Goal: Task Accomplishment & Management: Manage account settings

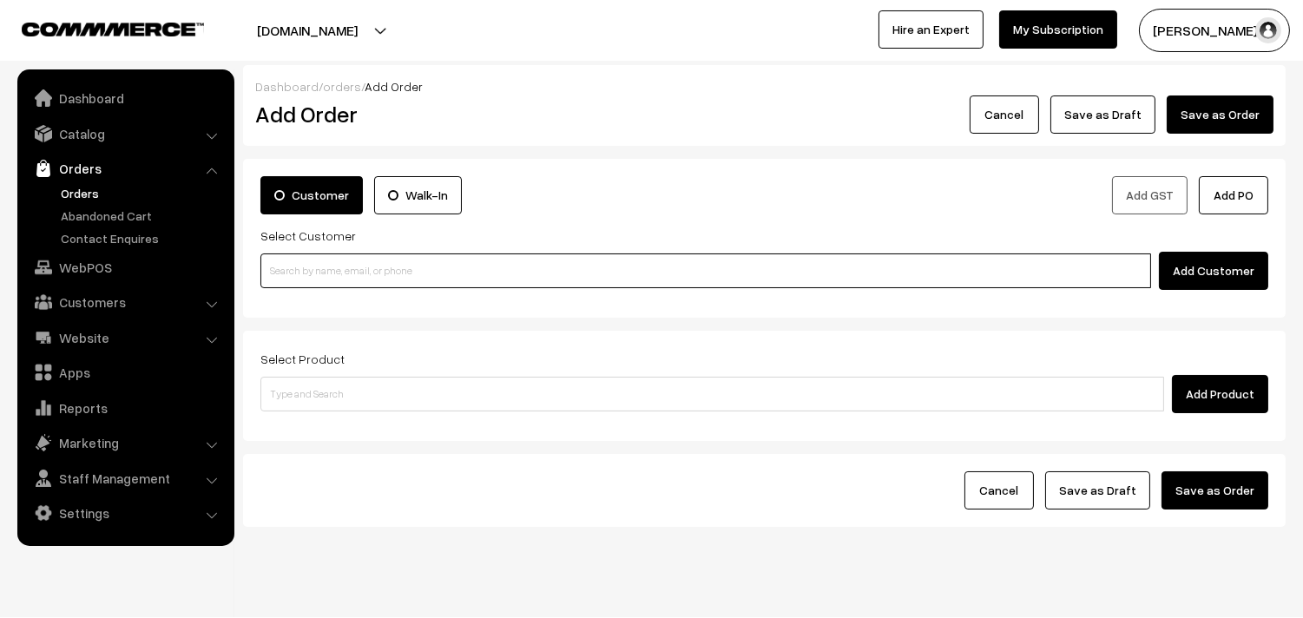
click at [413, 274] on input at bounding box center [705, 270] width 890 height 35
paste input "98401 02573"
click at [296, 266] on input "98401 02573" at bounding box center [705, 270] width 890 height 35
click at [319, 286] on input "98401 02573" at bounding box center [705, 270] width 890 height 35
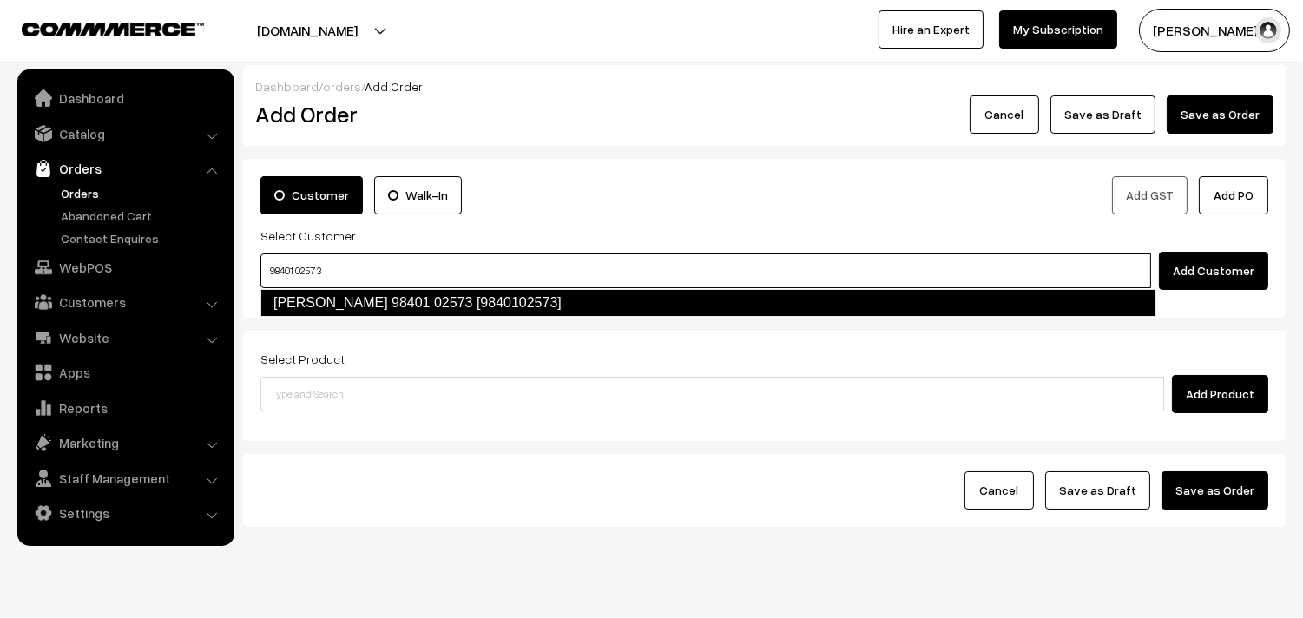
click at [328, 309] on link "K Jayakumar 98401 02573 [9840102573]" at bounding box center [708, 303] width 896 height 28
type input "98401 02573"
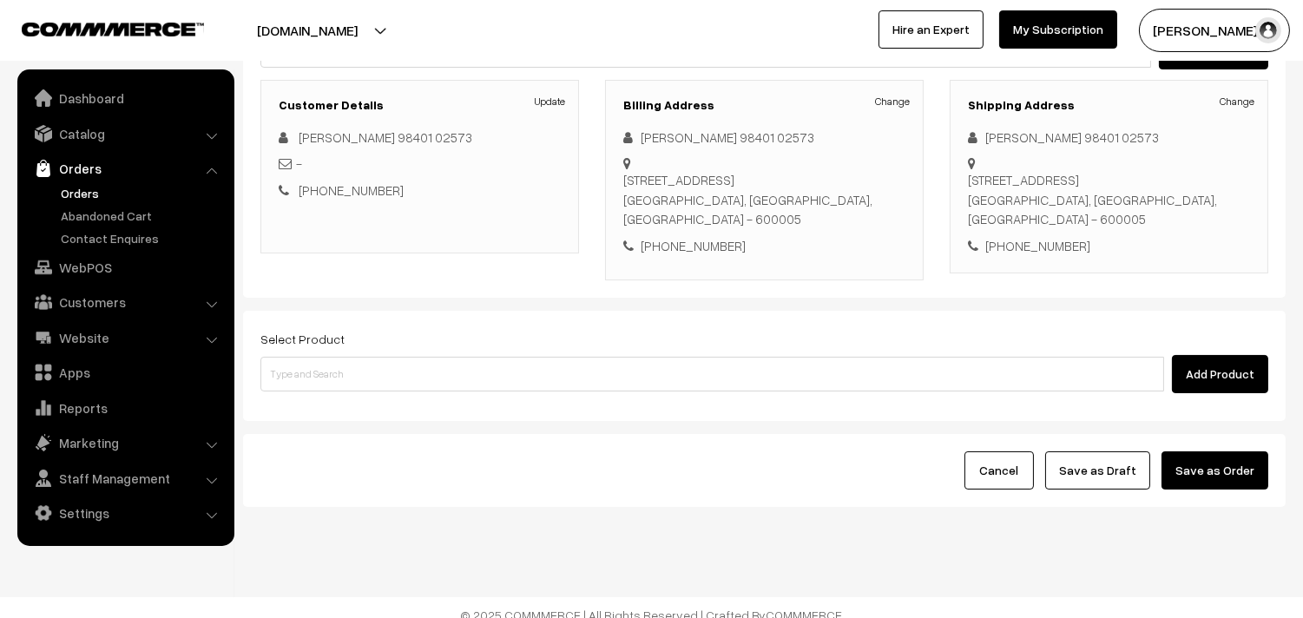
scroll to position [236, 0]
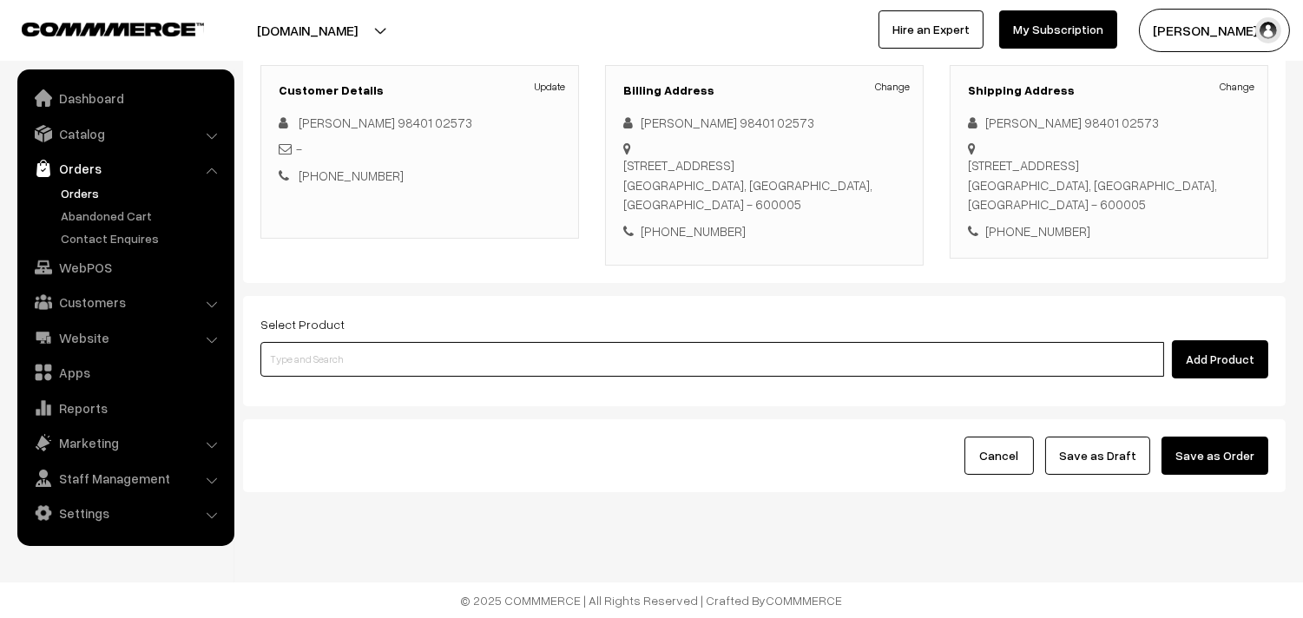
click at [474, 360] on input at bounding box center [711, 359] width 903 height 35
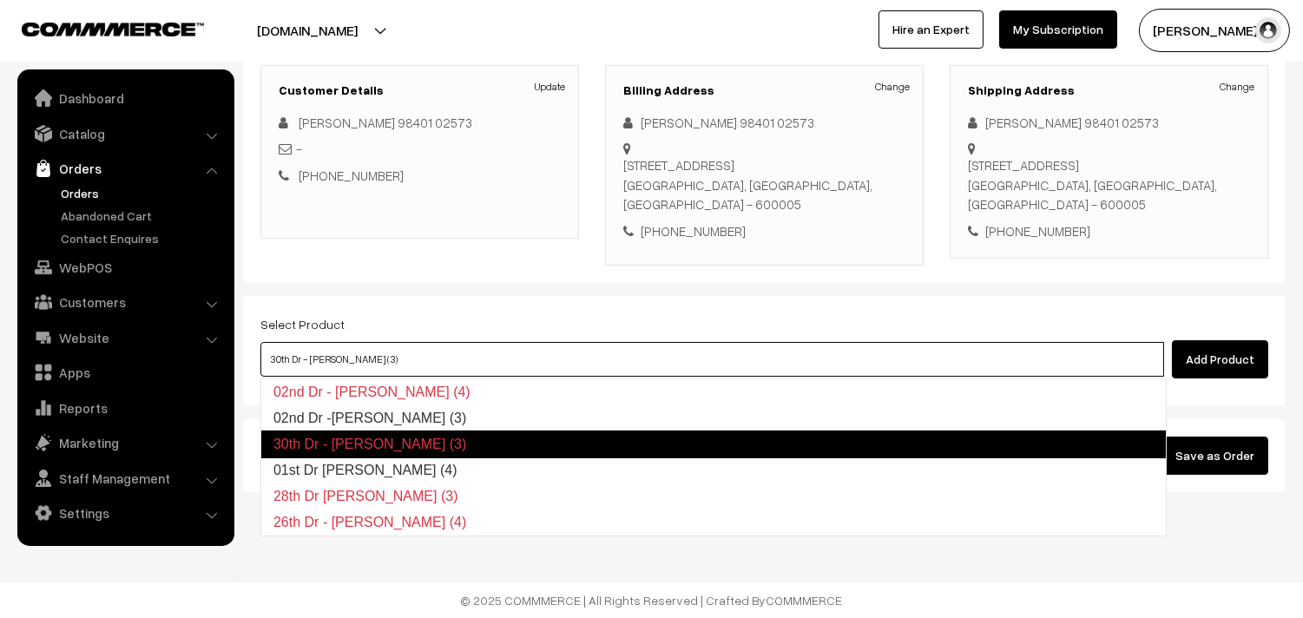
type input "01st Dr Idiyappam (4)"
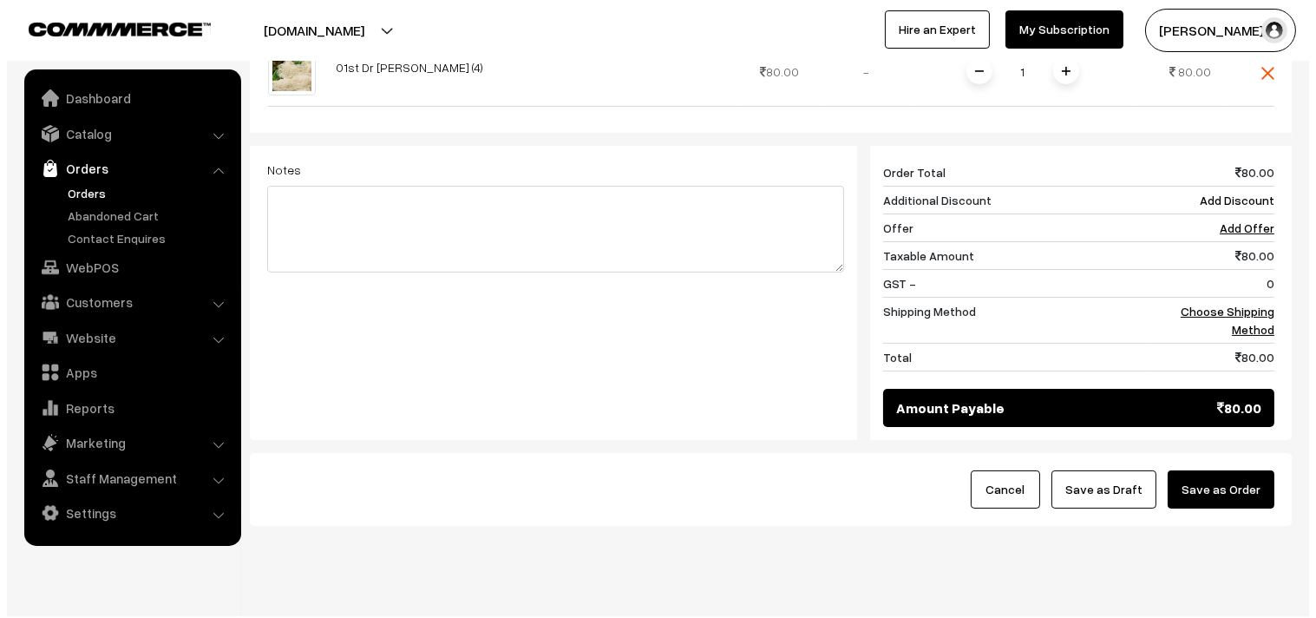
scroll to position [660, 0]
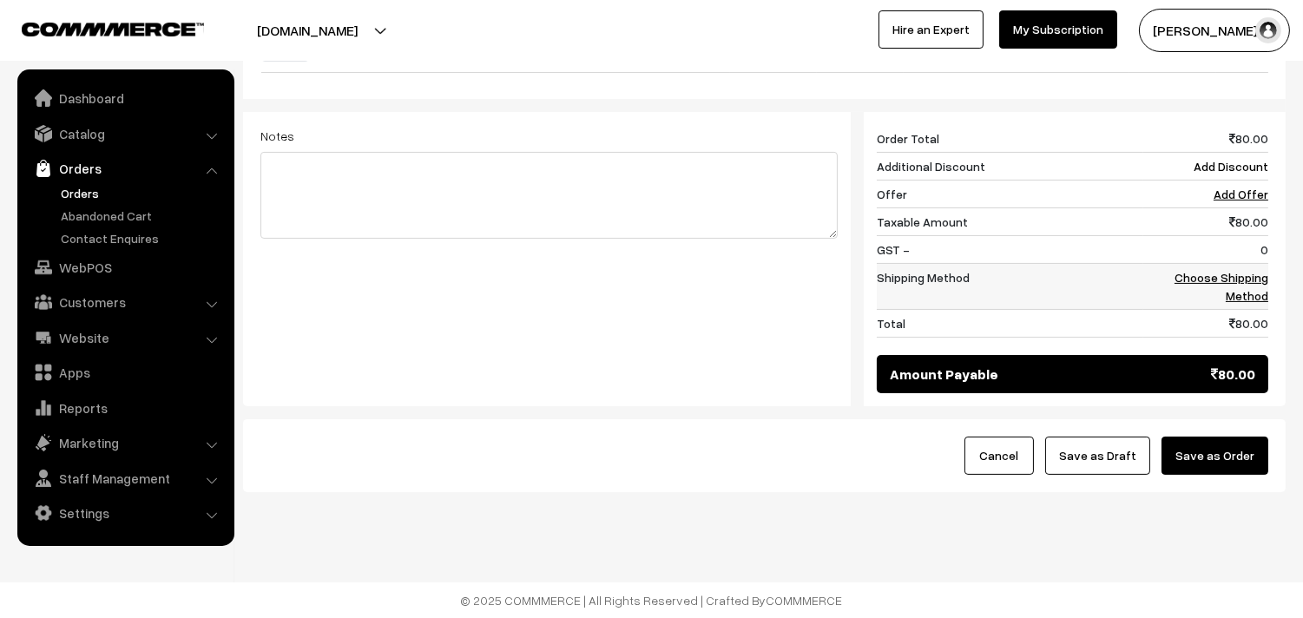
click at [1254, 264] on td "Choose Shipping Method" at bounding box center [1205, 287] width 125 height 46
click at [1245, 283] on link "Choose Shipping Method" at bounding box center [1221, 286] width 94 height 33
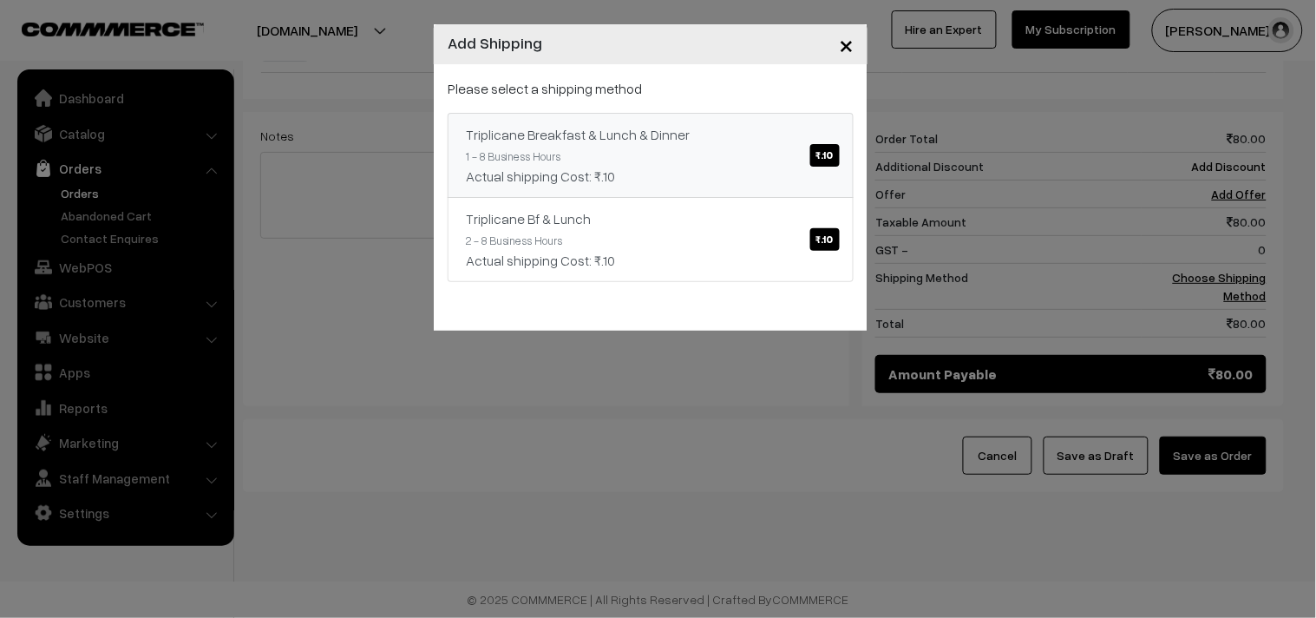
click at [720, 168] on div "Actual shipping Cost: ₹.10" at bounding box center [651, 176] width 370 height 21
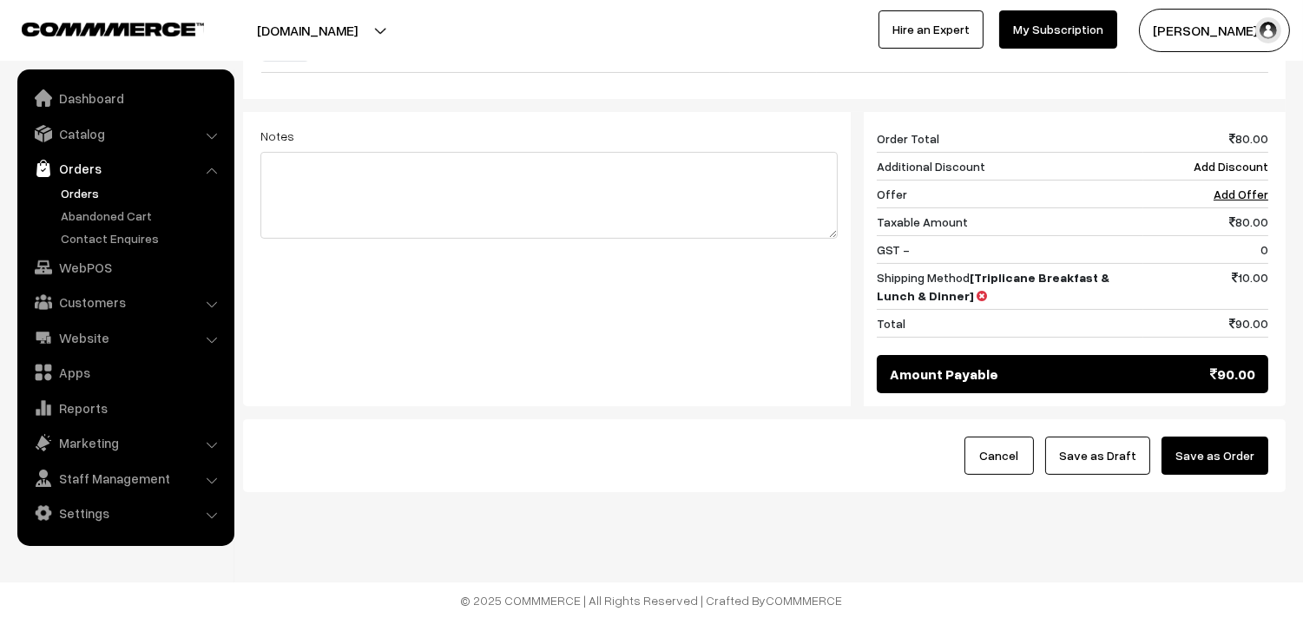
drag, startPoint x: 1204, startPoint y: 449, endPoint x: 1193, endPoint y: 447, distance: 11.4
click at [1204, 448] on button "Save as Order" at bounding box center [1214, 455] width 107 height 38
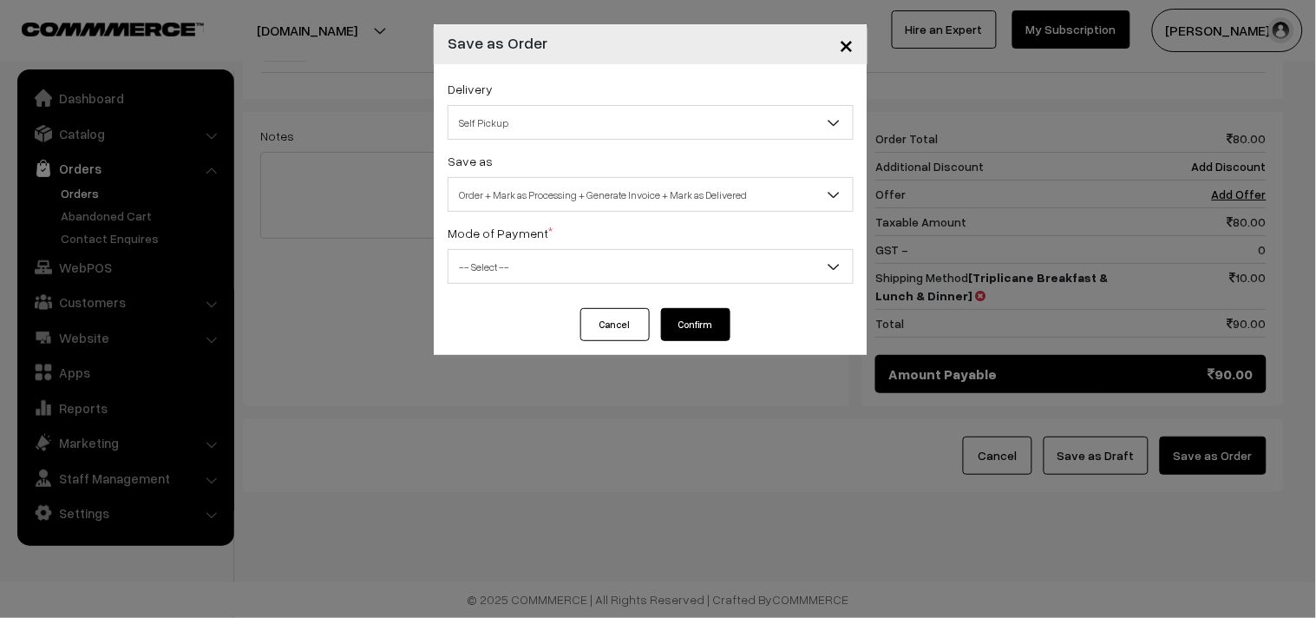
click at [482, 165] on label "Save as" at bounding box center [470, 161] width 45 height 18
click at [489, 177] on span "Order + Mark as Processing + Generate Invoice + Mark as Delivered" at bounding box center [651, 194] width 406 height 35
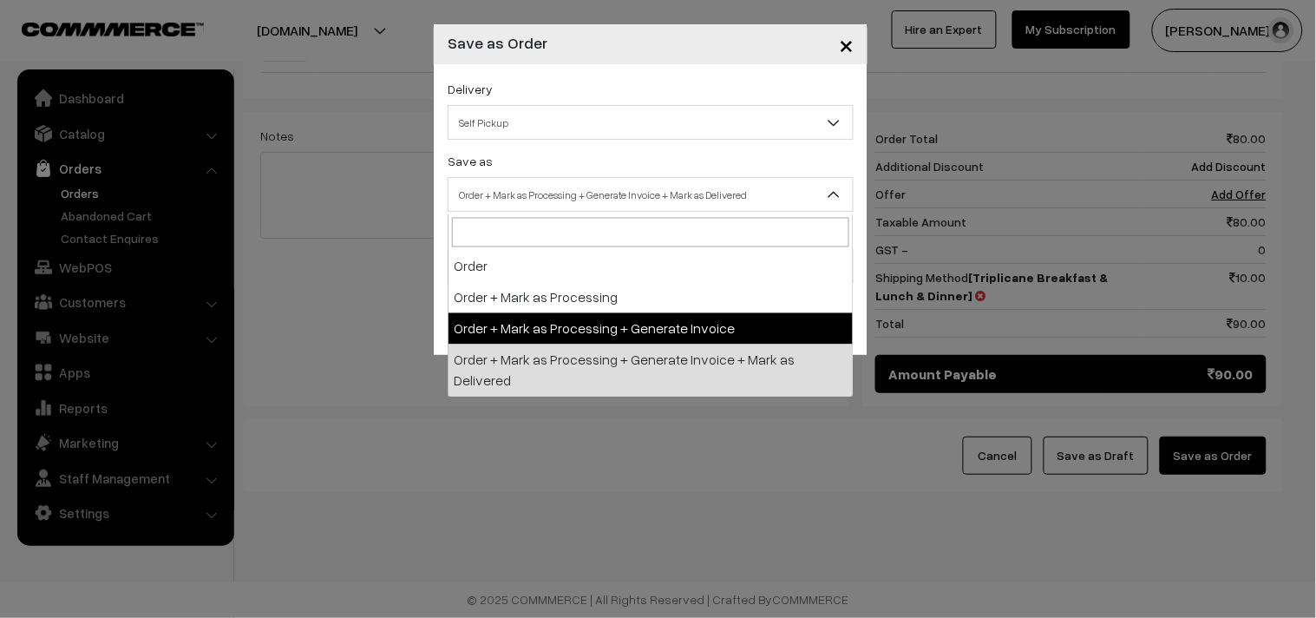
select select "3"
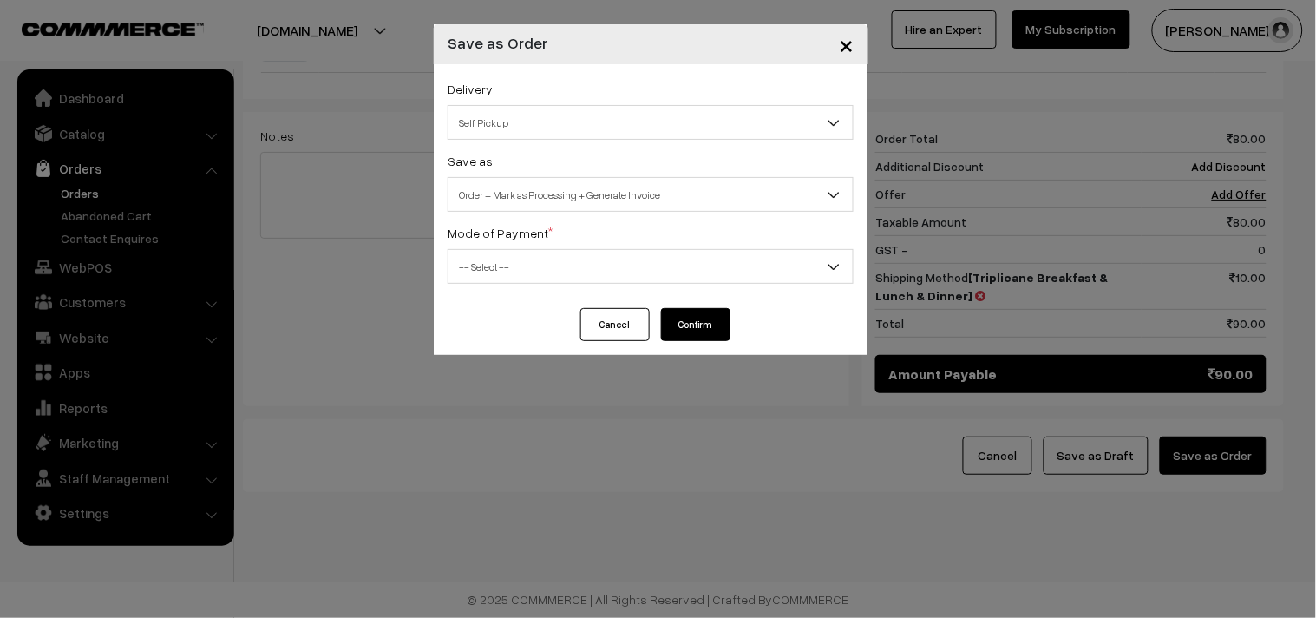
click at [491, 246] on div "Mode of Payment * -- Select -- COD Cash Cheque NEFT Online Payment DD Others --…" at bounding box center [651, 253] width 406 height 62
click at [489, 253] on span "-- Select --" at bounding box center [651, 267] width 404 height 30
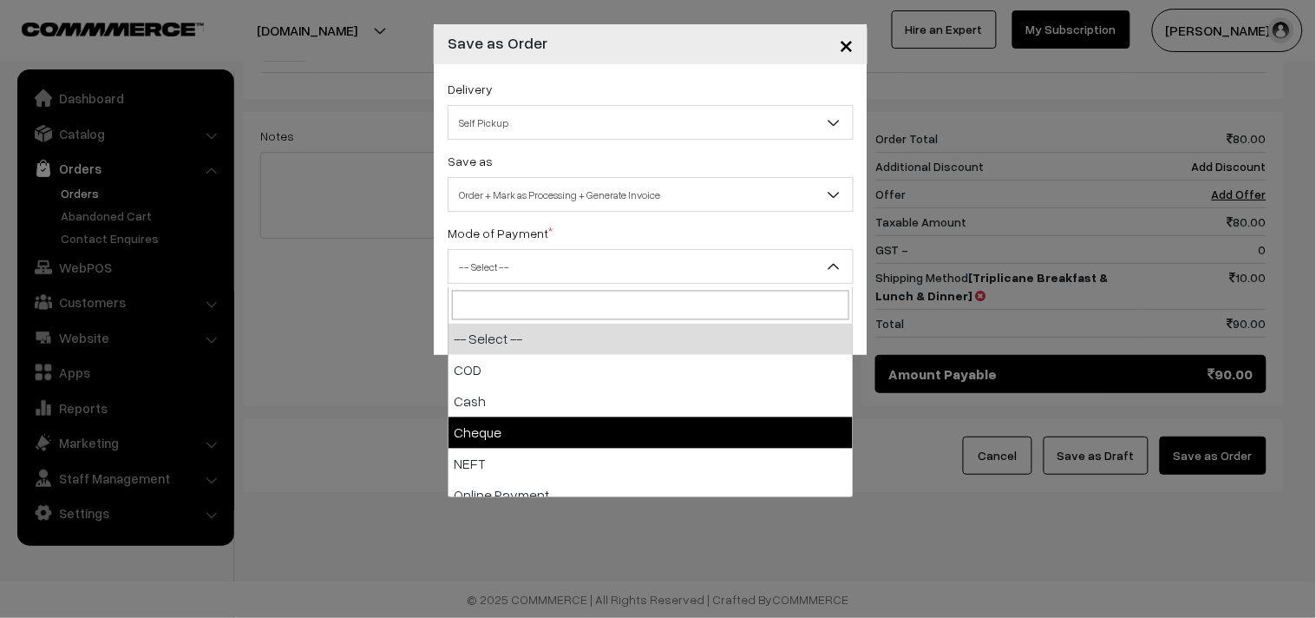
select select "2"
checkbox input "true"
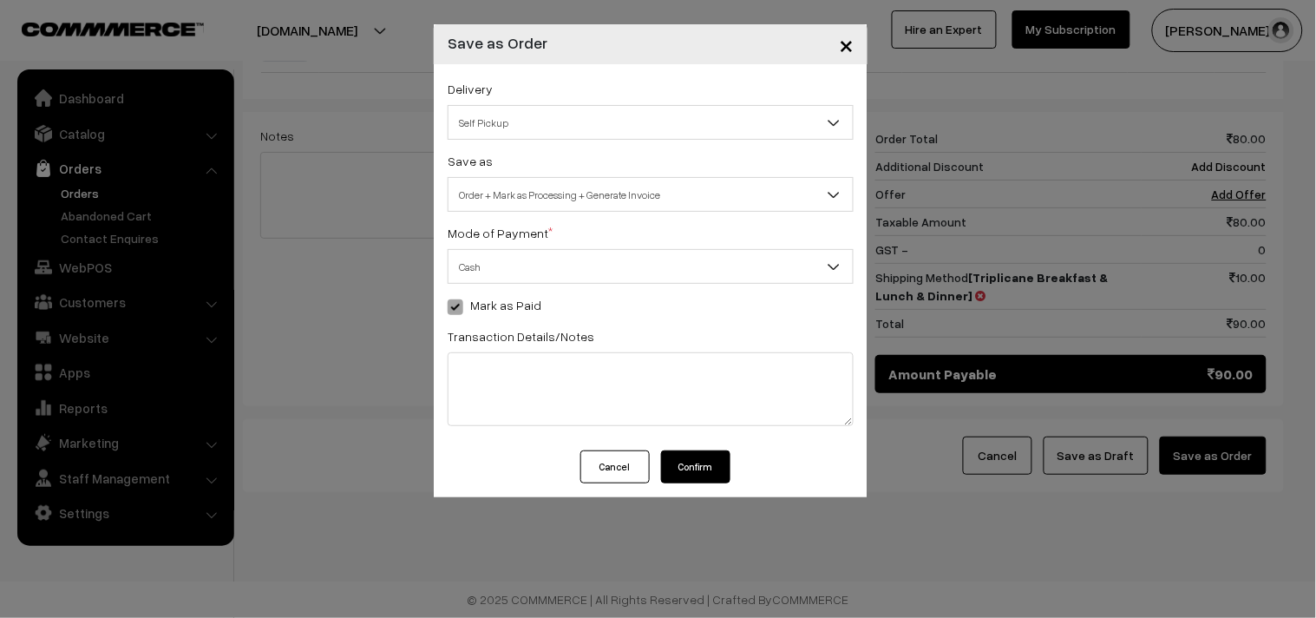
click at [709, 469] on button "Confirm" at bounding box center [695, 466] width 69 height 33
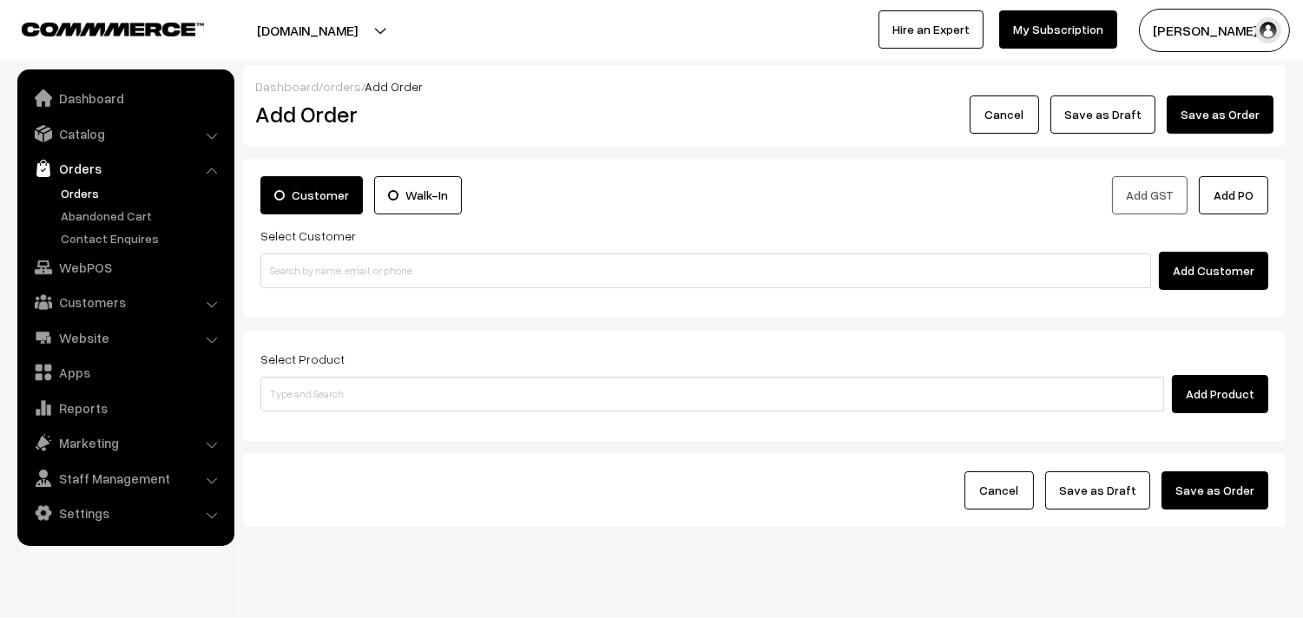
click at [73, 192] on link "Orders" at bounding box center [142, 193] width 172 height 18
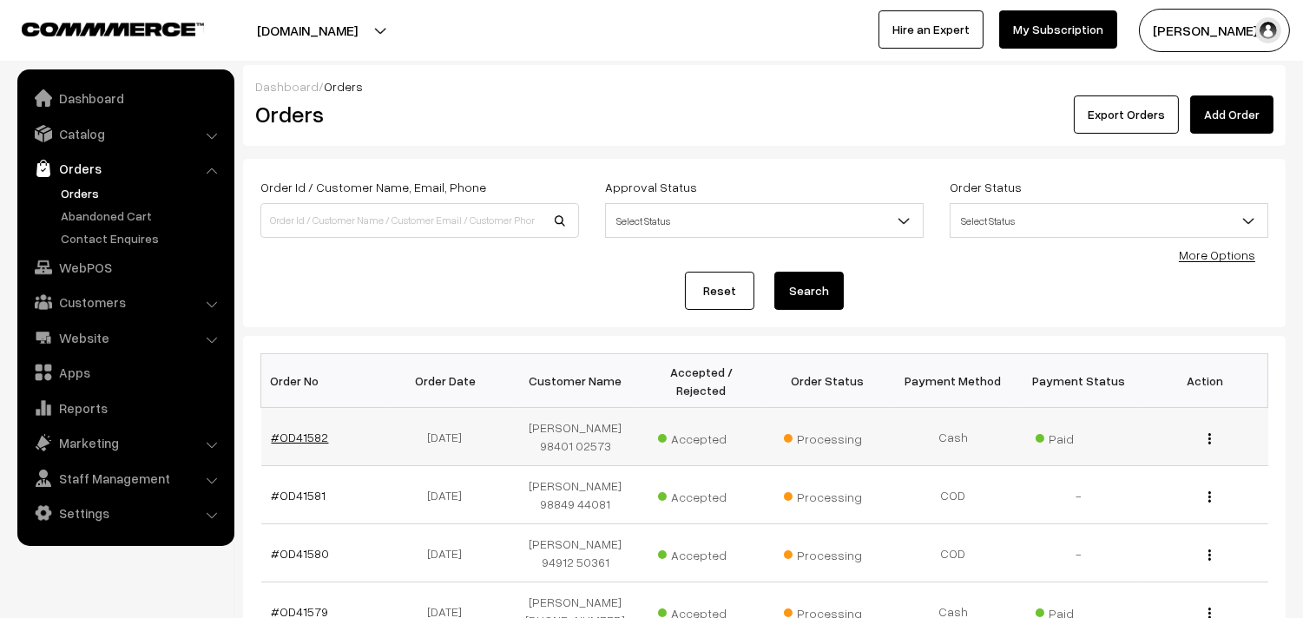
click at [304, 436] on link "#OD41582" at bounding box center [300, 437] width 57 height 15
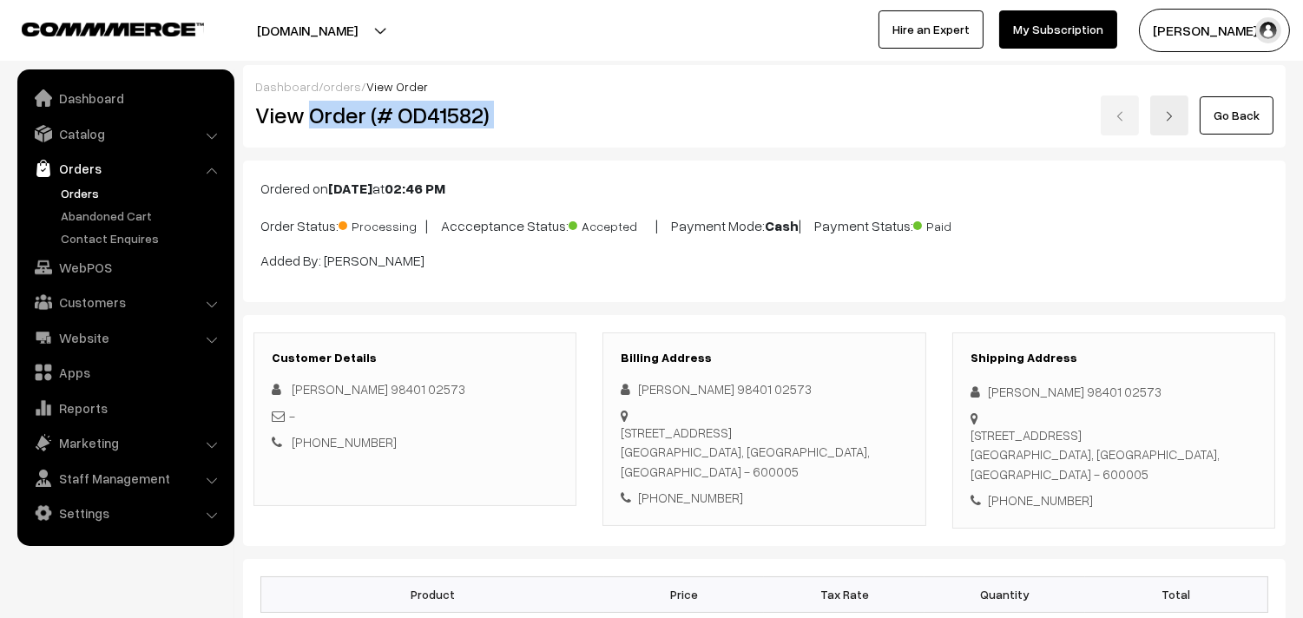
drag, startPoint x: 311, startPoint y: 123, endPoint x: 578, endPoint y: 123, distance: 267.3
click at [607, 119] on div "View Order (# OD41582) Go Back" at bounding box center [764, 115] width 1044 height 40
copy div "Order (# OD41582)"
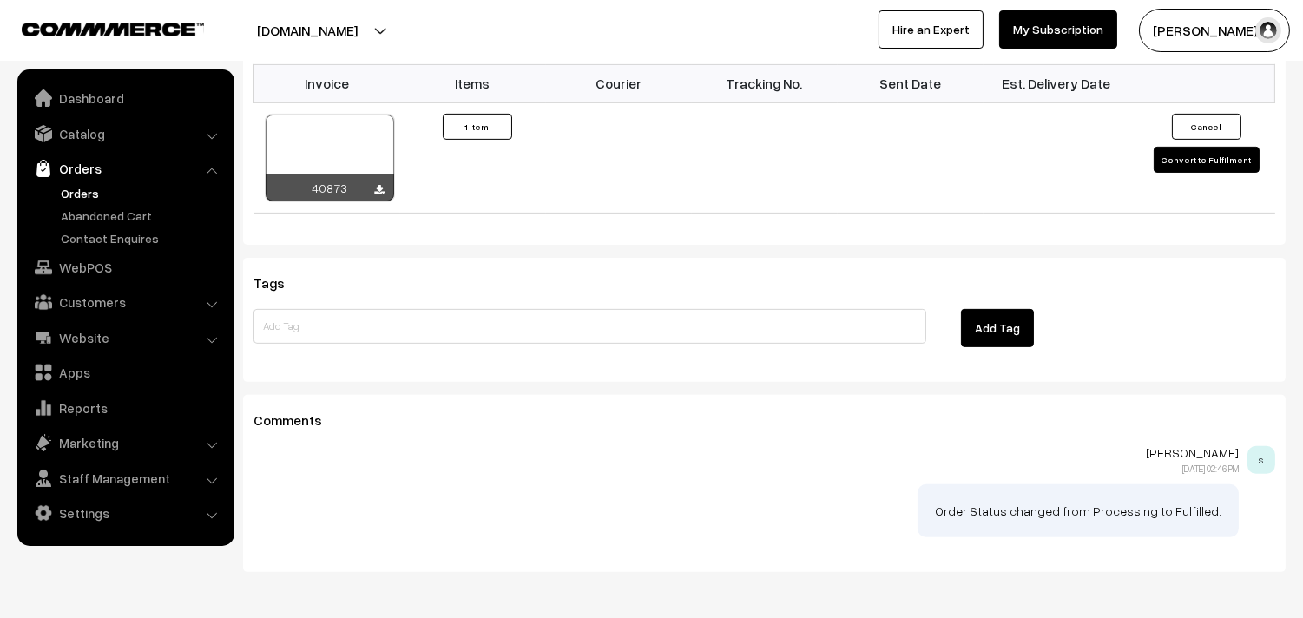
scroll to position [868, 0]
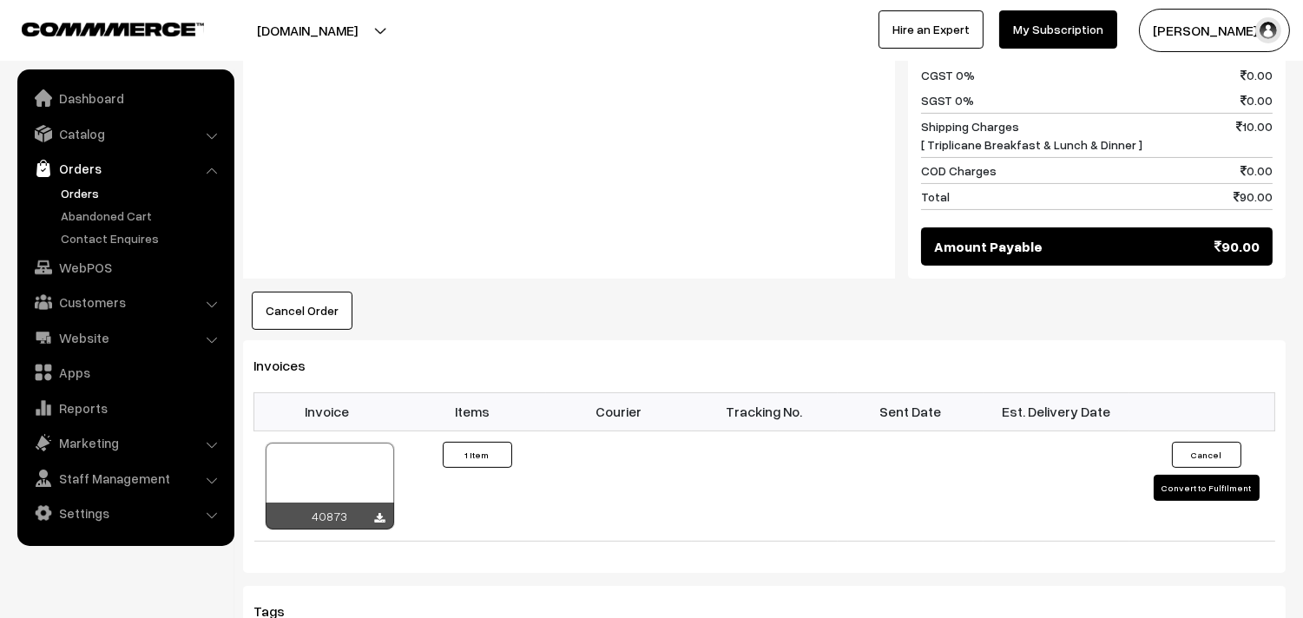
click at [75, 187] on link "Orders" at bounding box center [142, 193] width 172 height 18
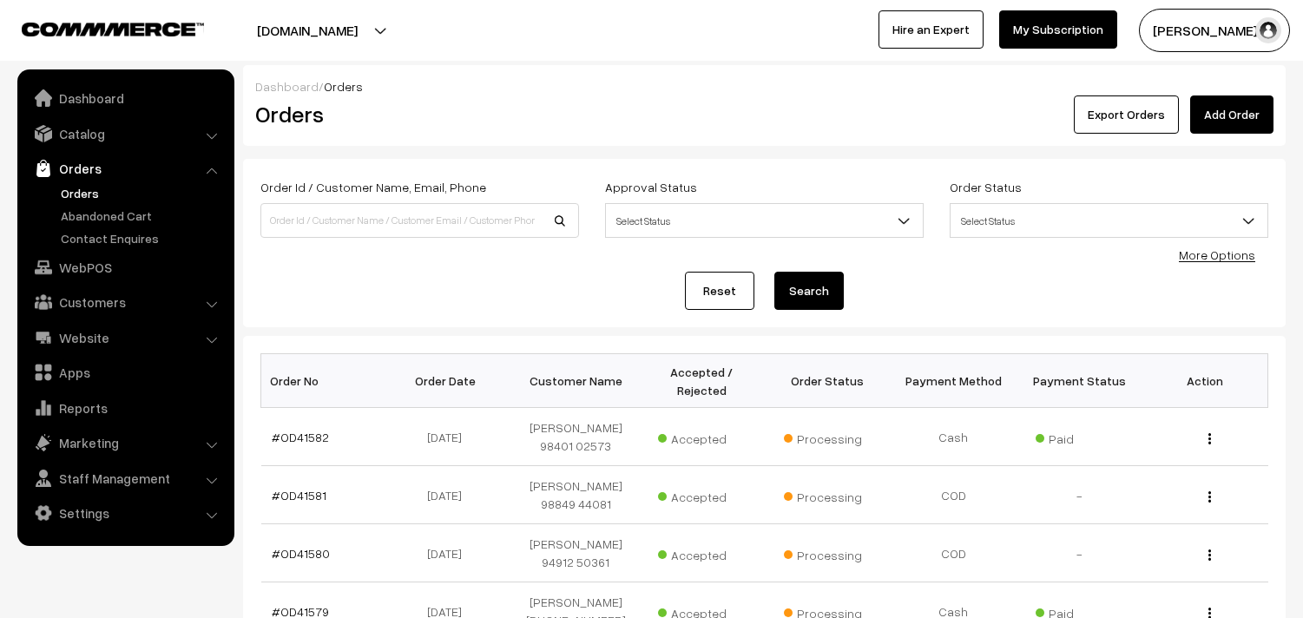
scroll to position [193, 0]
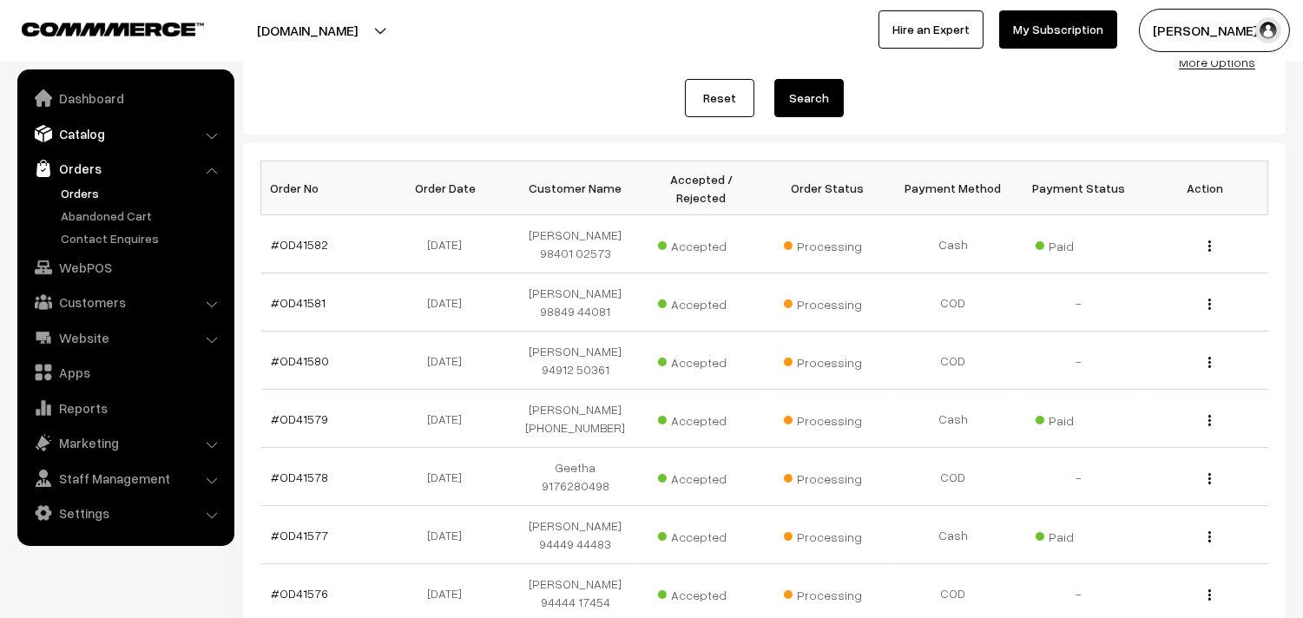
click at [92, 128] on link "Catalog" at bounding box center [125, 133] width 207 height 31
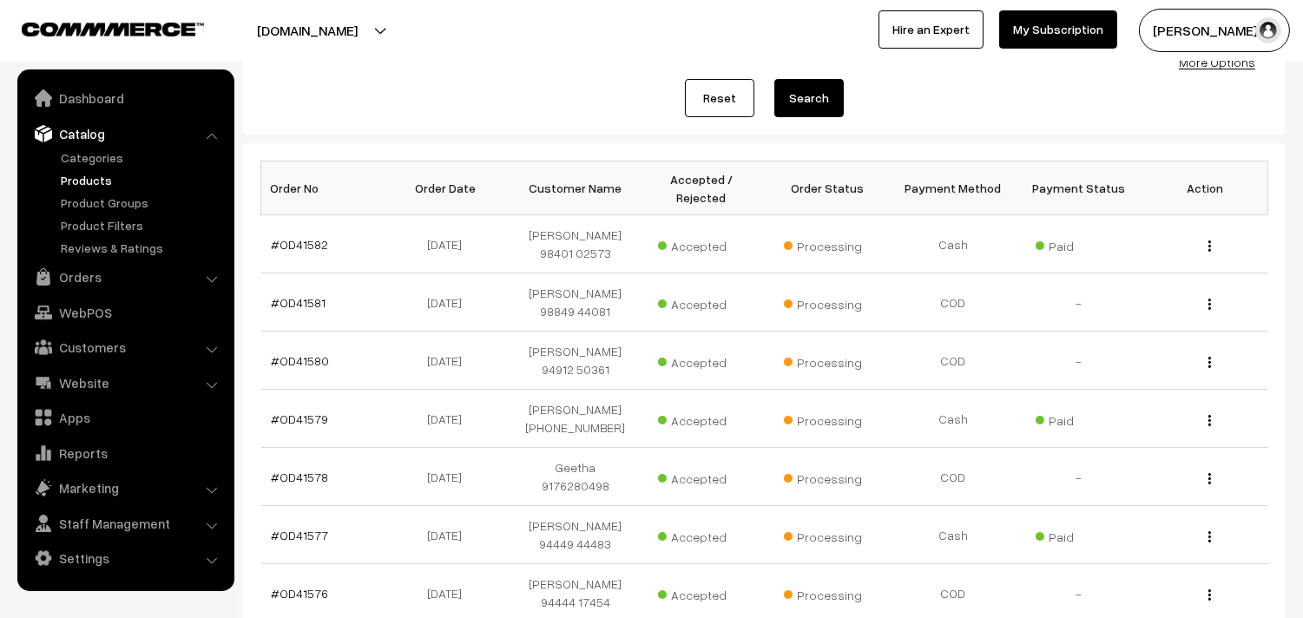
click at [94, 175] on link "Products" at bounding box center [142, 180] width 172 height 18
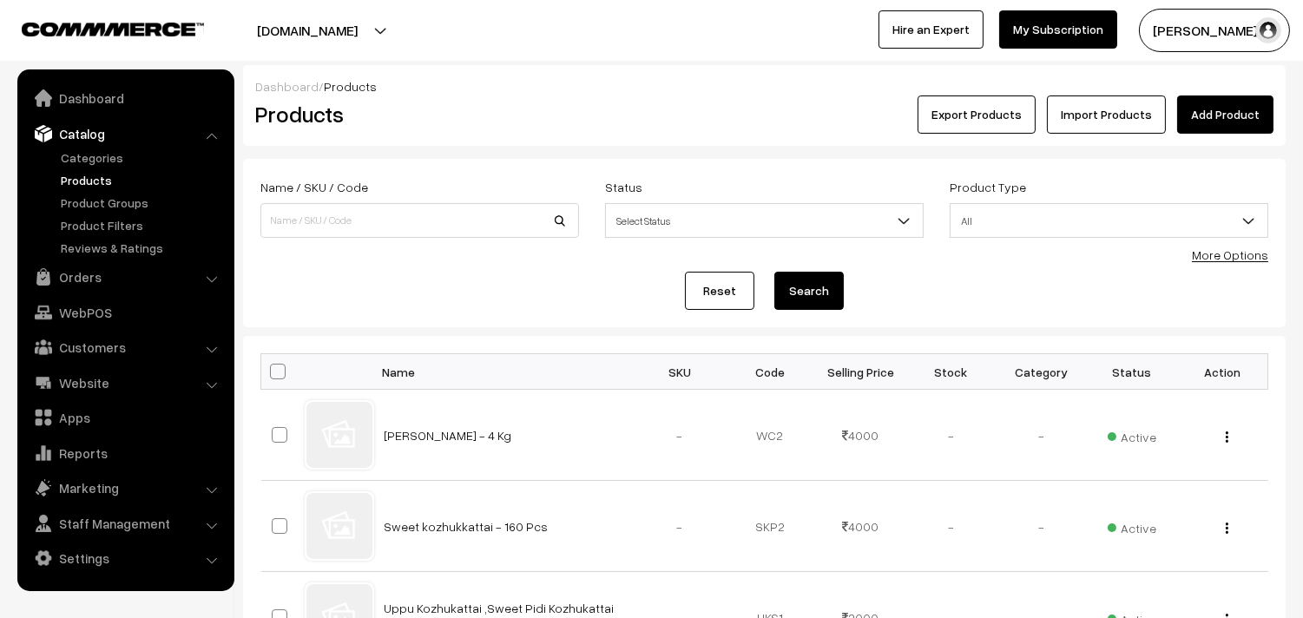
click at [1224, 253] on link "More Options" at bounding box center [1229, 254] width 76 height 15
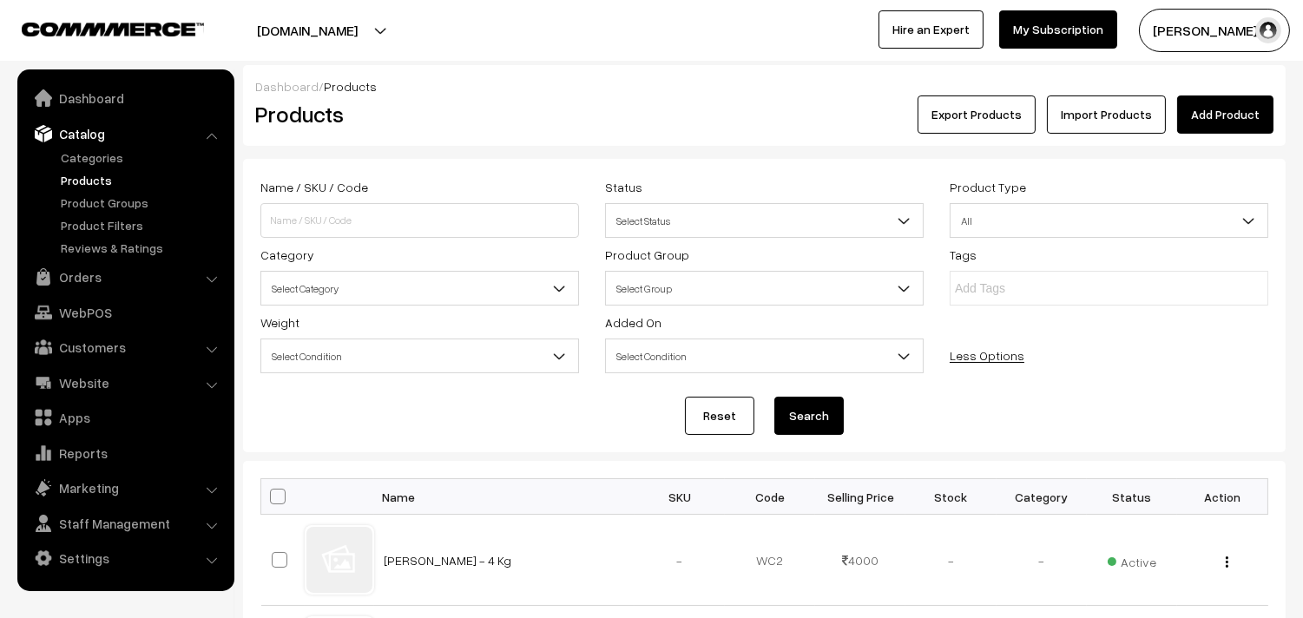
click at [366, 278] on span "Select Category" at bounding box center [419, 288] width 317 height 30
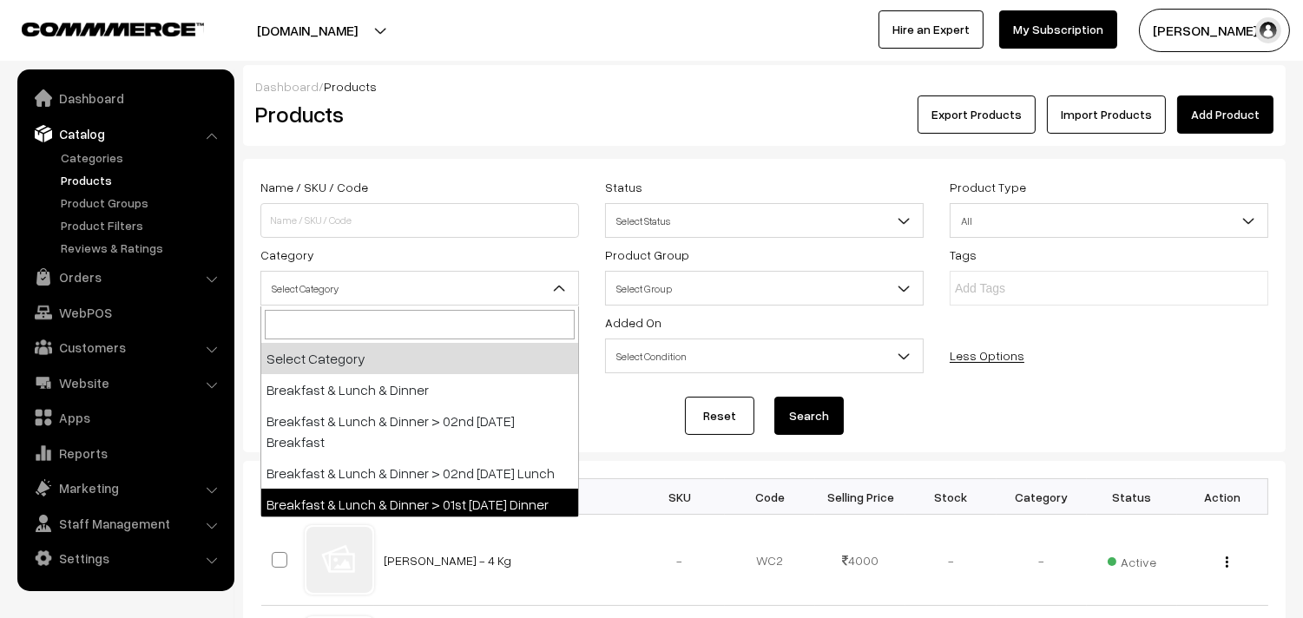
select select "68"
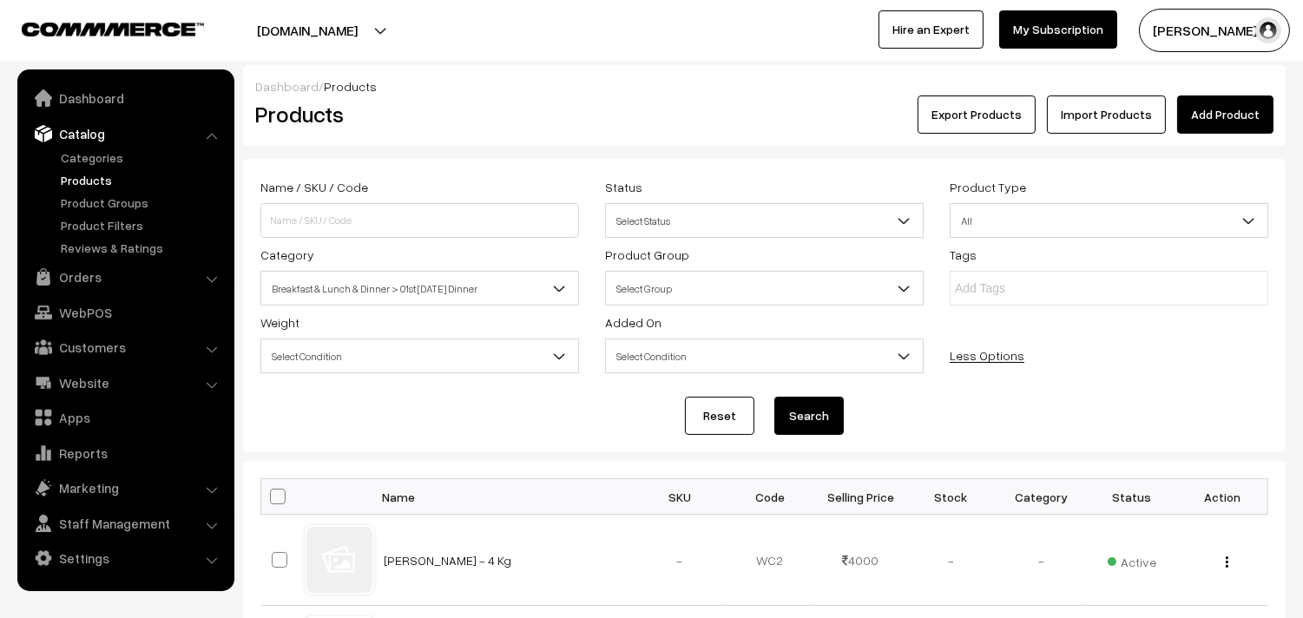
click at [817, 410] on button "Search" at bounding box center [808, 416] width 69 height 38
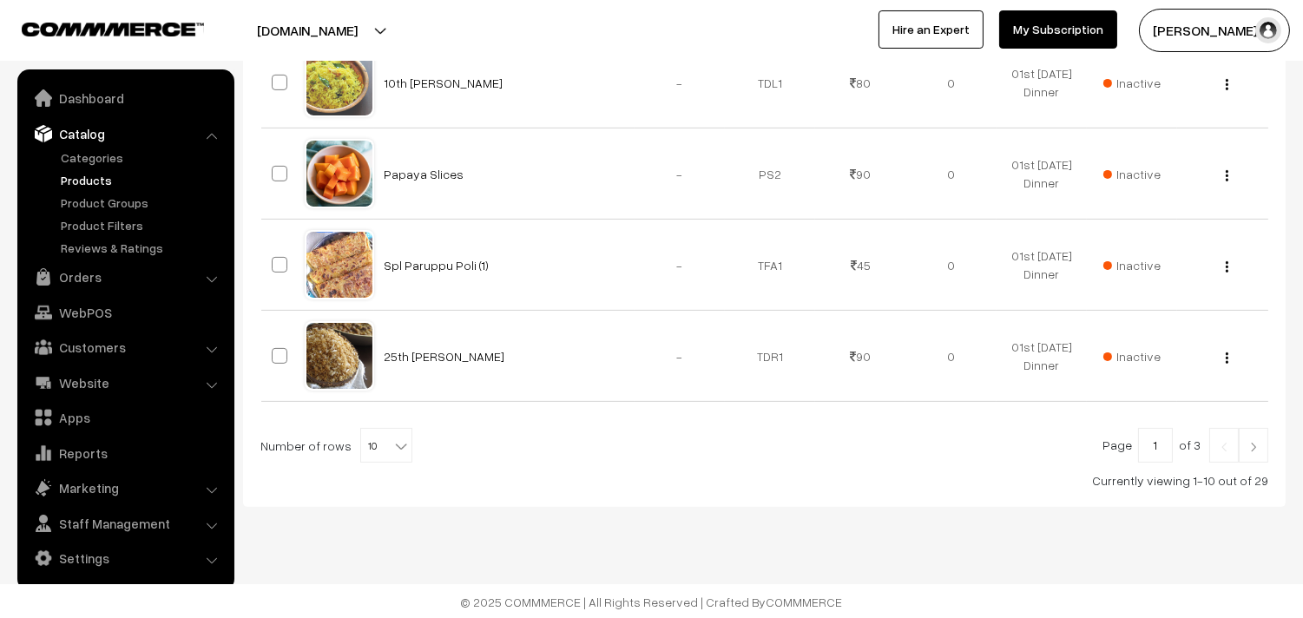
scroll to position [1027, 0]
click at [380, 461] on span "10" at bounding box center [386, 444] width 50 height 35
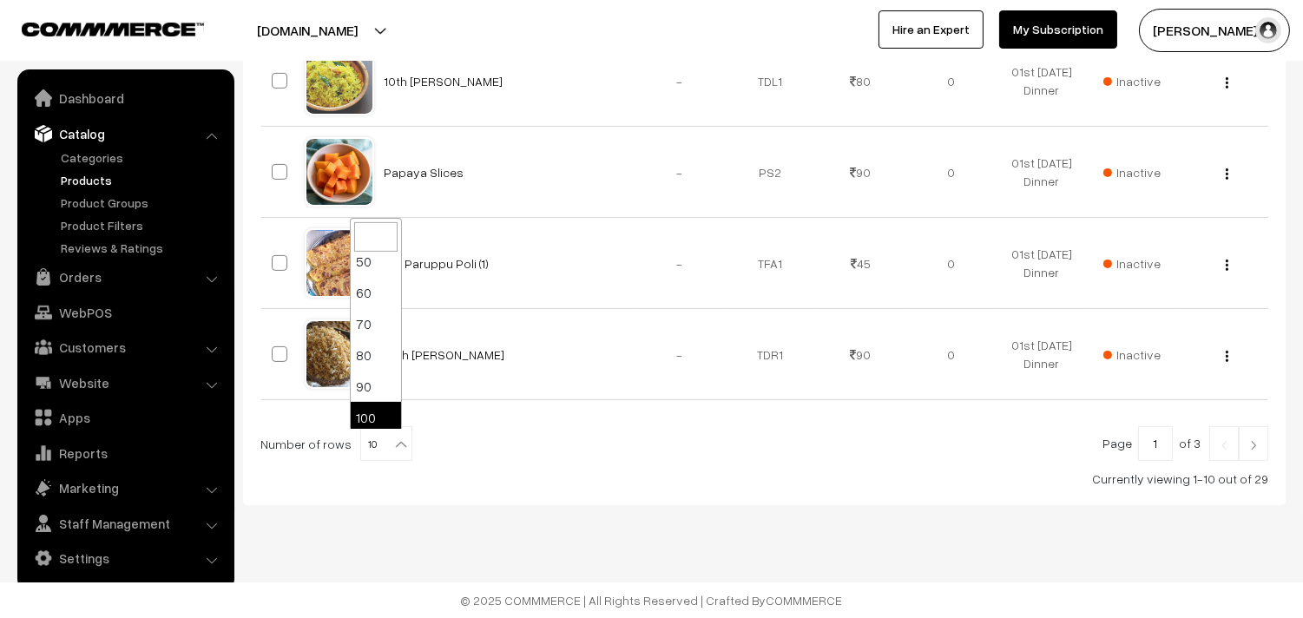
scroll to position [139, 0]
select select "100"
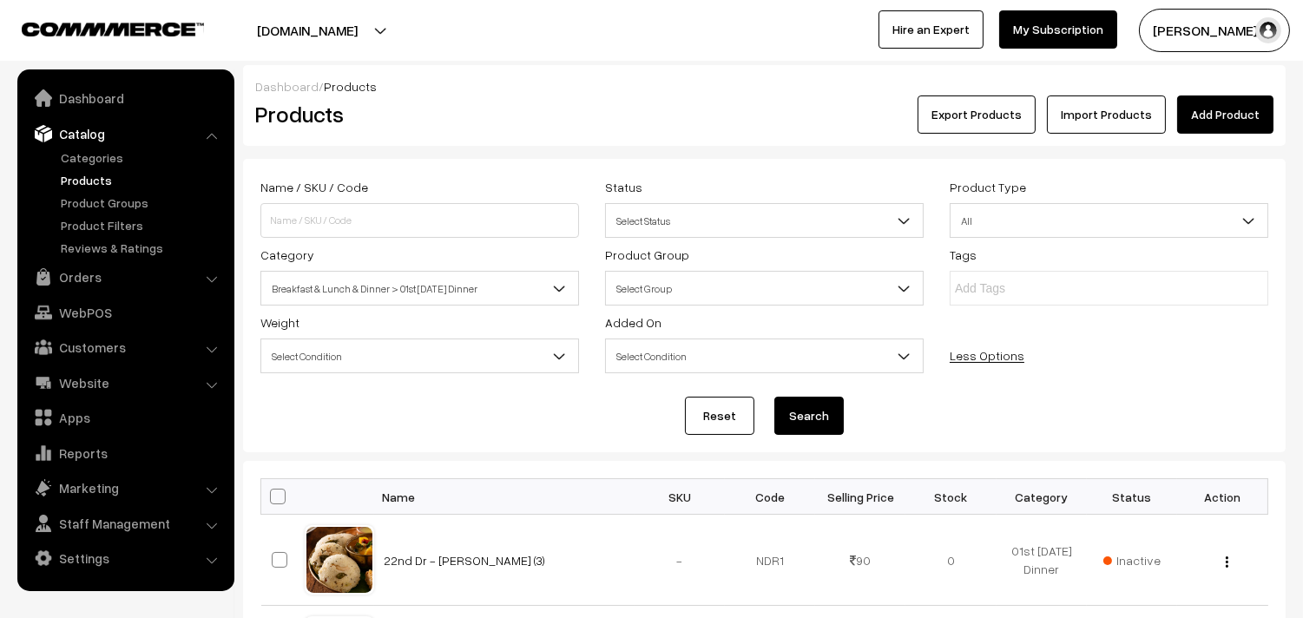
click at [282, 496] on span at bounding box center [278, 497] width 16 height 16
click at [272, 496] on input "checkbox" at bounding box center [266, 495] width 11 height 11
checkbox input "true"
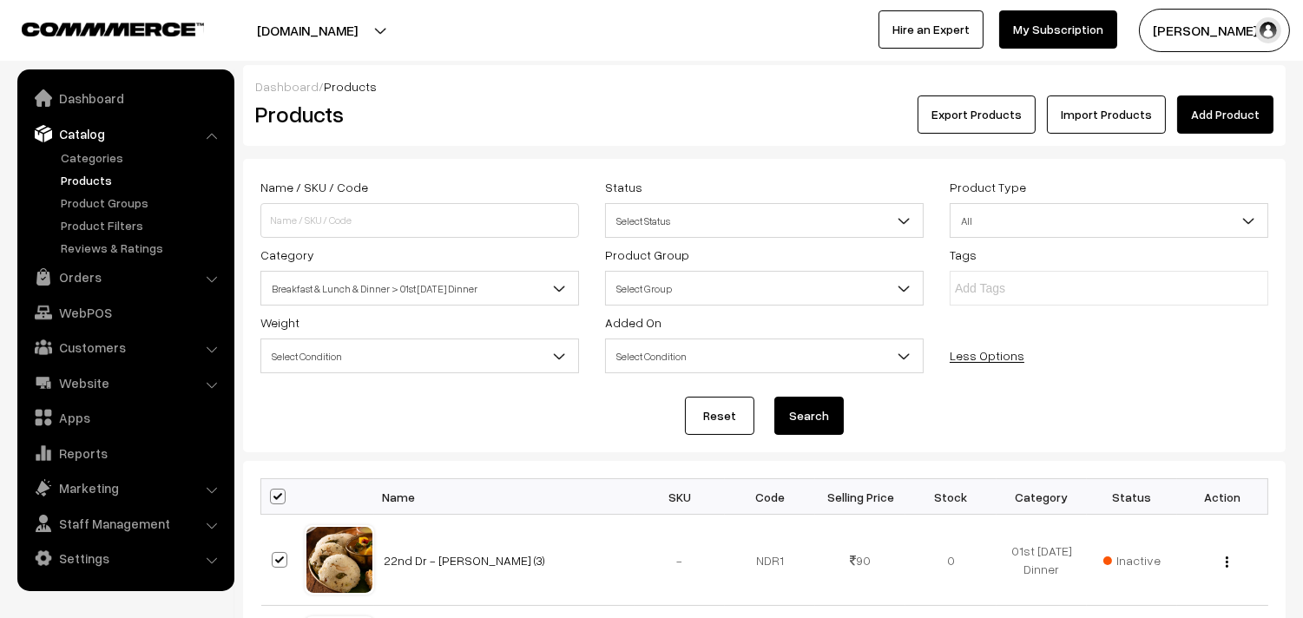
checkbox input "true"
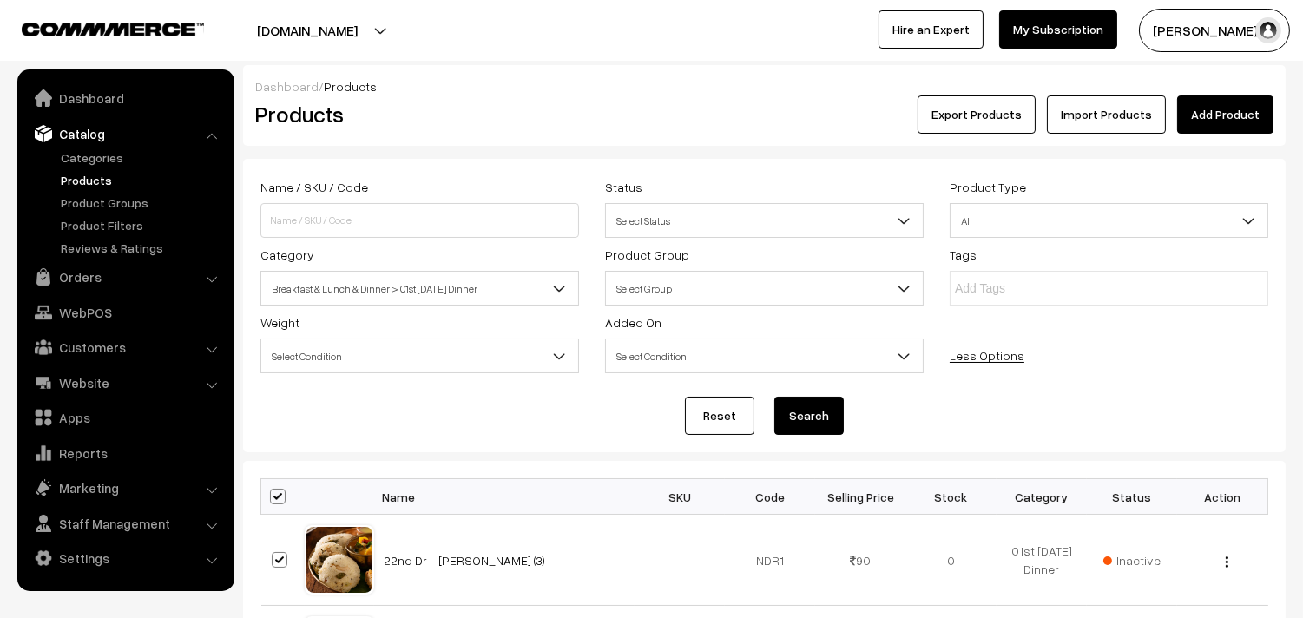
checkbox input "true"
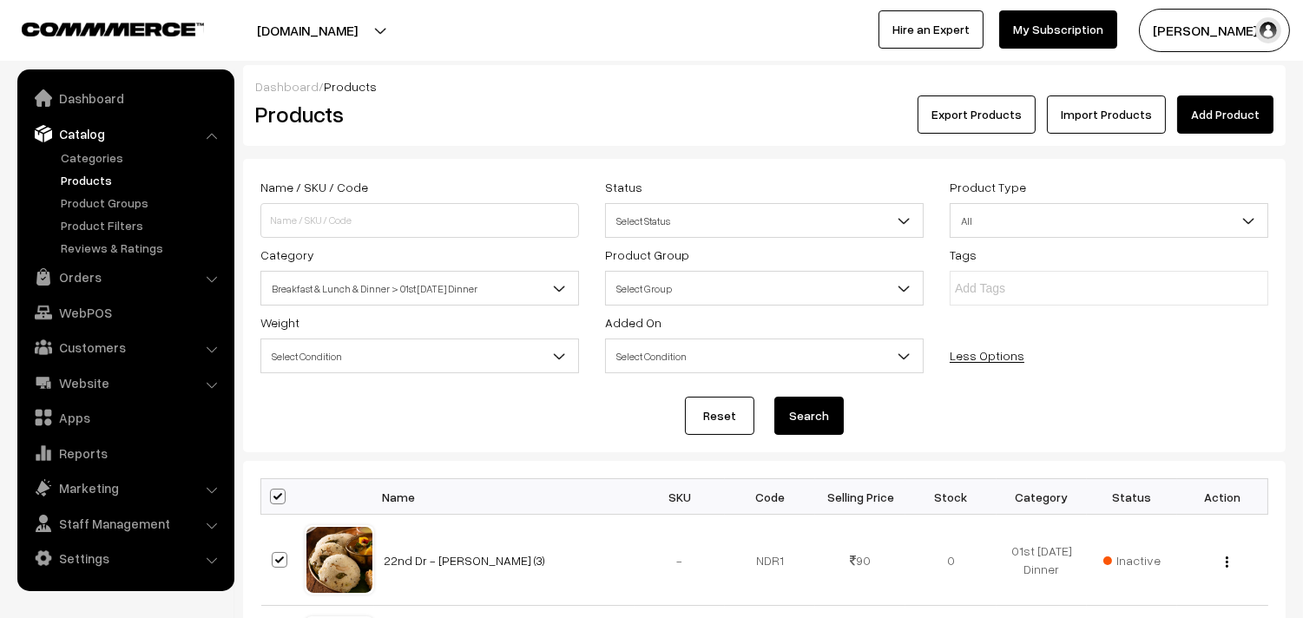
checkbox input "true"
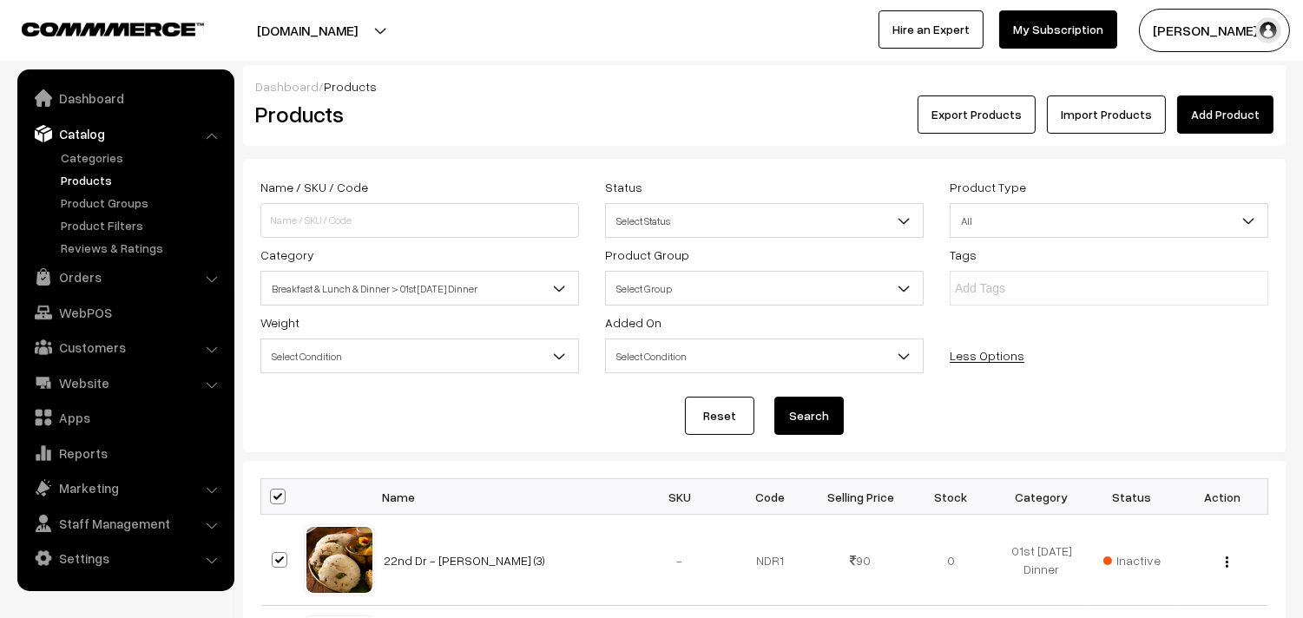
checkbox input "true"
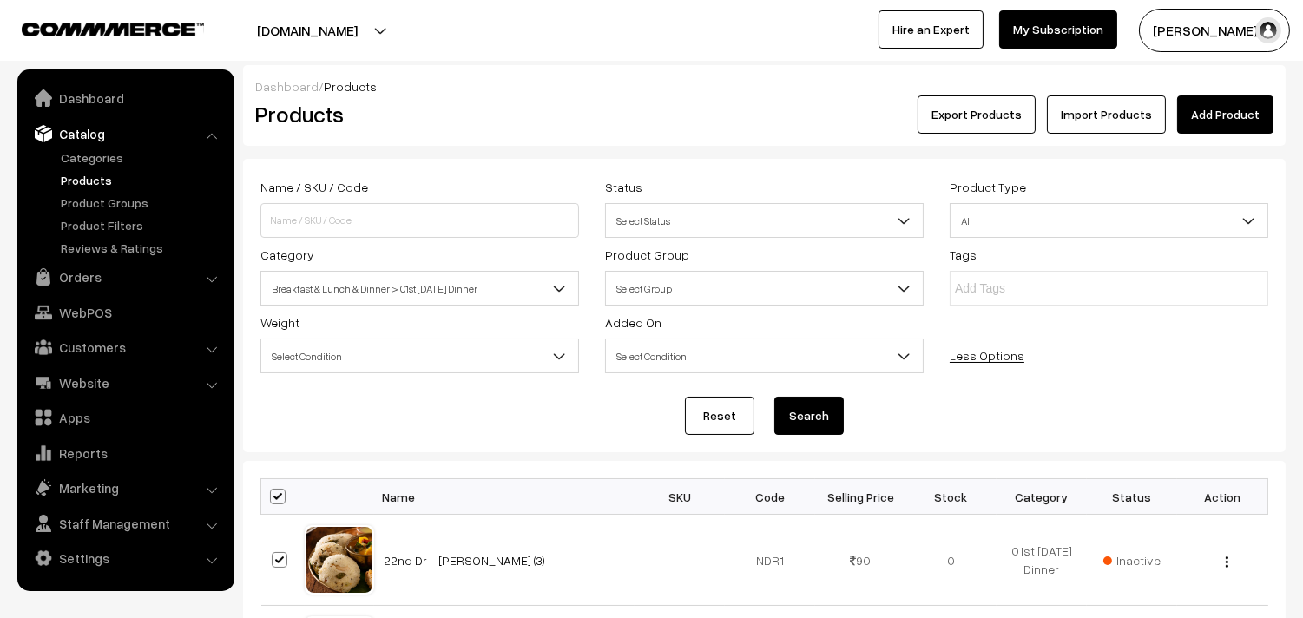
checkbox input "true"
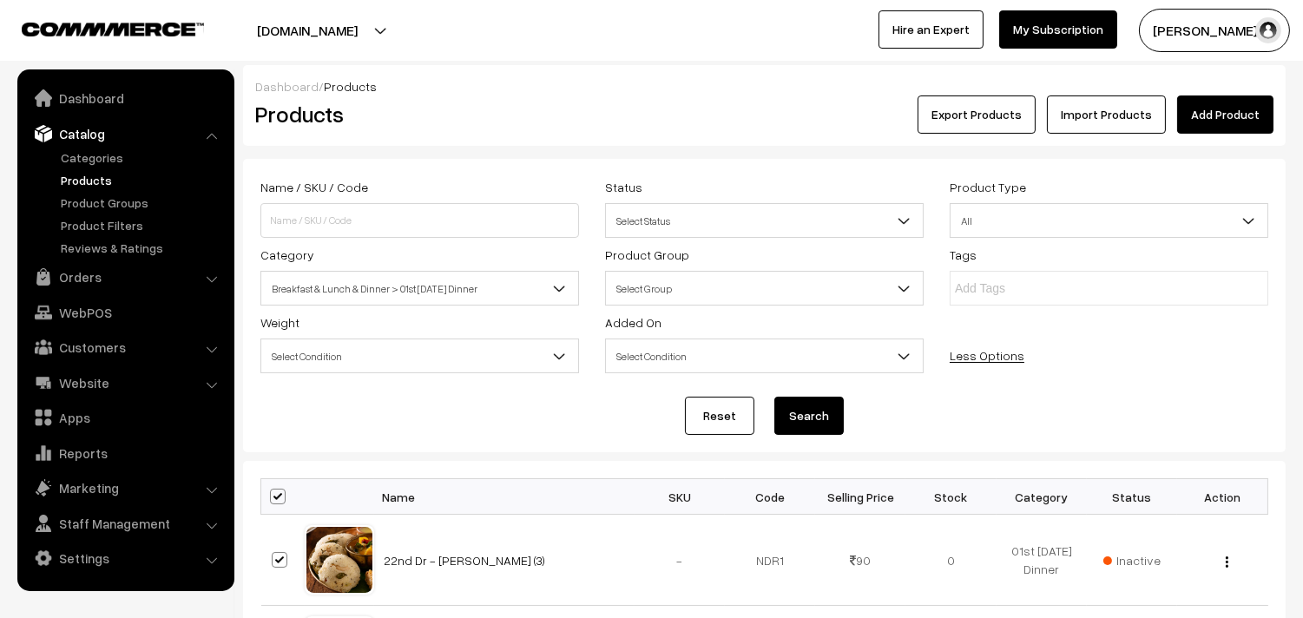
checkbox input "true"
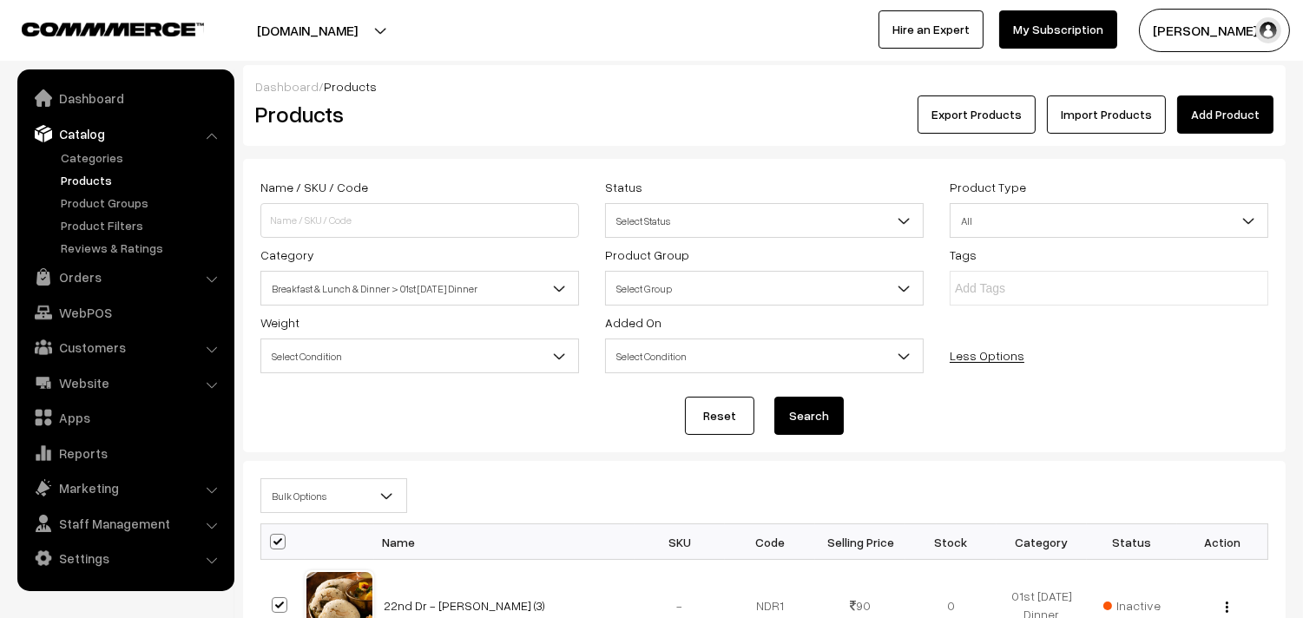
click at [296, 498] on span "Bulk Options" at bounding box center [333, 496] width 145 height 30
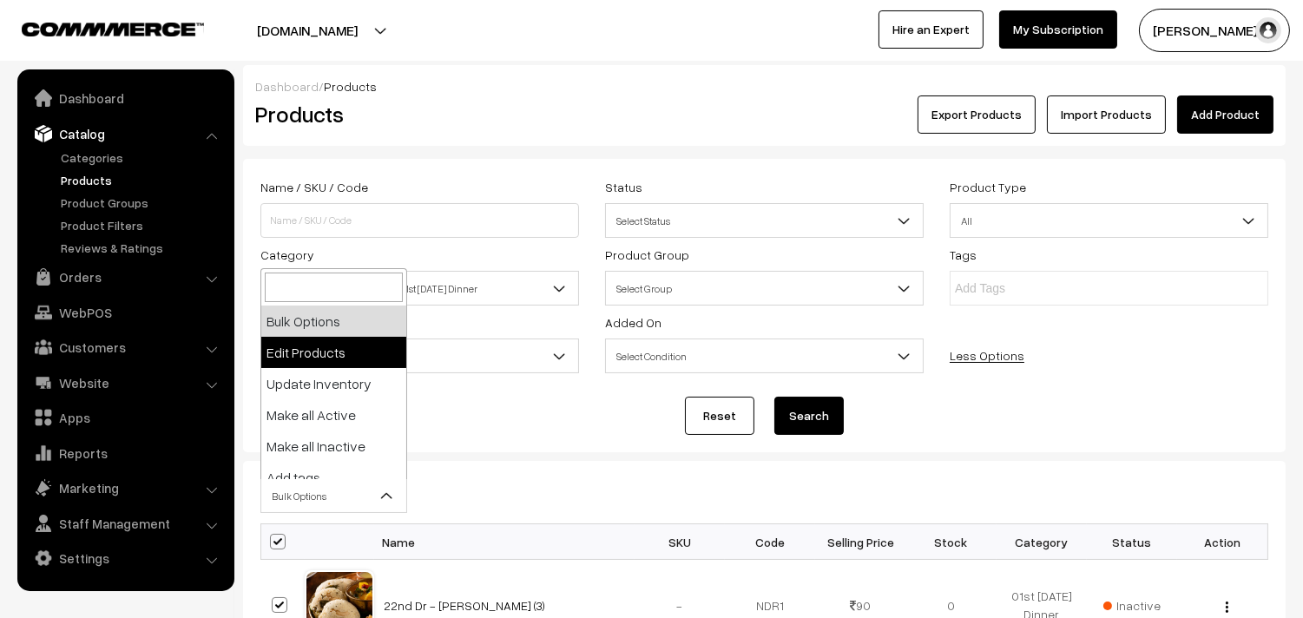
select select "editProduct"
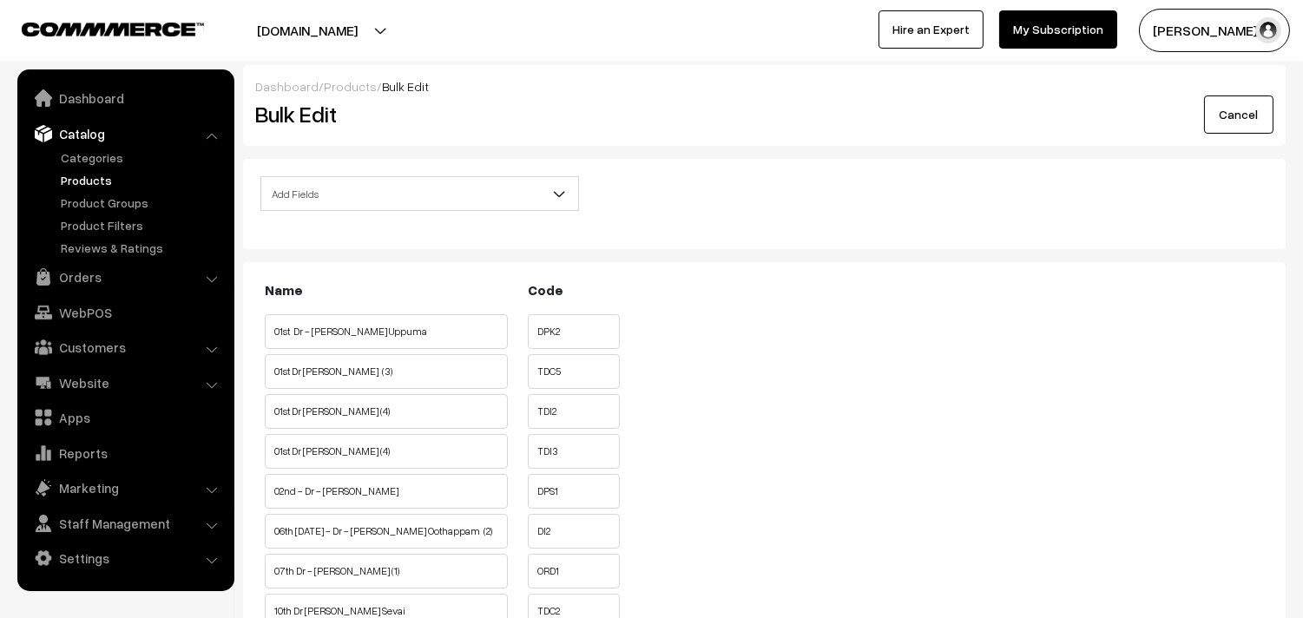
click at [322, 192] on span "Add Fields" at bounding box center [419, 194] width 317 height 30
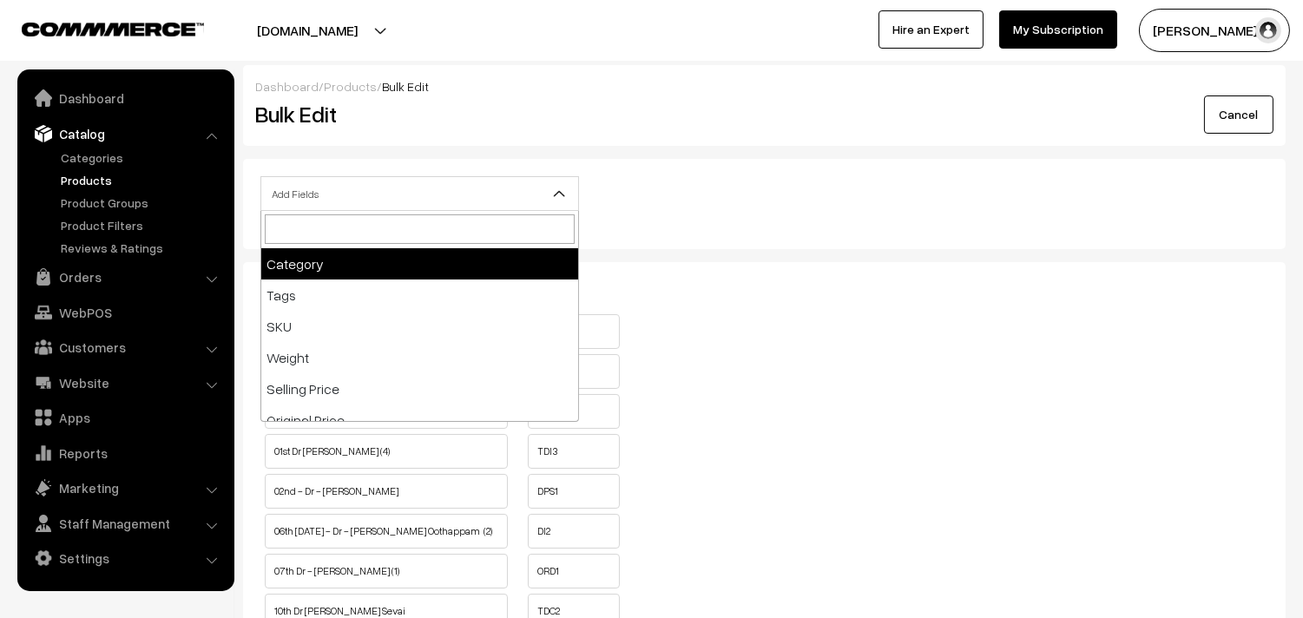
scroll to position [193, 0]
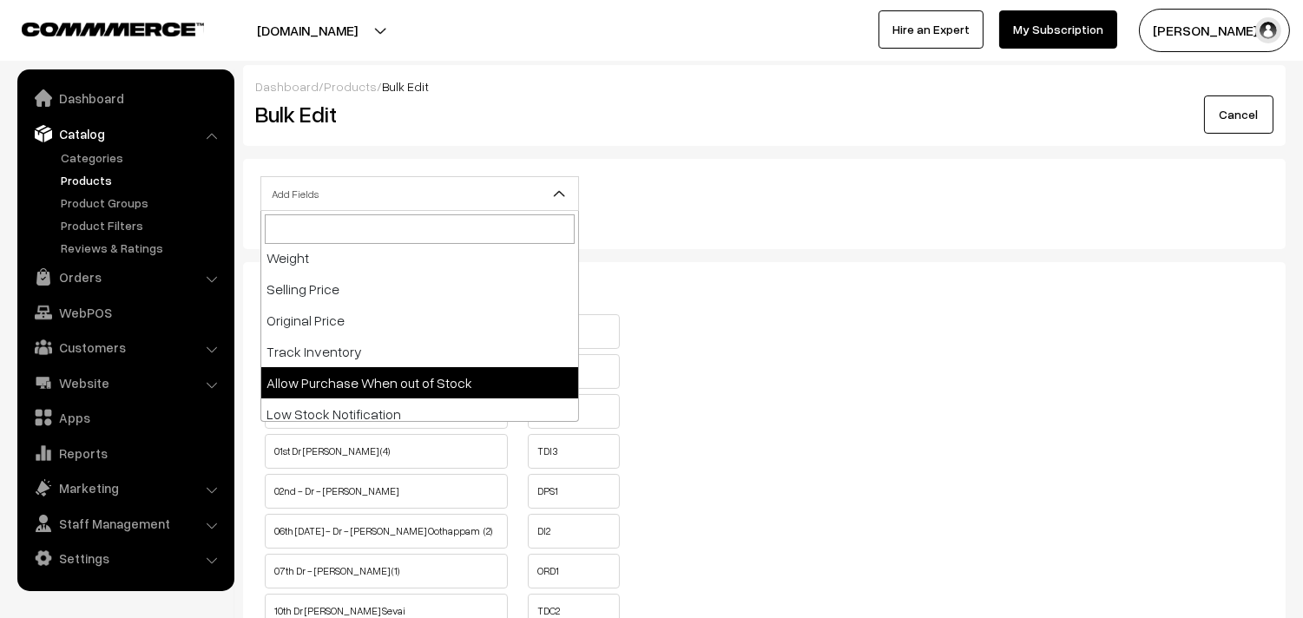
select select "allow-purchase"
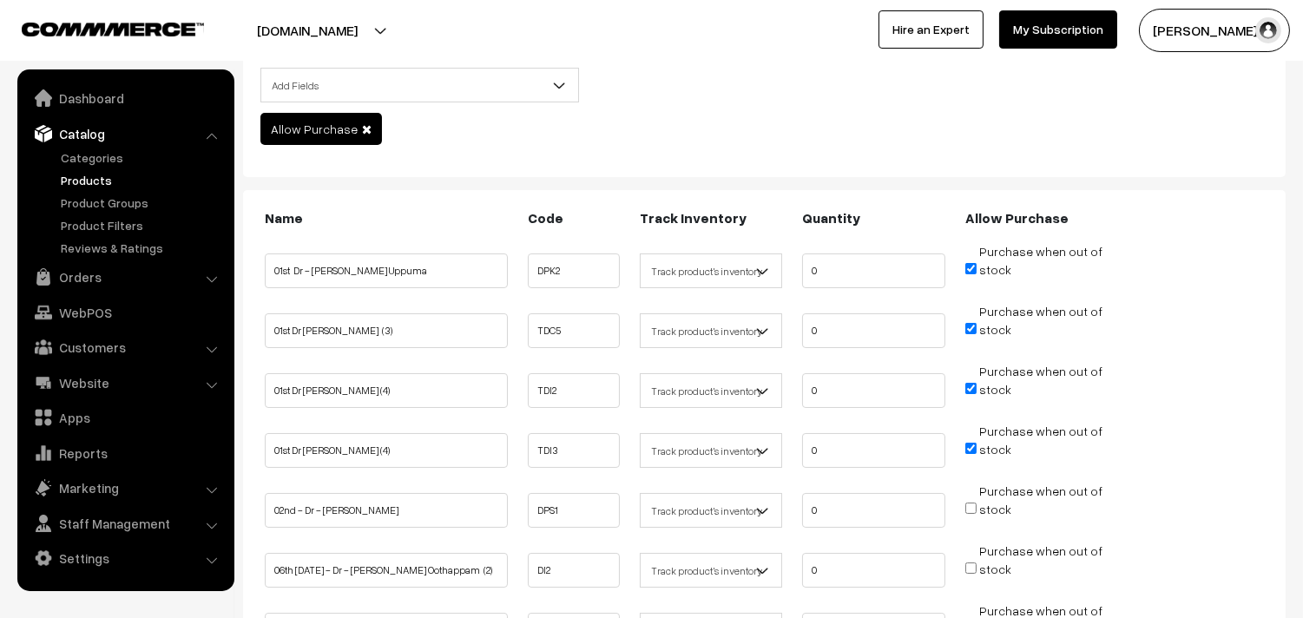
scroll to position [193, 0]
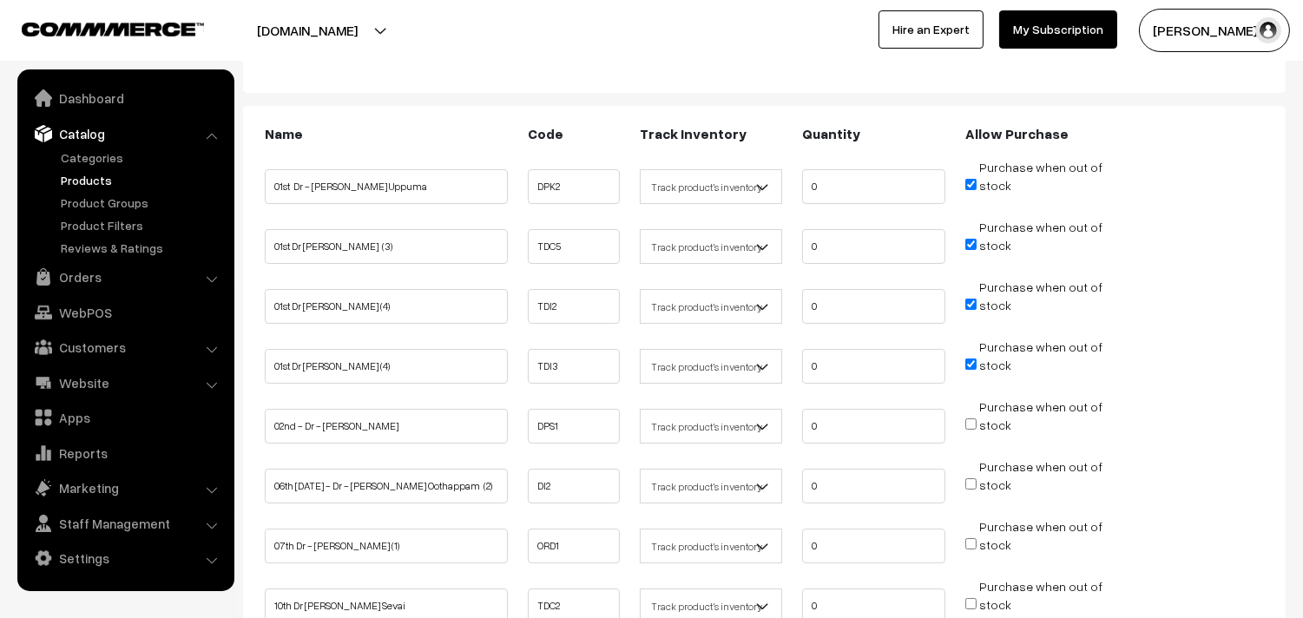
click at [972, 182] on input "Purchase when out of stock" at bounding box center [970, 184] width 11 height 11
checkbox input "false"
click at [969, 243] on input "Purchase when out of stock" at bounding box center [970, 244] width 11 height 11
checkbox input "false"
click at [966, 290] on li "Purchase when out of stock" at bounding box center [1036, 299] width 151 height 43
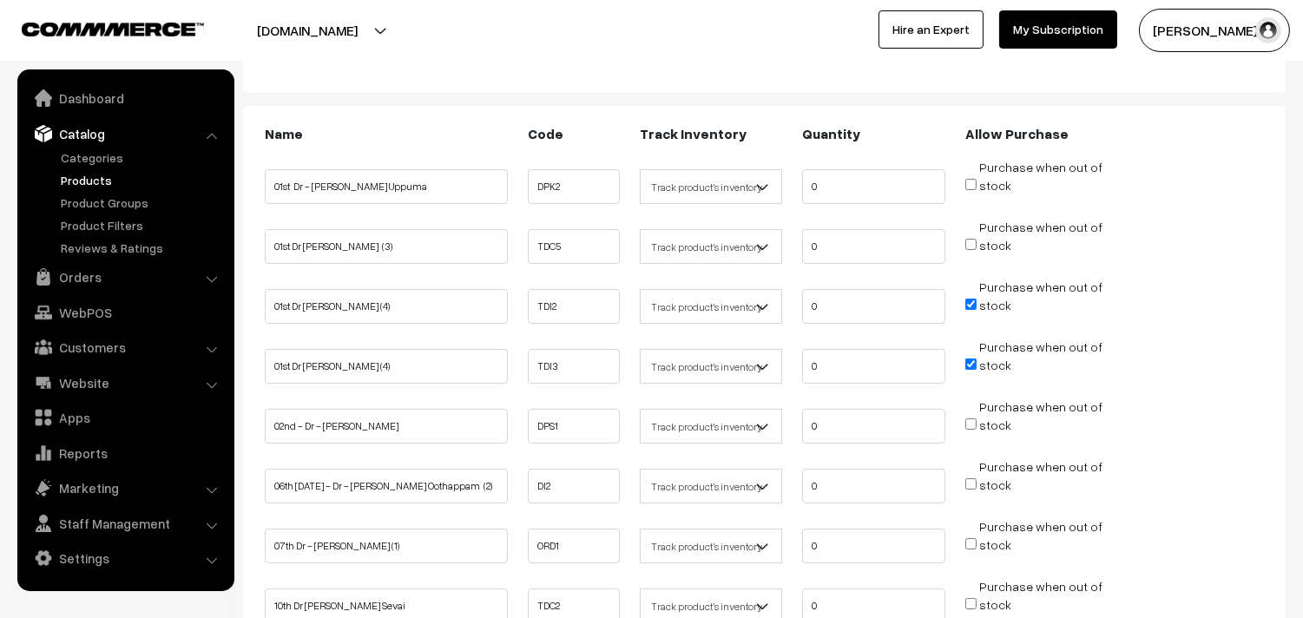
click at [972, 299] on input "Purchase when out of stock" at bounding box center [970, 304] width 11 height 11
checkbox input "false"
click at [972, 365] on input "Purchase when out of stock" at bounding box center [970, 363] width 11 height 11
checkbox input "false"
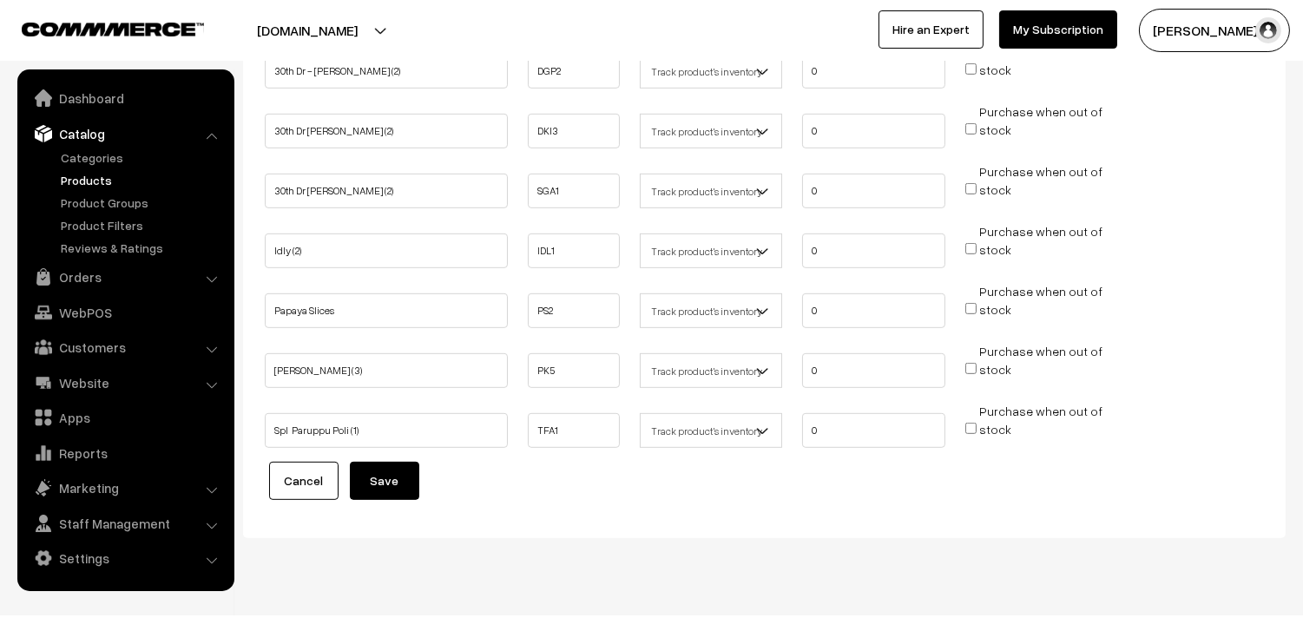
scroll to position [1646, 0]
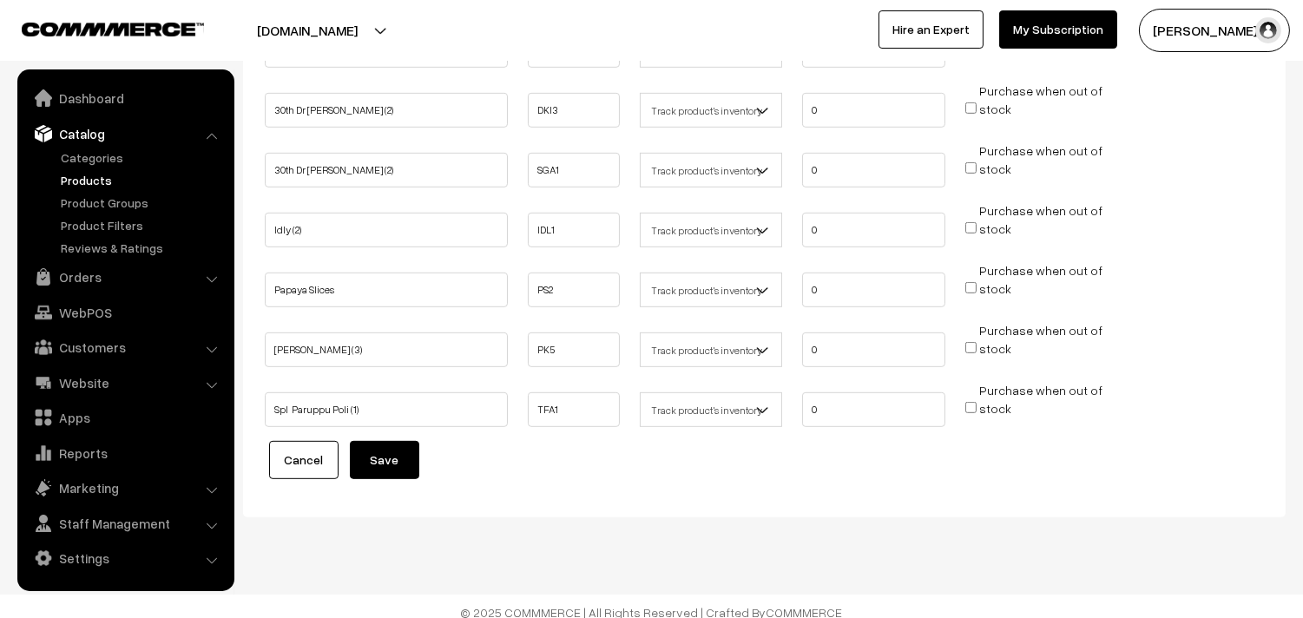
click at [395, 456] on button "Save" at bounding box center [384, 460] width 69 height 38
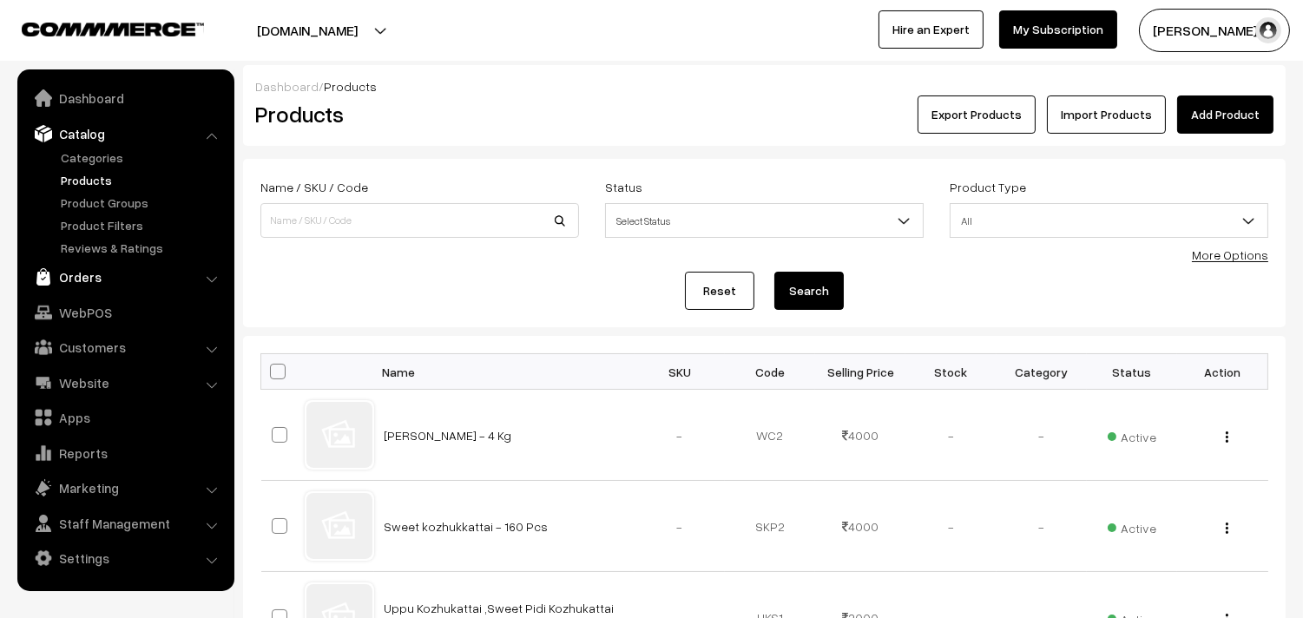
click at [98, 272] on link "Orders" at bounding box center [125, 276] width 207 height 31
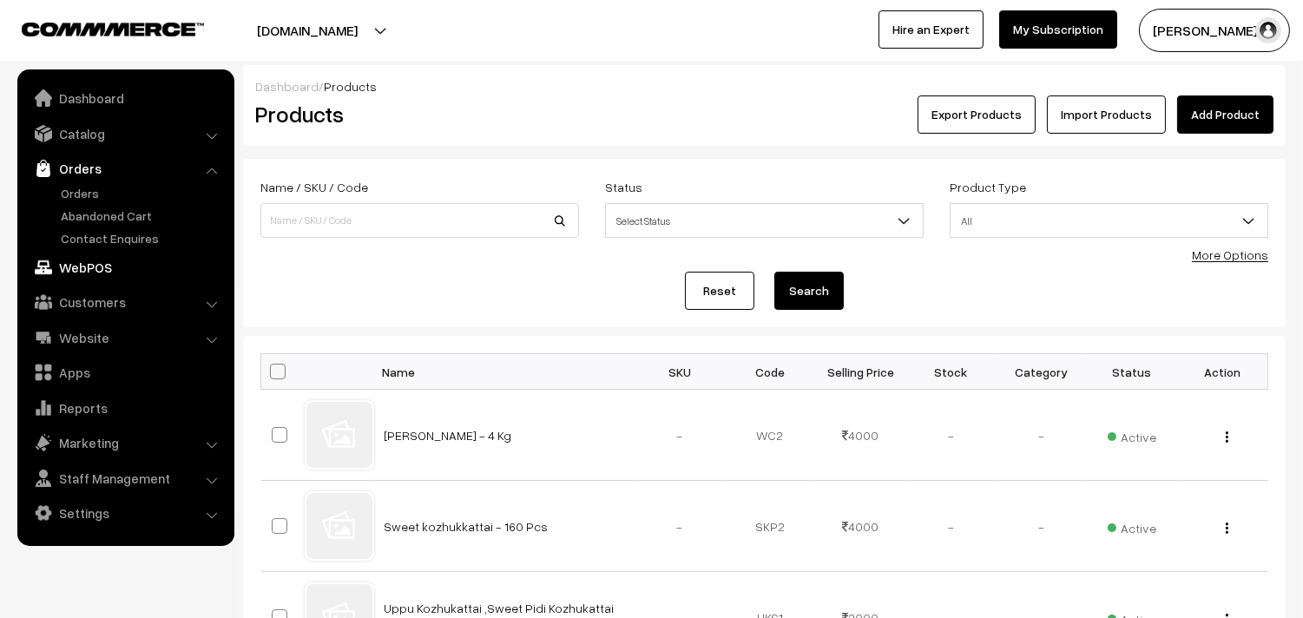
click at [92, 265] on link "WebPOS" at bounding box center [125, 267] width 207 height 31
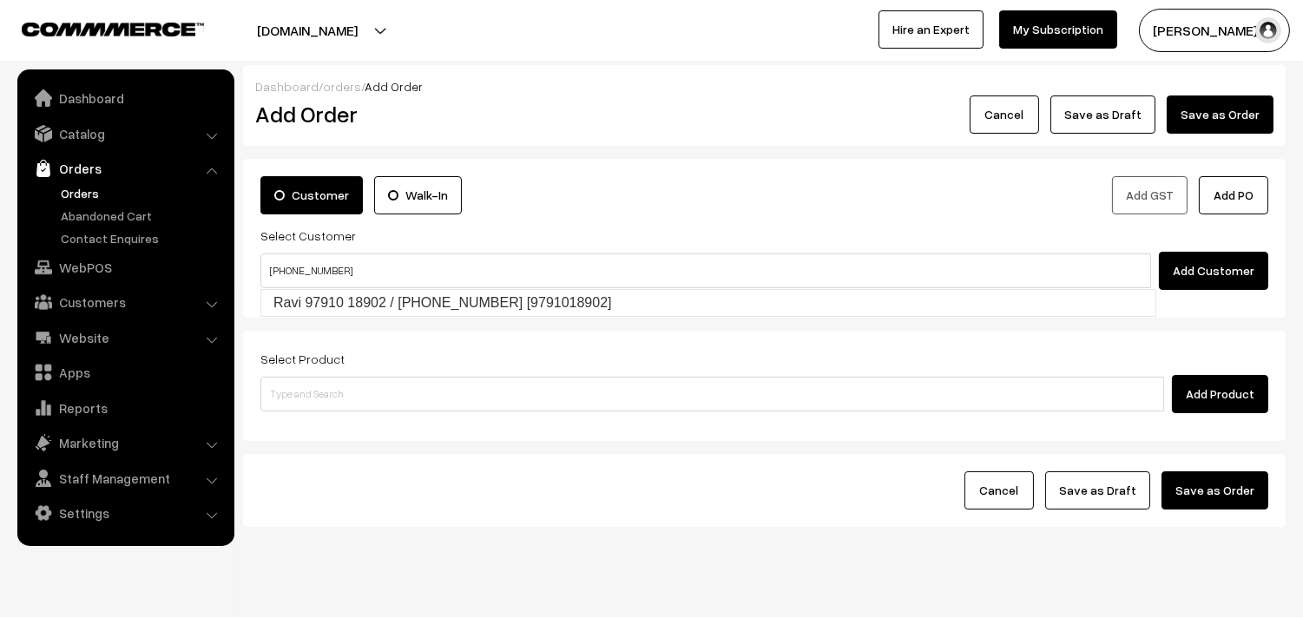
click at [310, 263] on input "+971 50 450 6283" at bounding box center [705, 270] width 890 height 35
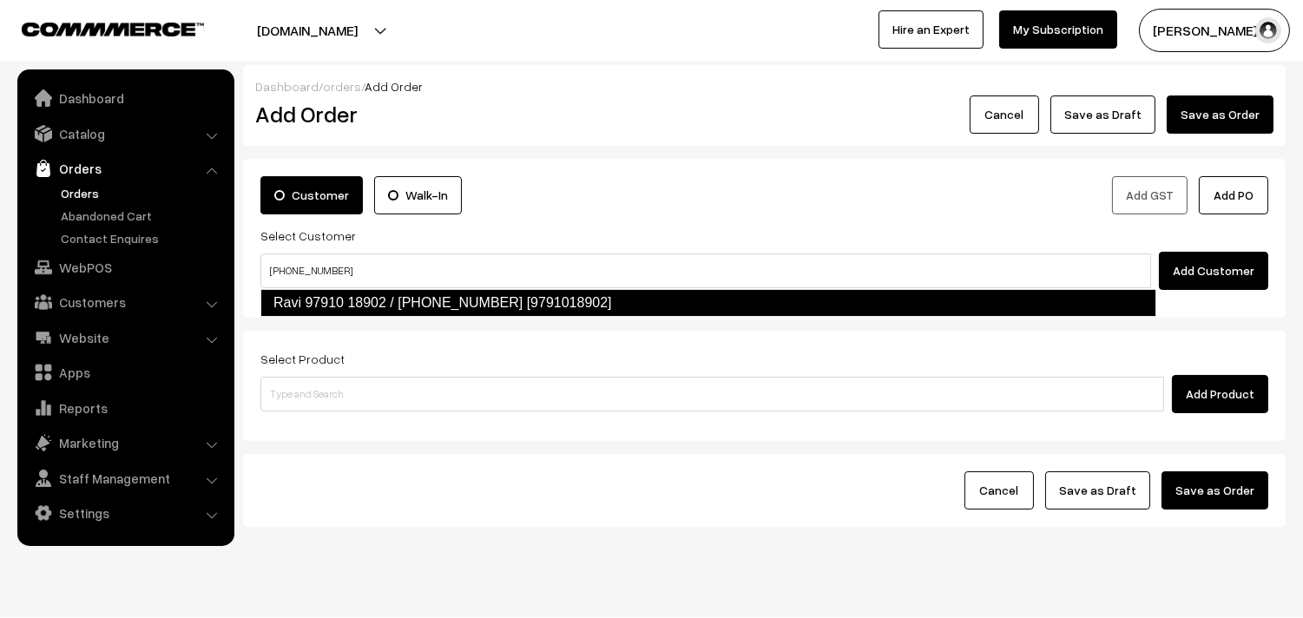
click at [318, 292] on link "Ravi 97910 18902 / +971 50 450 6283 97910 20892 [9791018902]" at bounding box center [708, 303] width 896 height 28
type input "+971 50 450 6283"
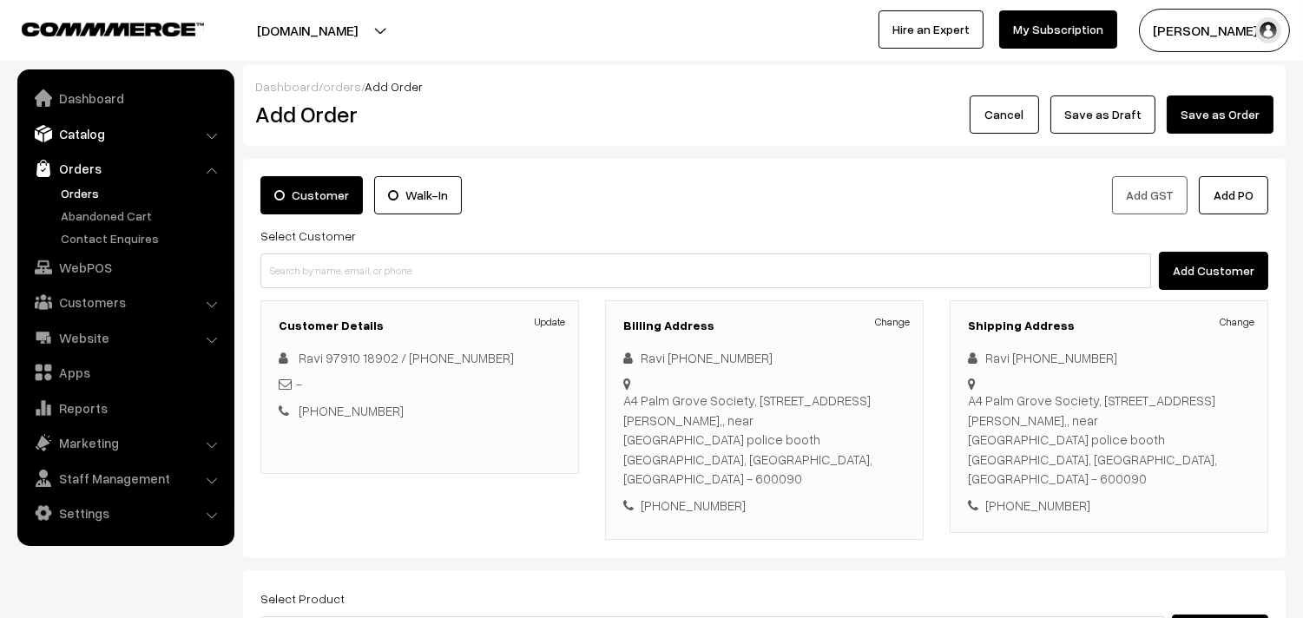
click at [87, 131] on link "Catalog" at bounding box center [125, 133] width 207 height 31
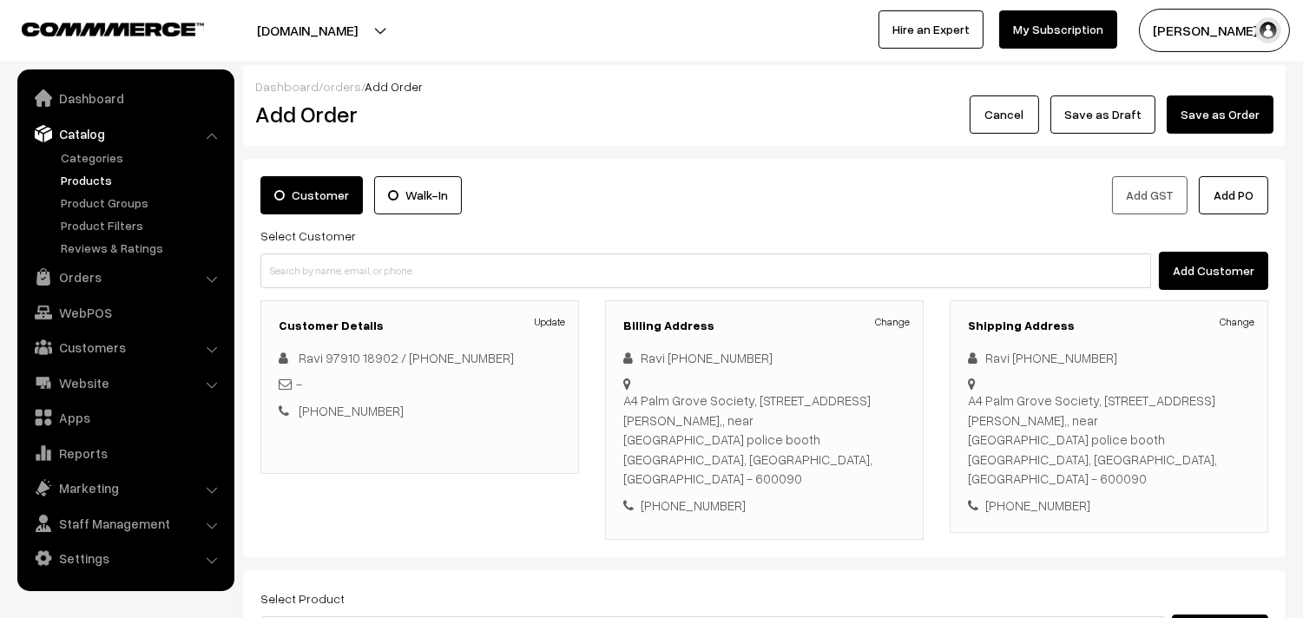
click at [89, 180] on link "Products" at bounding box center [142, 180] width 172 height 18
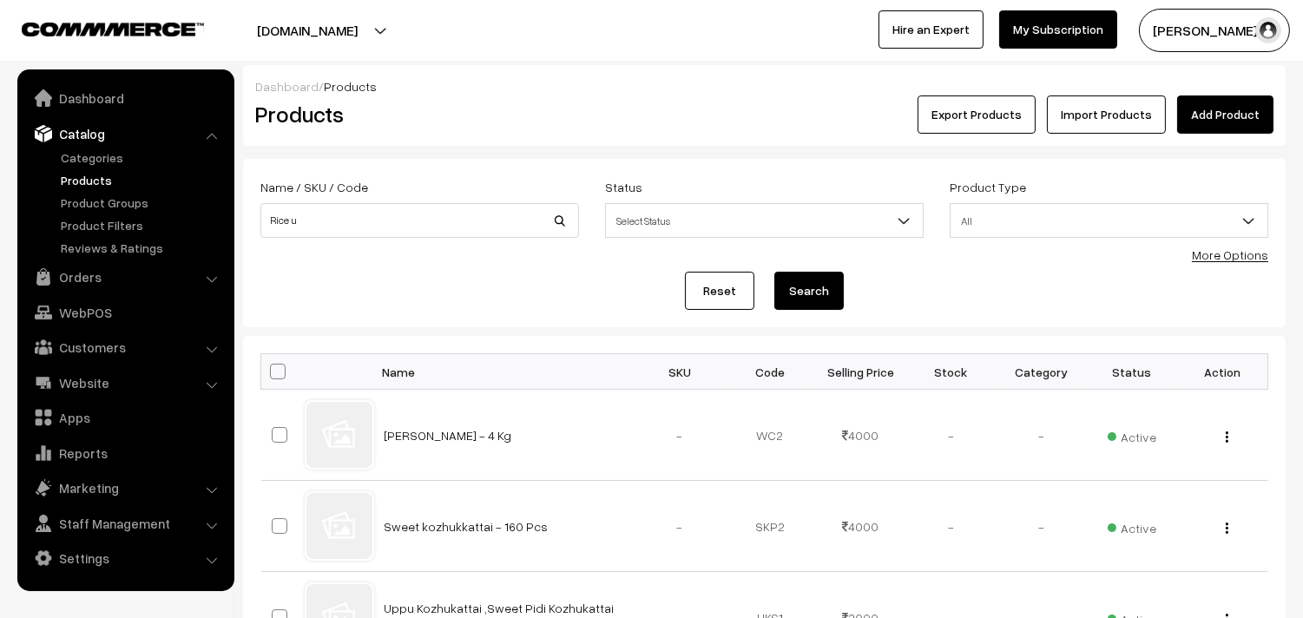
type input "Rice u"
click at [774, 272] on button "Search" at bounding box center [808, 291] width 69 height 38
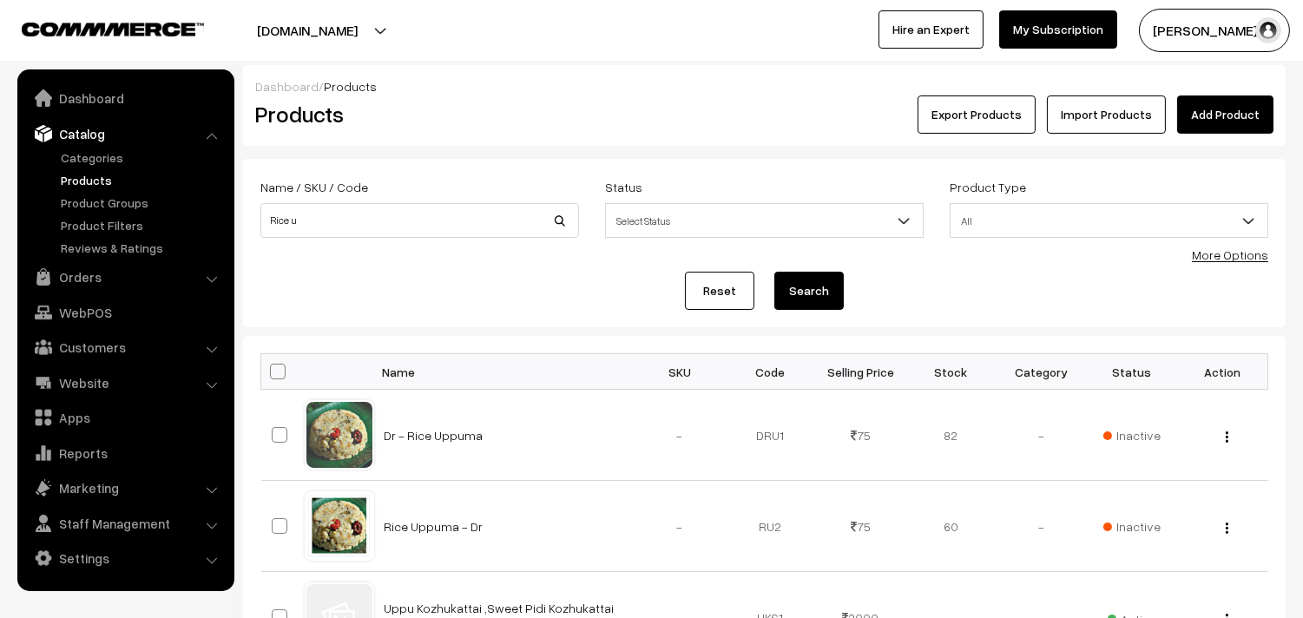
drag, startPoint x: 1216, startPoint y: 254, endPoint x: 1191, endPoint y: 260, distance: 25.9
click at [1217, 254] on link "More Options" at bounding box center [1229, 254] width 76 height 15
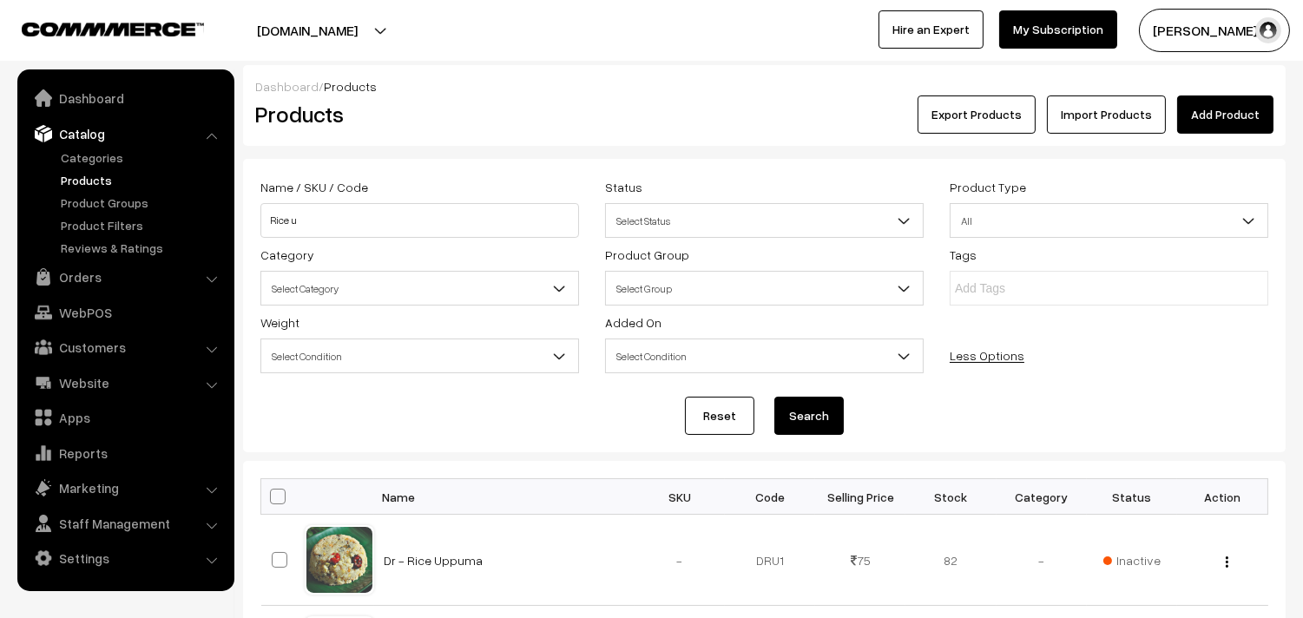
click at [357, 299] on span "Select Category" at bounding box center [419, 288] width 317 height 30
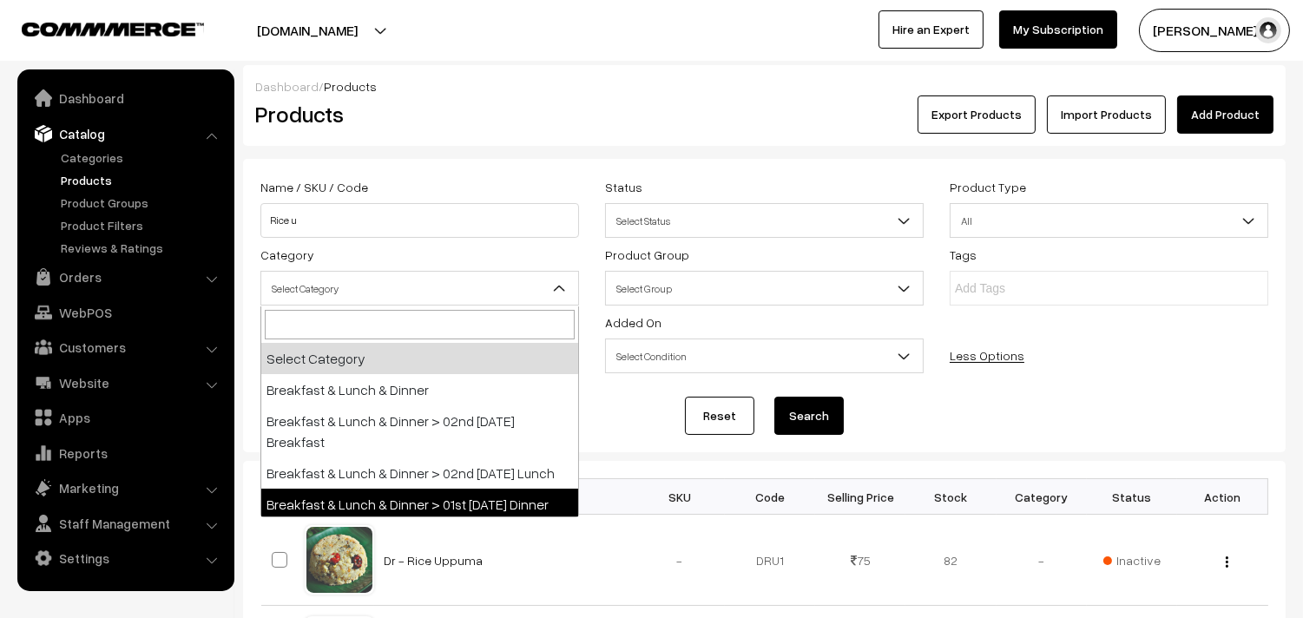
select select "68"
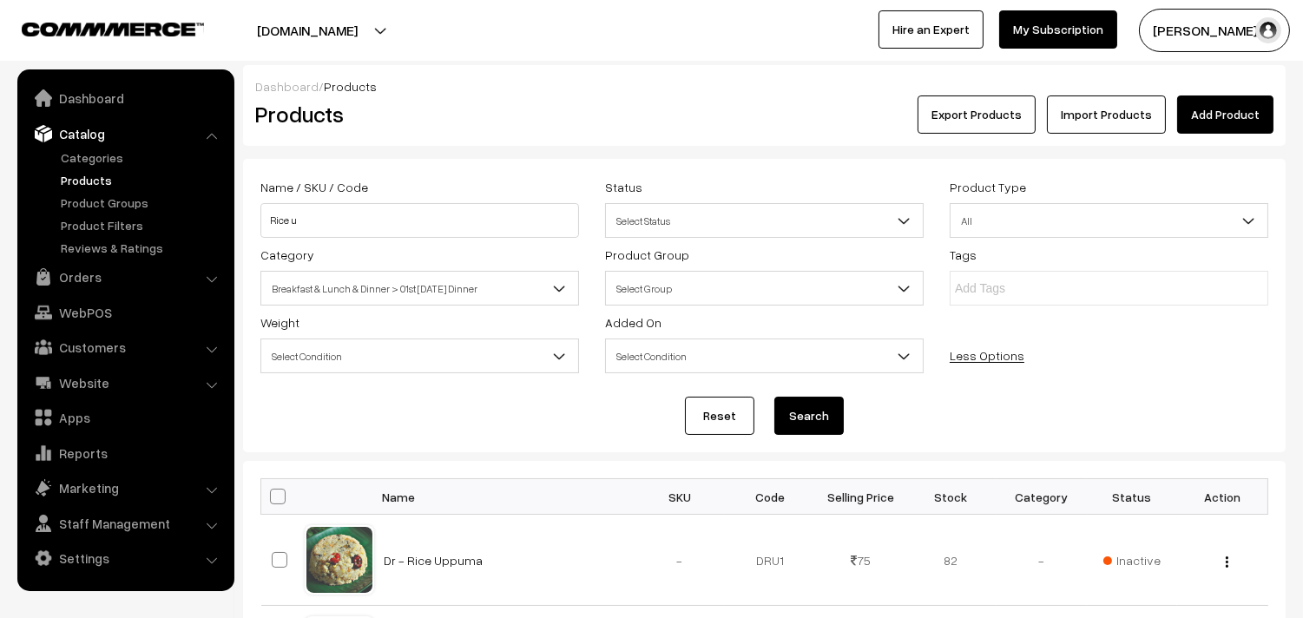
click at [798, 420] on button "Search" at bounding box center [808, 416] width 69 height 38
click at [796, 412] on button "Search" at bounding box center [808, 416] width 69 height 38
click at [79, 174] on link "Products" at bounding box center [142, 180] width 172 height 18
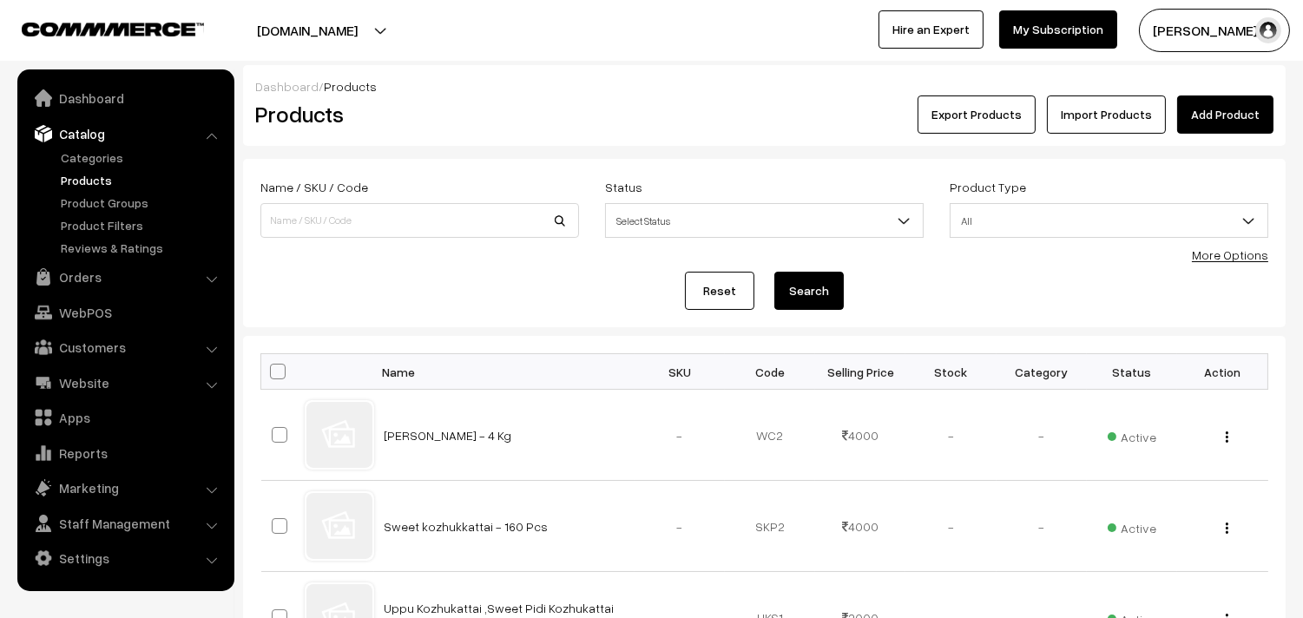
click at [1231, 262] on div "More Options" at bounding box center [1229, 255] width 76 height 18
click at [1233, 258] on link "More Options" at bounding box center [1229, 254] width 76 height 15
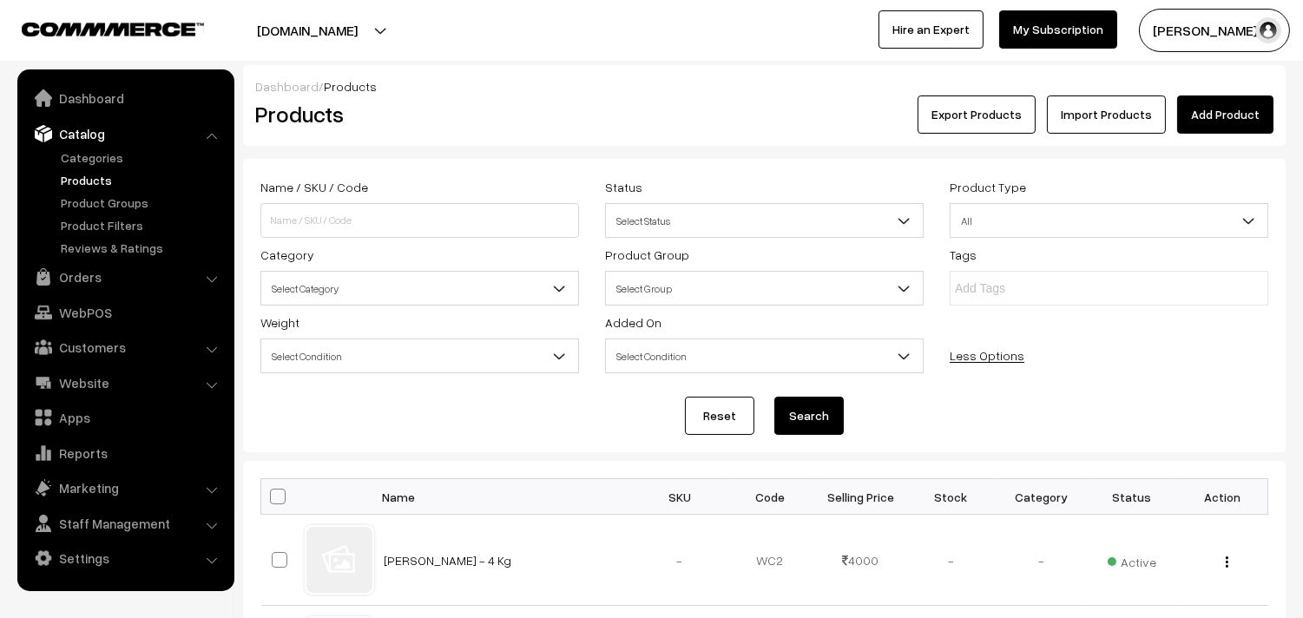
click at [394, 285] on span "Select Category" at bounding box center [419, 288] width 317 height 30
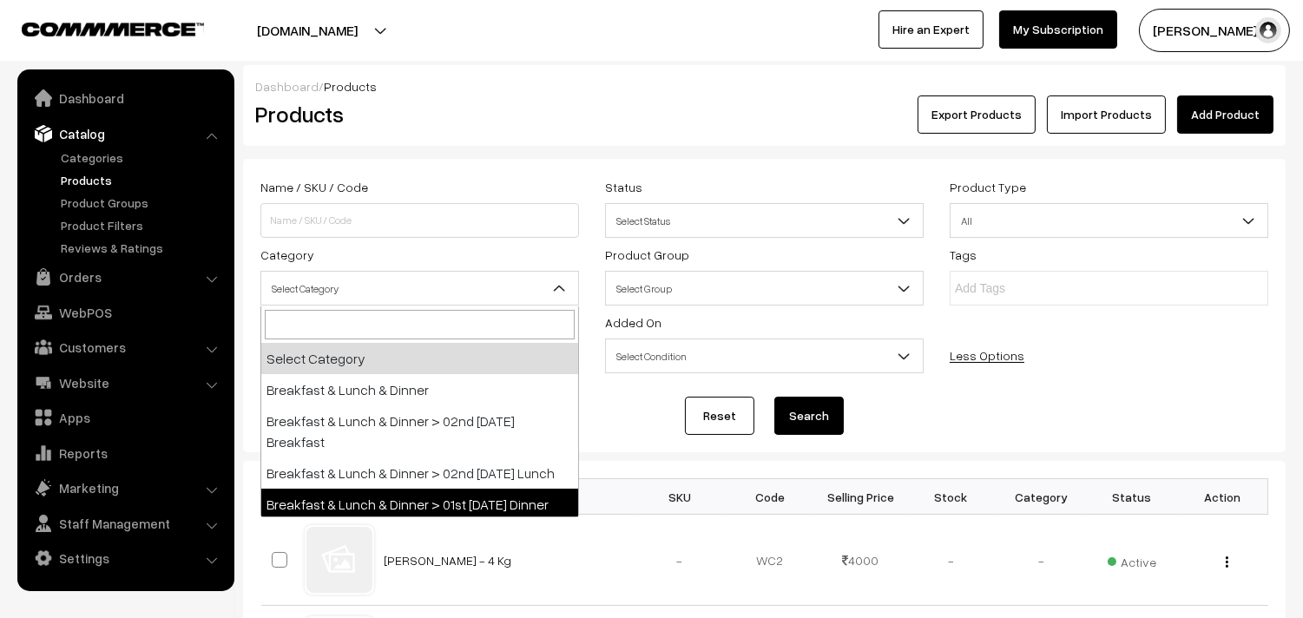
select select "68"
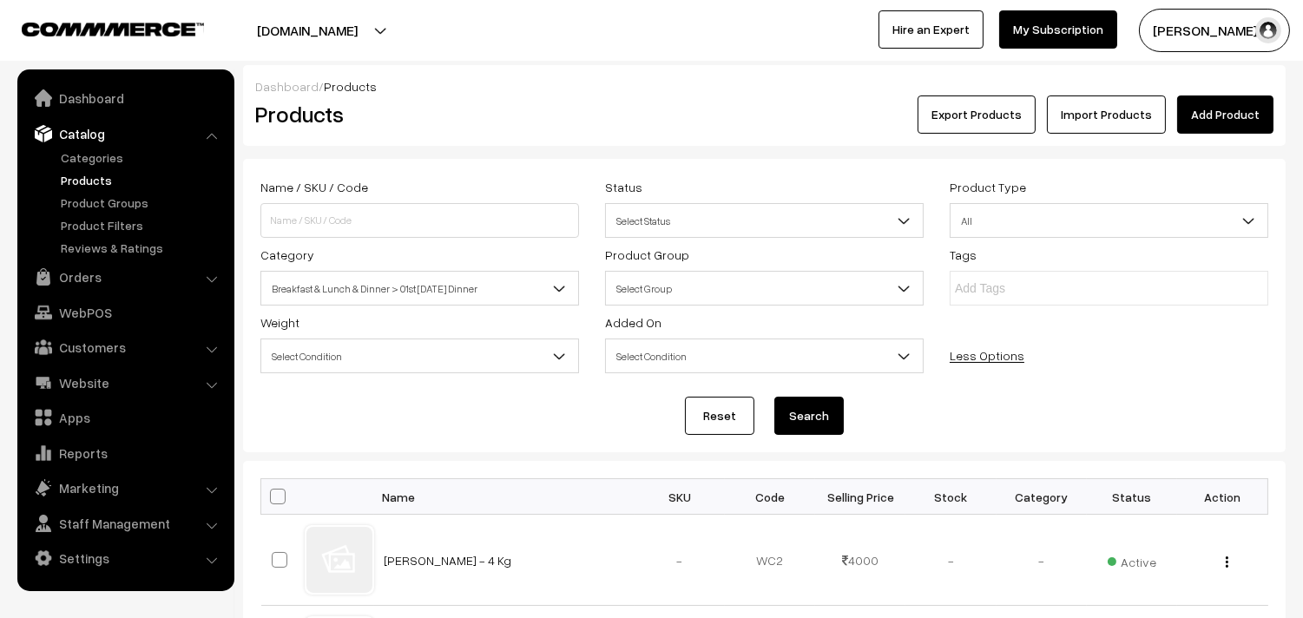
click at [830, 402] on button "Search" at bounding box center [808, 416] width 69 height 38
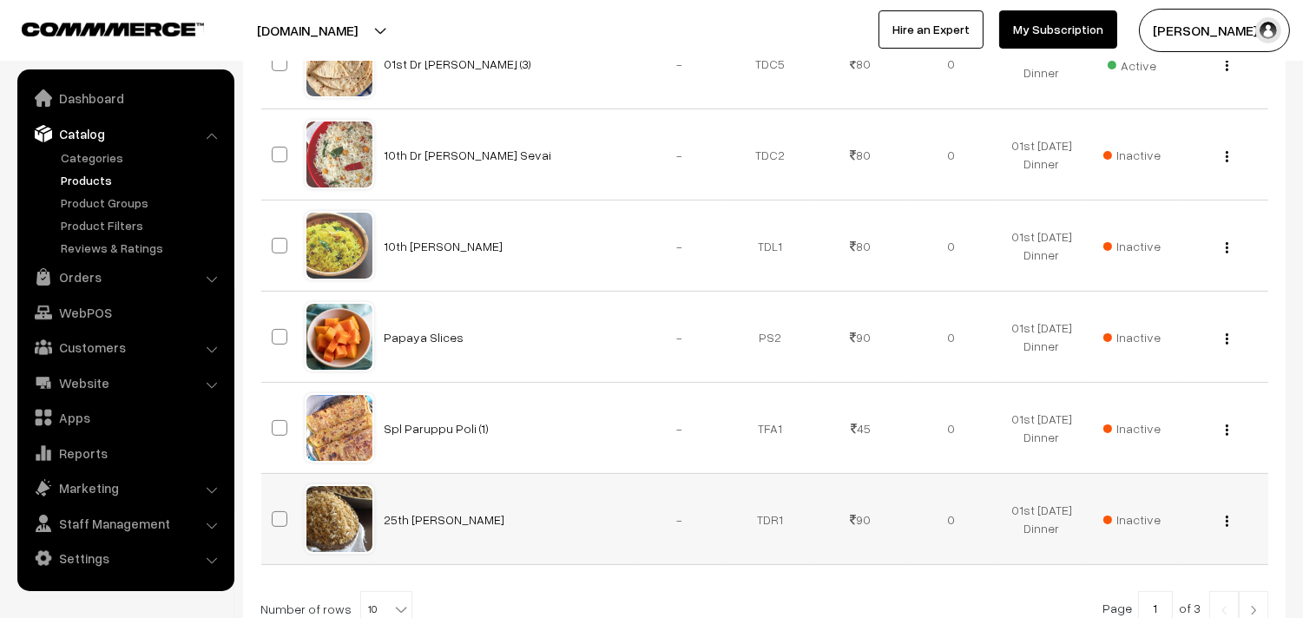
scroll to position [1027, 0]
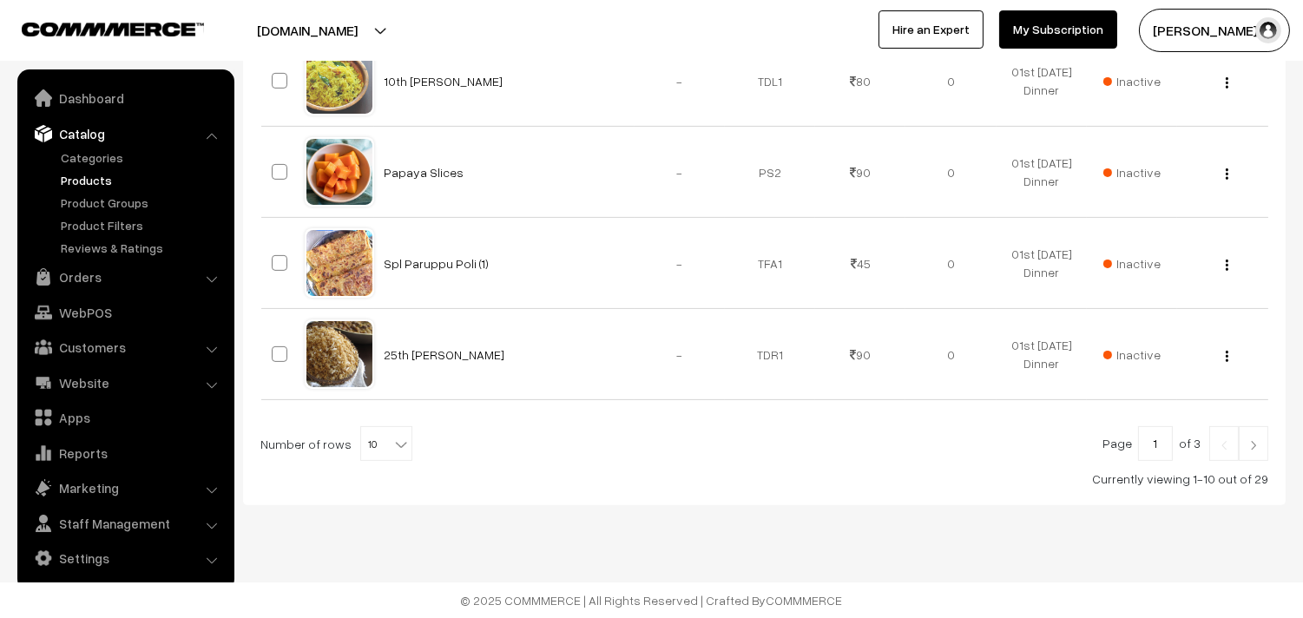
click at [380, 443] on span "10" at bounding box center [386, 444] width 50 height 35
select select "100"
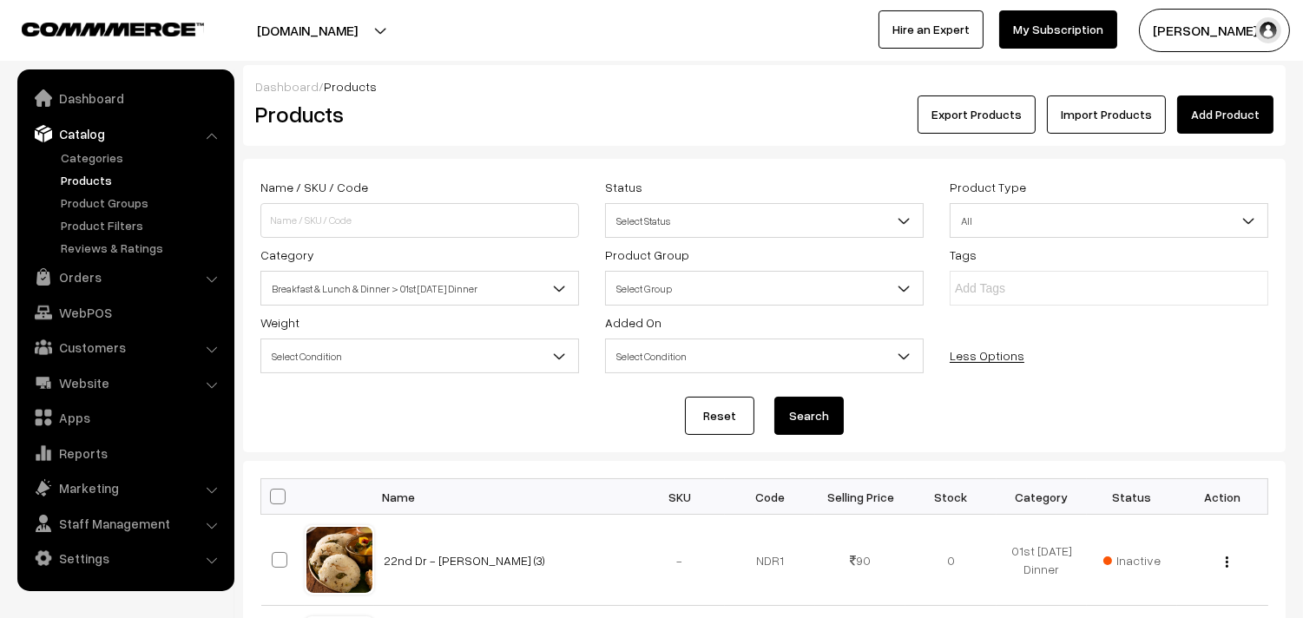
scroll to position [193, 0]
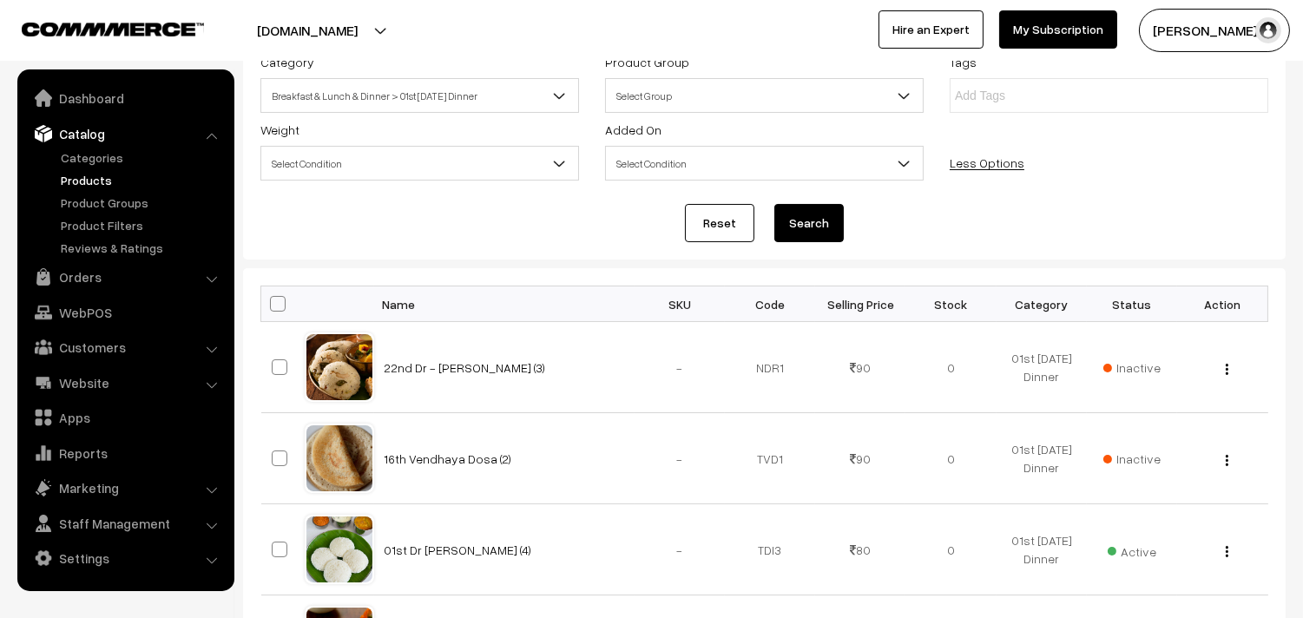
click at [275, 308] on span at bounding box center [278, 304] width 16 height 16
click at [272, 308] on input "checkbox" at bounding box center [266, 303] width 11 height 11
checkbox input "true"
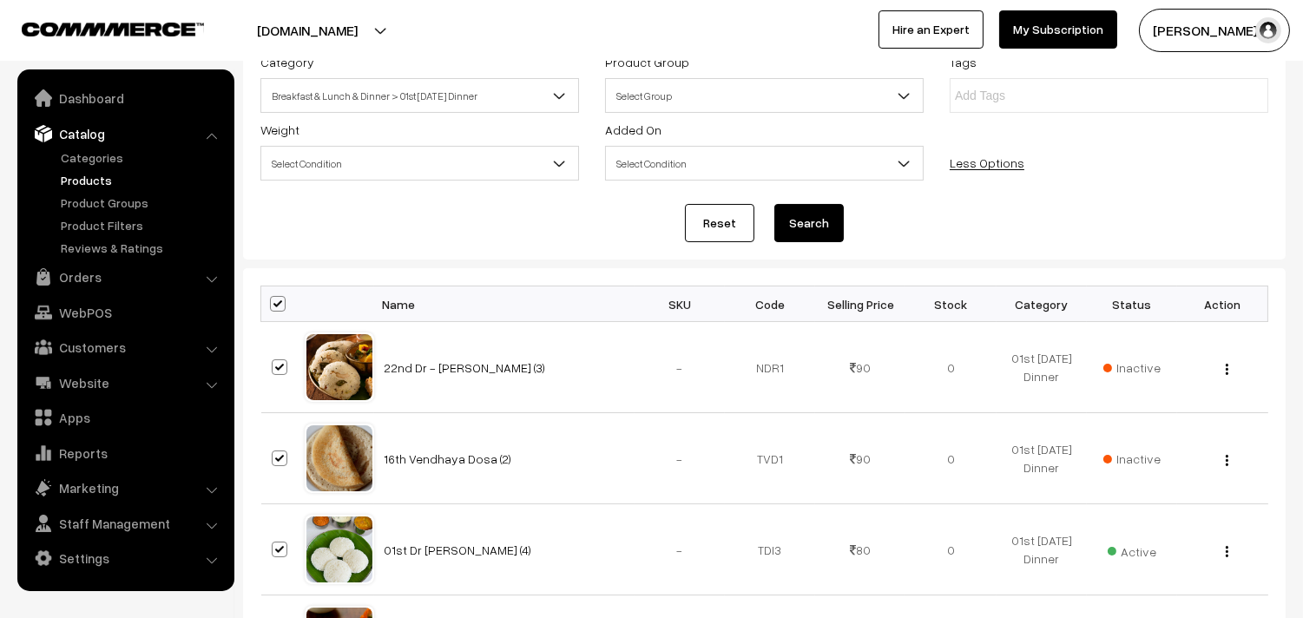
checkbox input "true"
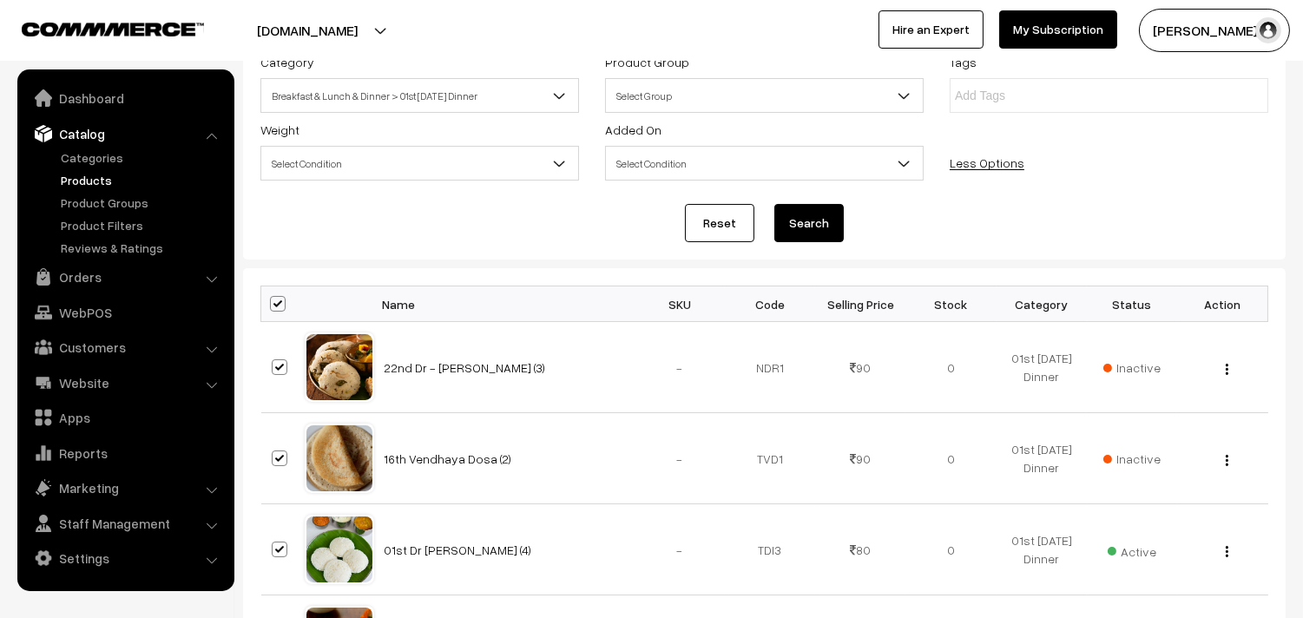
checkbox input "true"
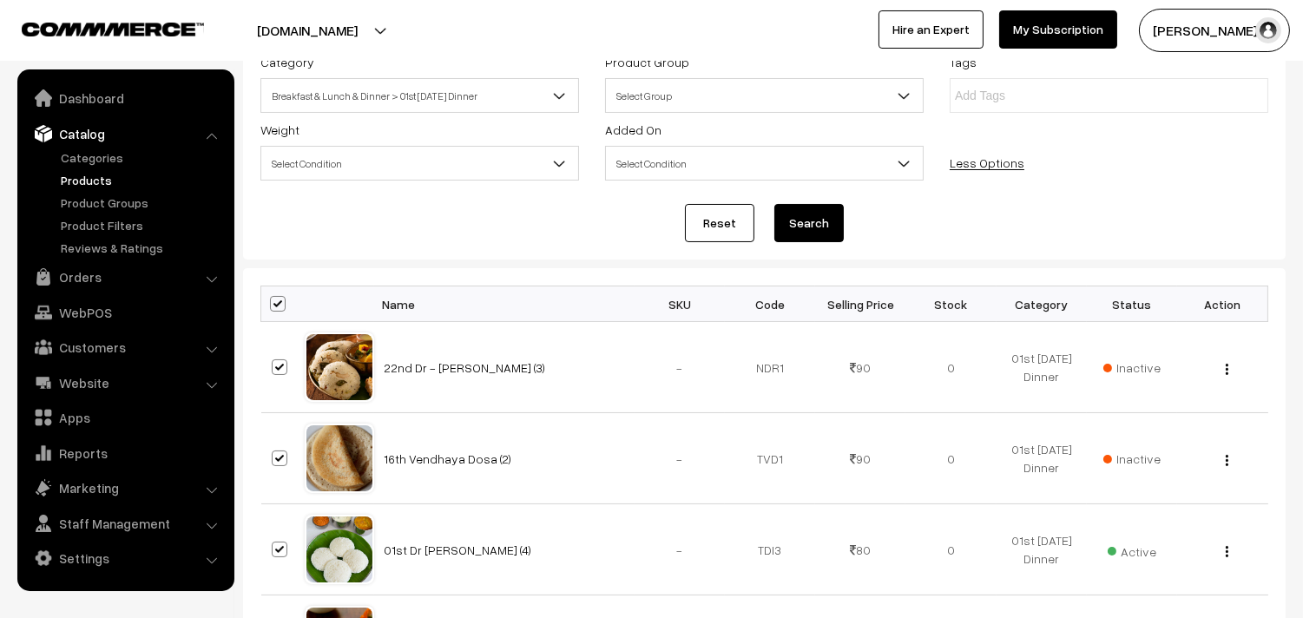
checkbox input "true"
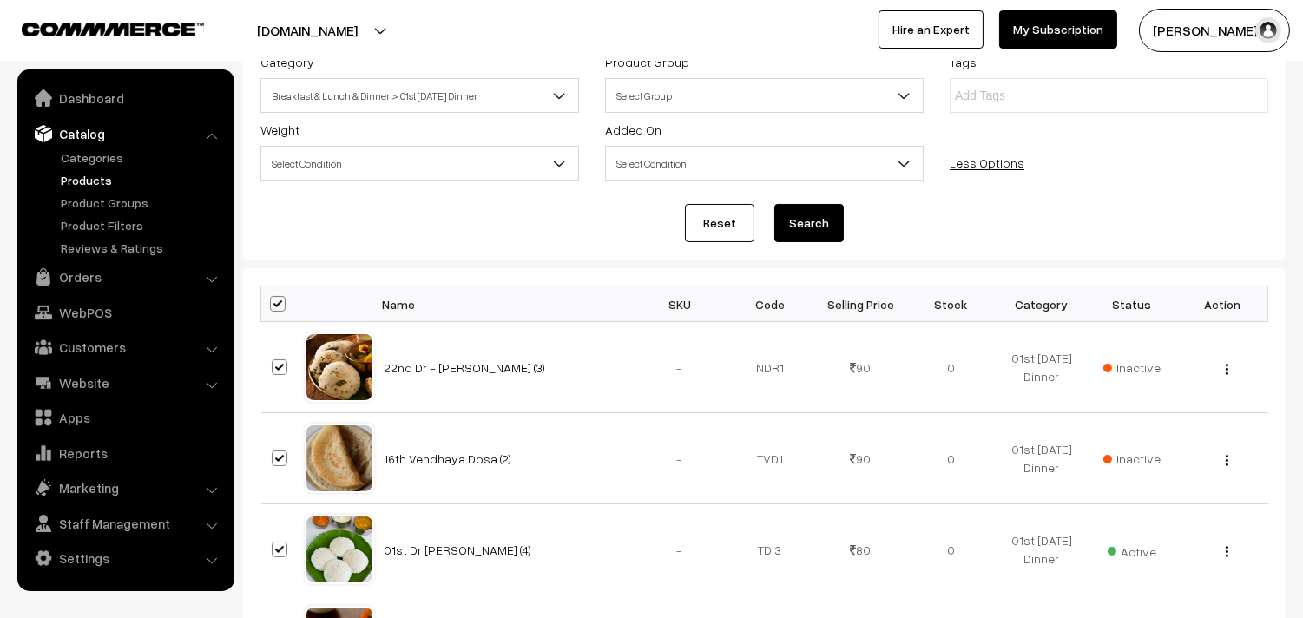
checkbox input "true"
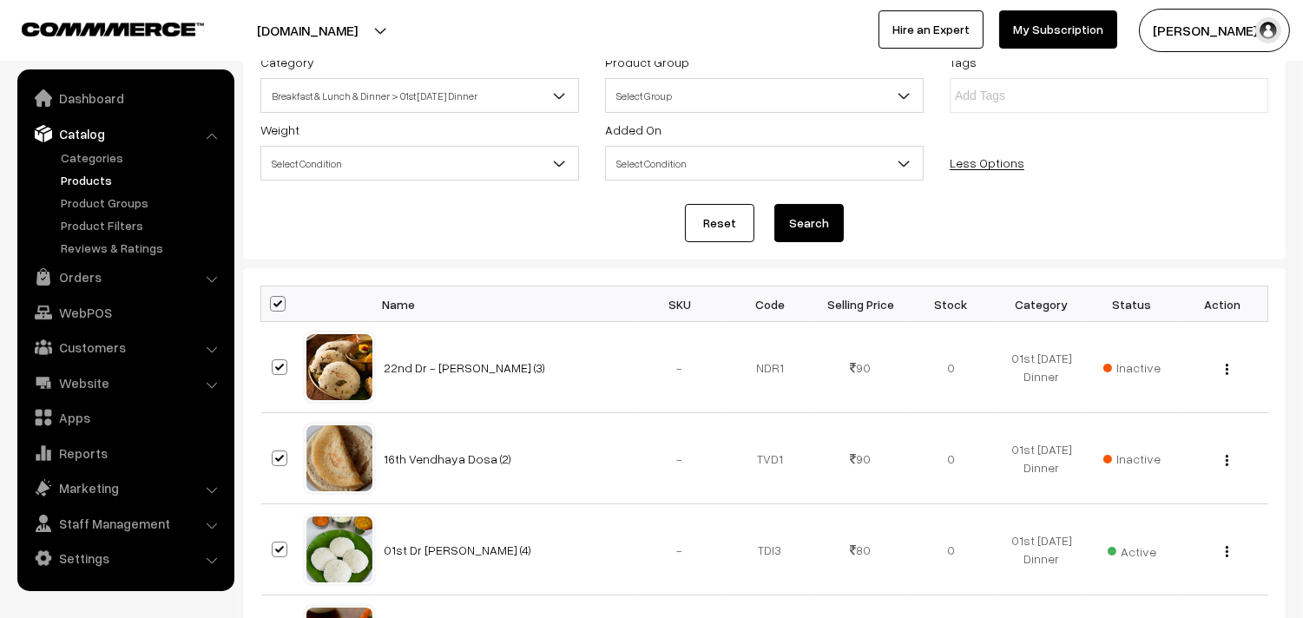
checkbox input "true"
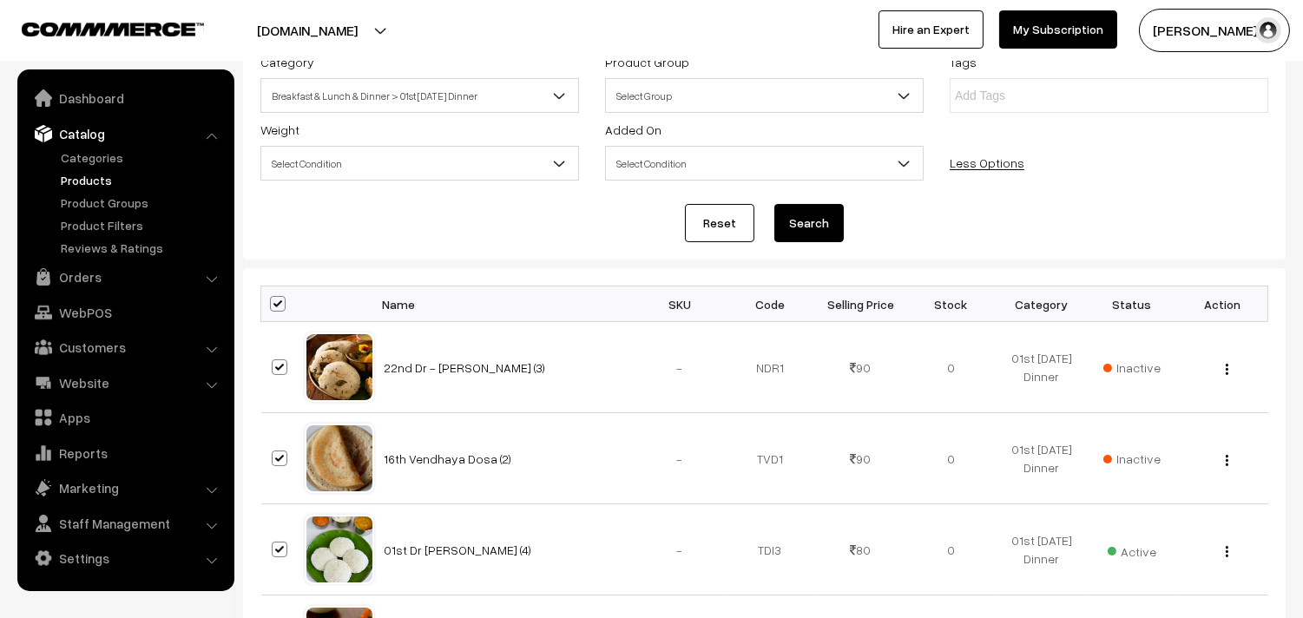
checkbox input "true"
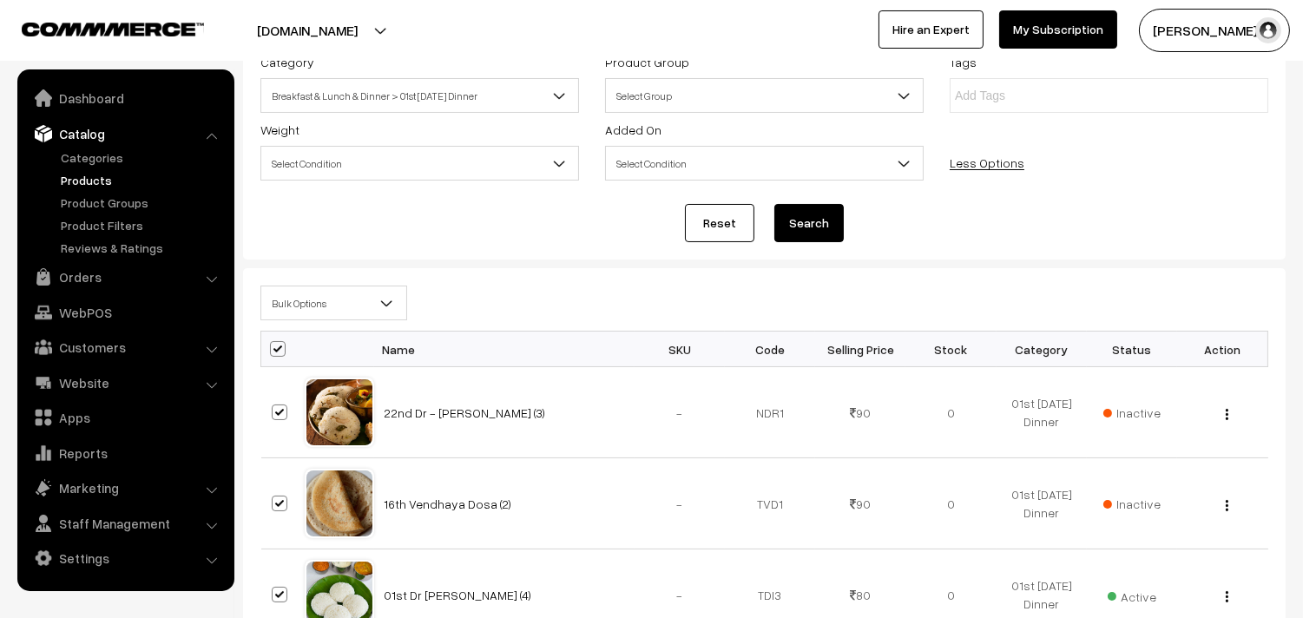
click at [333, 312] on span "Bulk Options" at bounding box center [333, 303] width 145 height 30
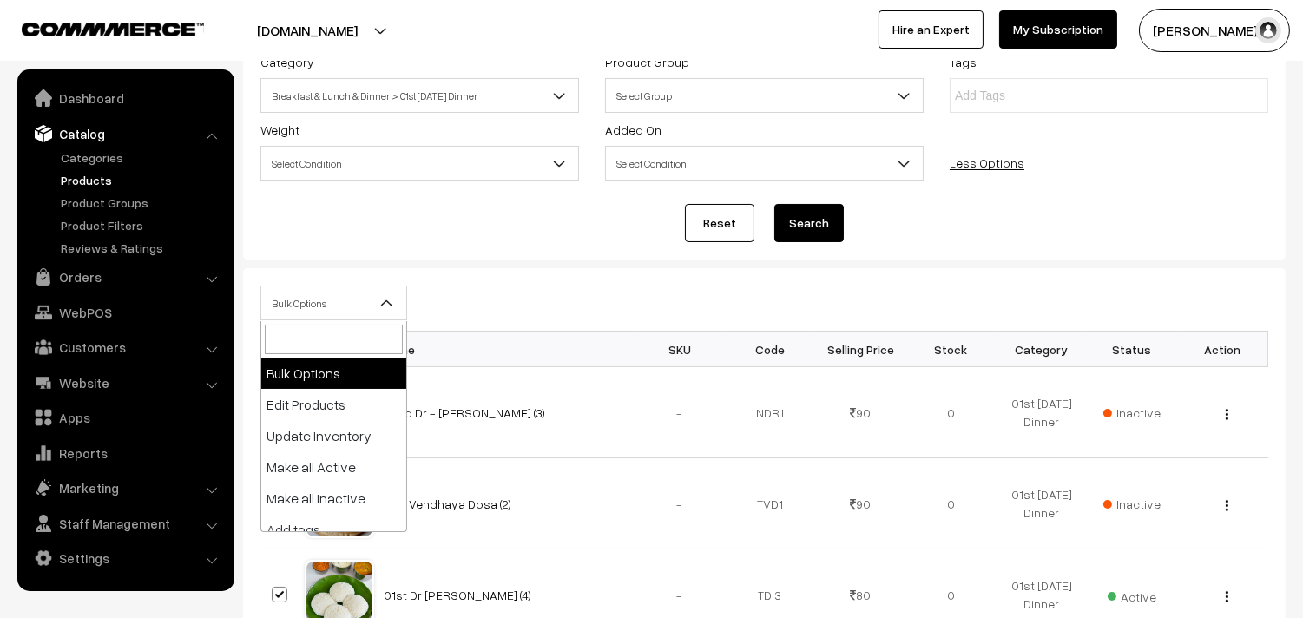
click at [306, 306] on span "Bulk Options" at bounding box center [333, 303] width 145 height 30
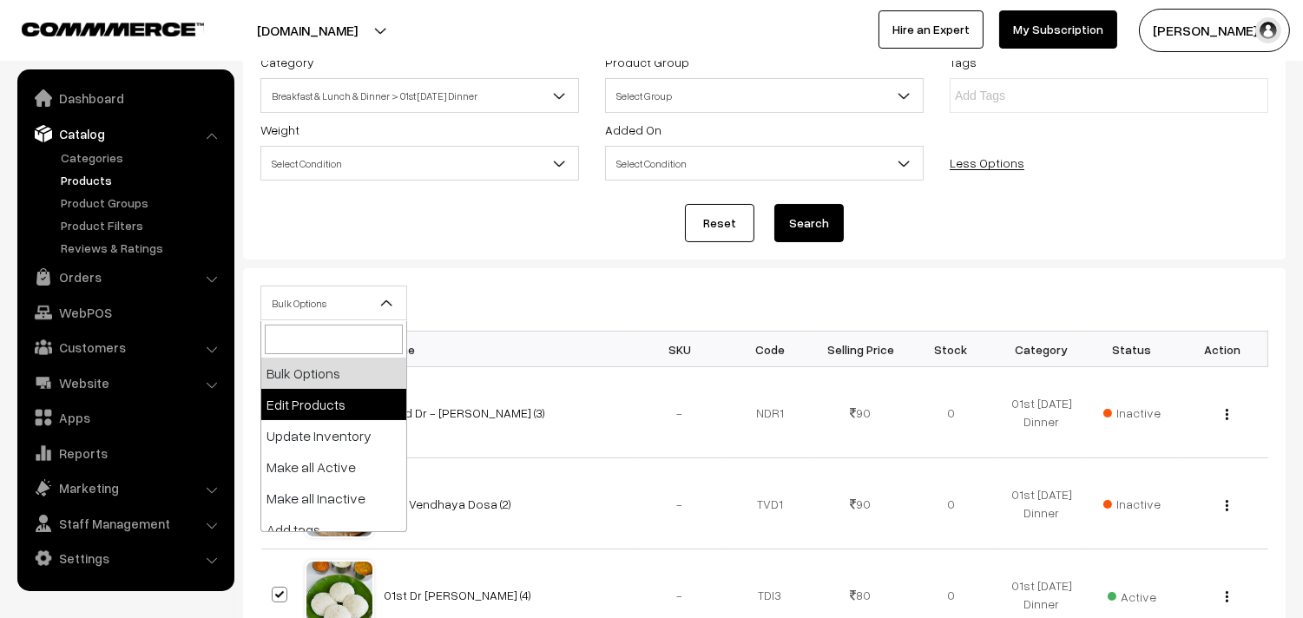
select select "editProduct"
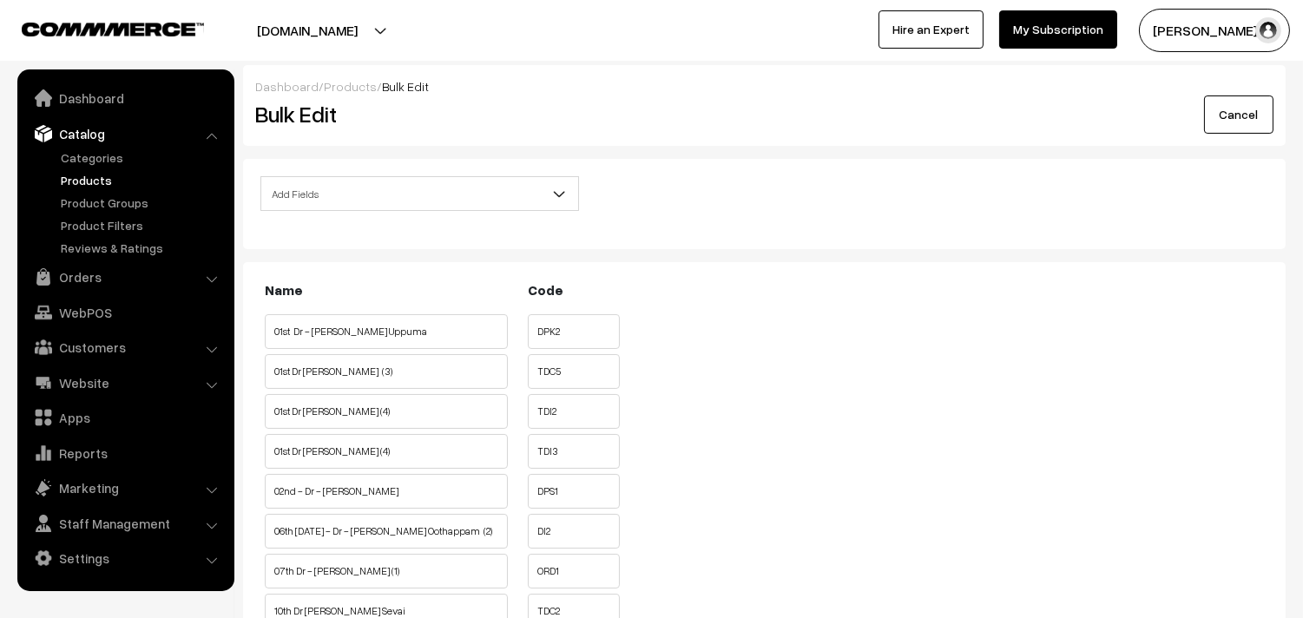
click at [318, 194] on span "Add Fields" at bounding box center [419, 194] width 317 height 30
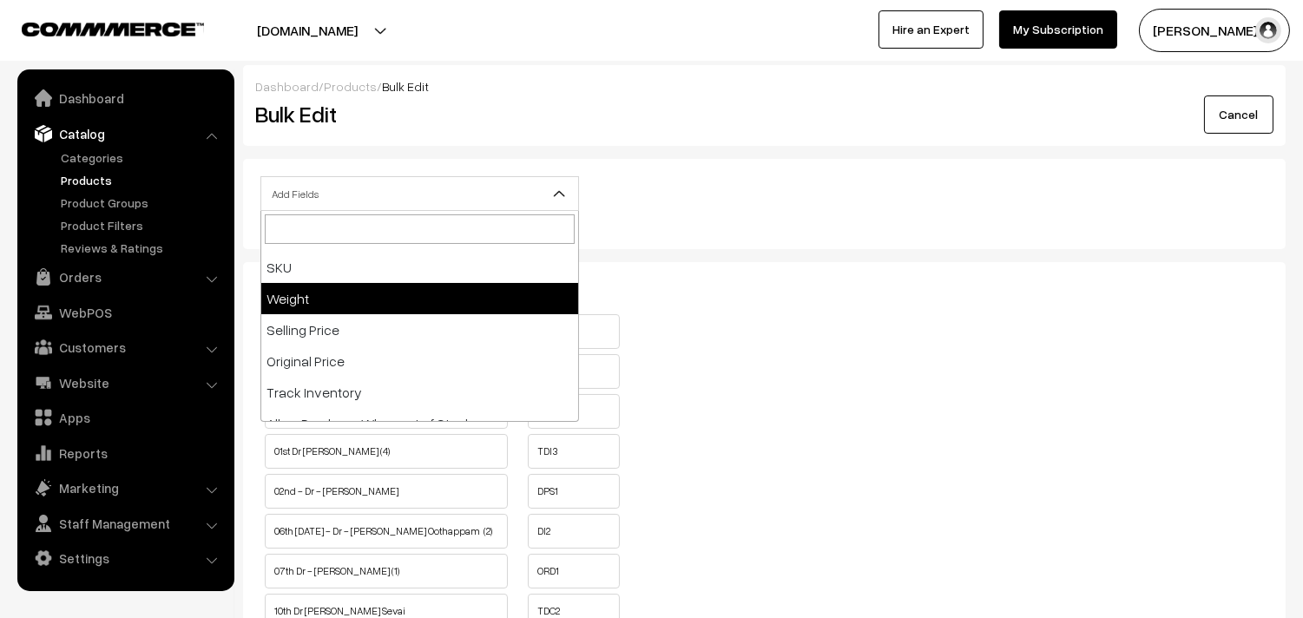
scroll to position [195, 0]
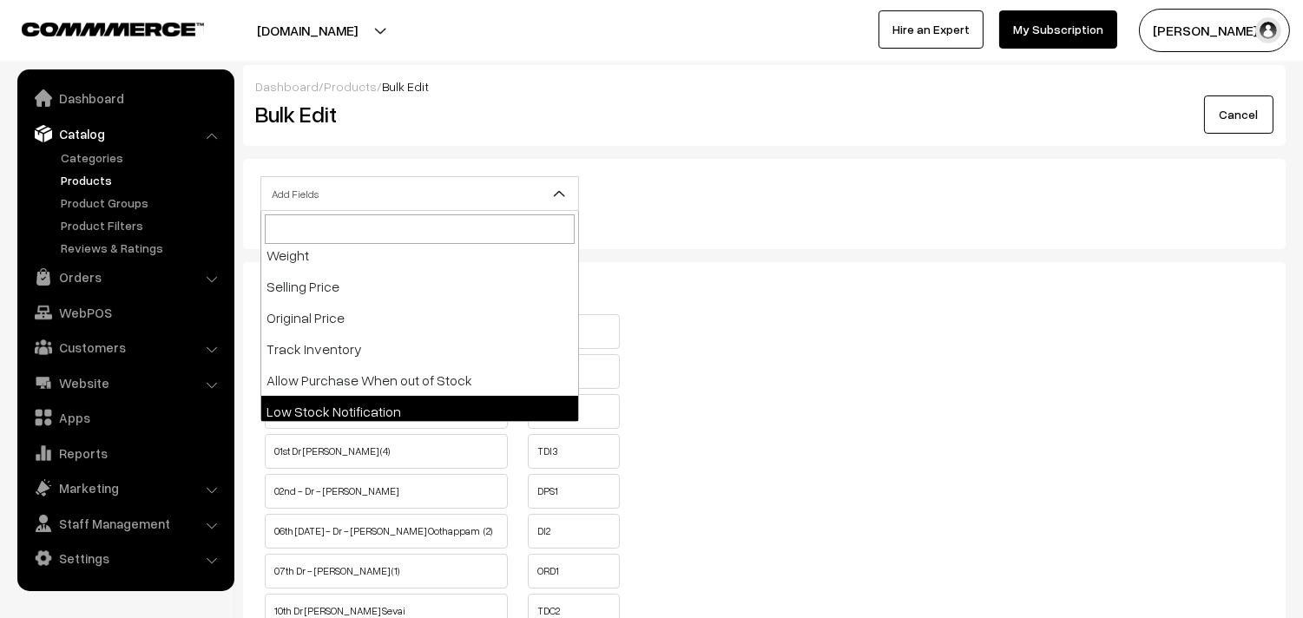
drag, startPoint x: 378, startPoint y: 397, endPoint x: 377, endPoint y: 378, distance: 18.3
select select "allow-purchase"
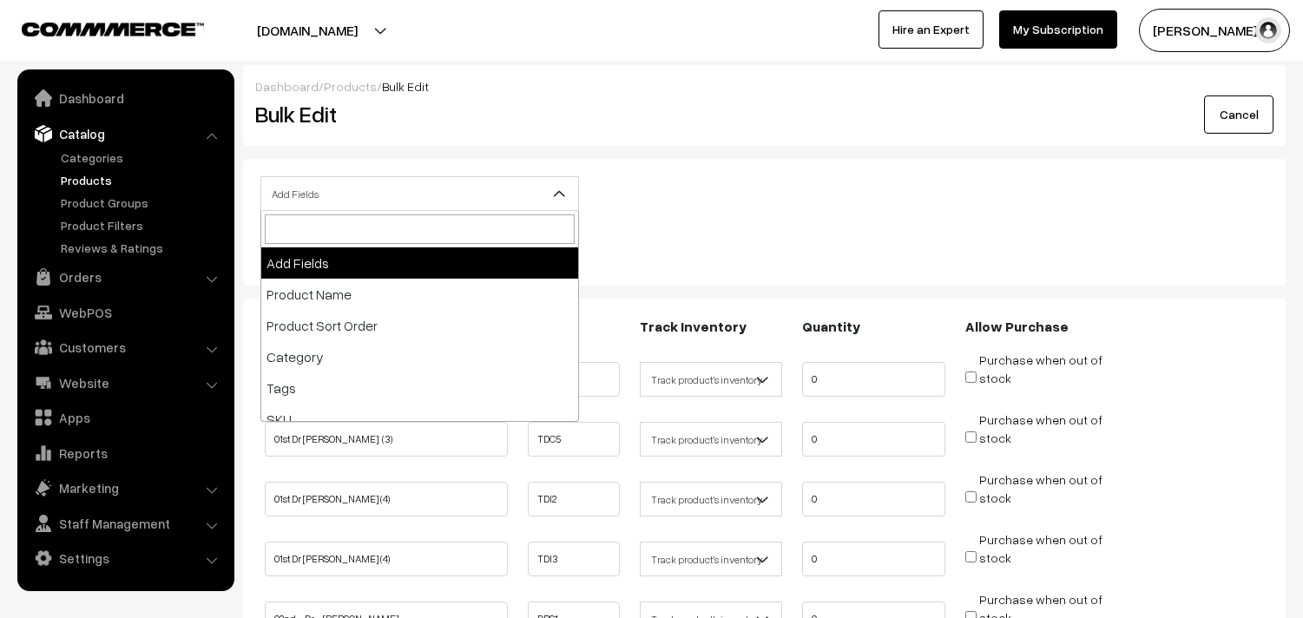
click at [348, 189] on span "Add Fields" at bounding box center [419, 194] width 317 height 30
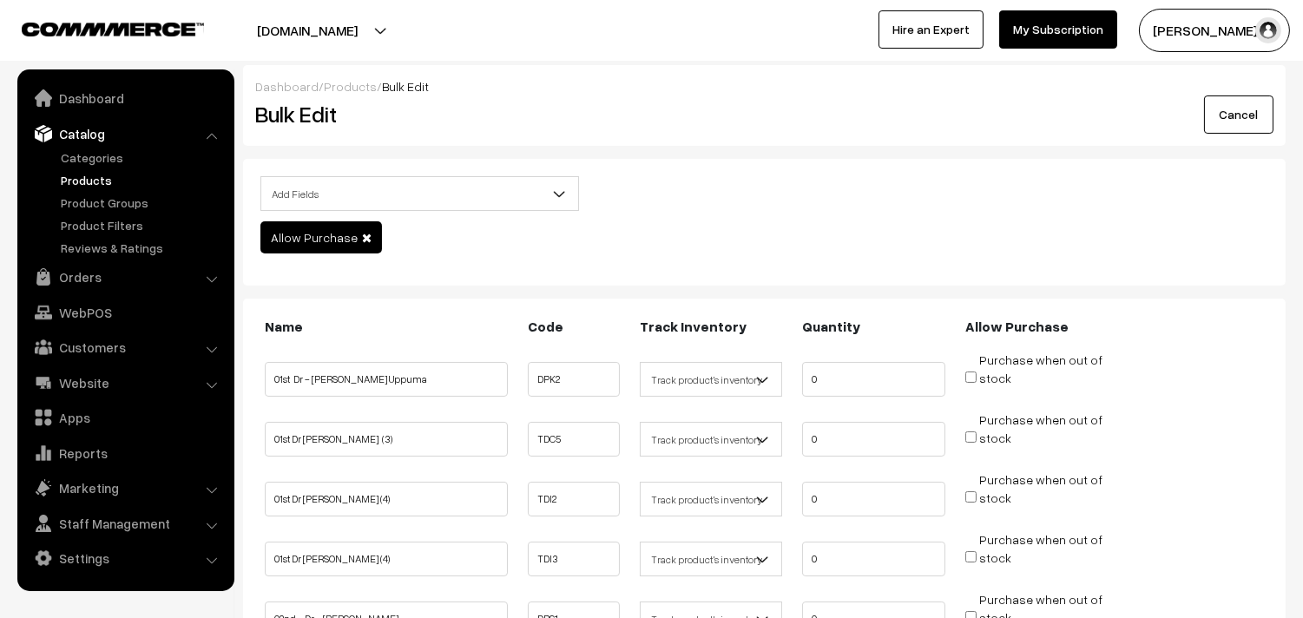
click at [723, 206] on div "Add Fields Product Name Product Sort Order Category Tags SKU Weight Selling Pri…" at bounding box center [764, 198] width 1034 height 45
click at [362, 237] on span at bounding box center [367, 238] width 10 height 12
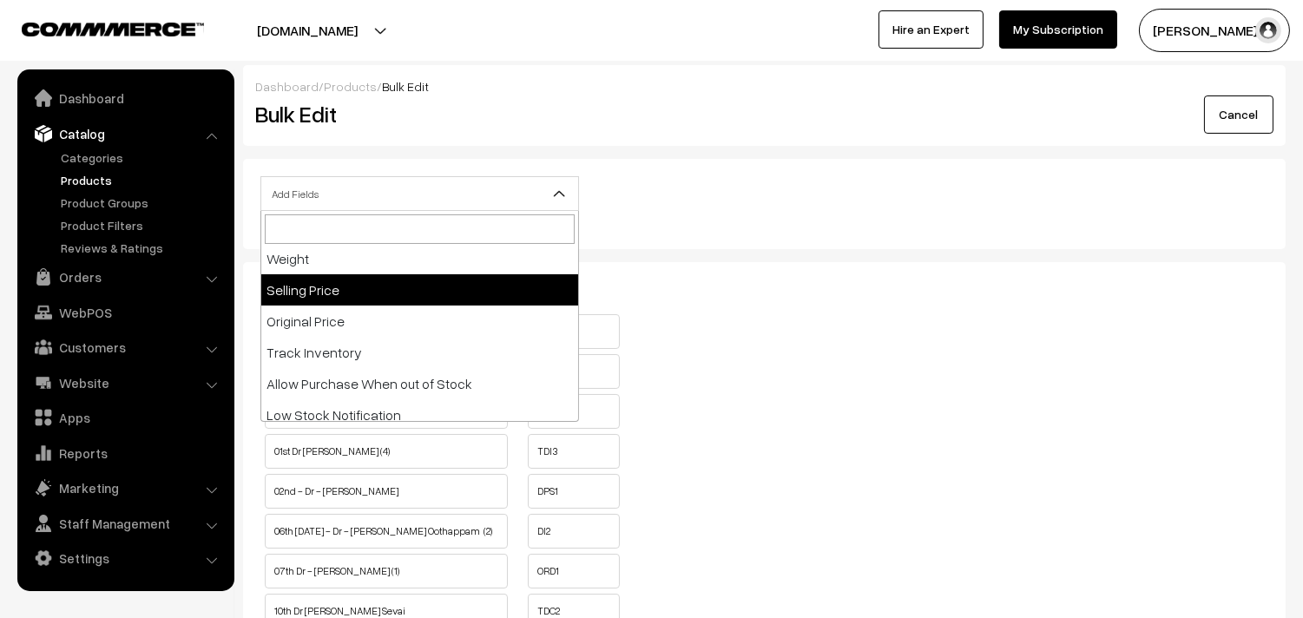
scroll to position [193, 0]
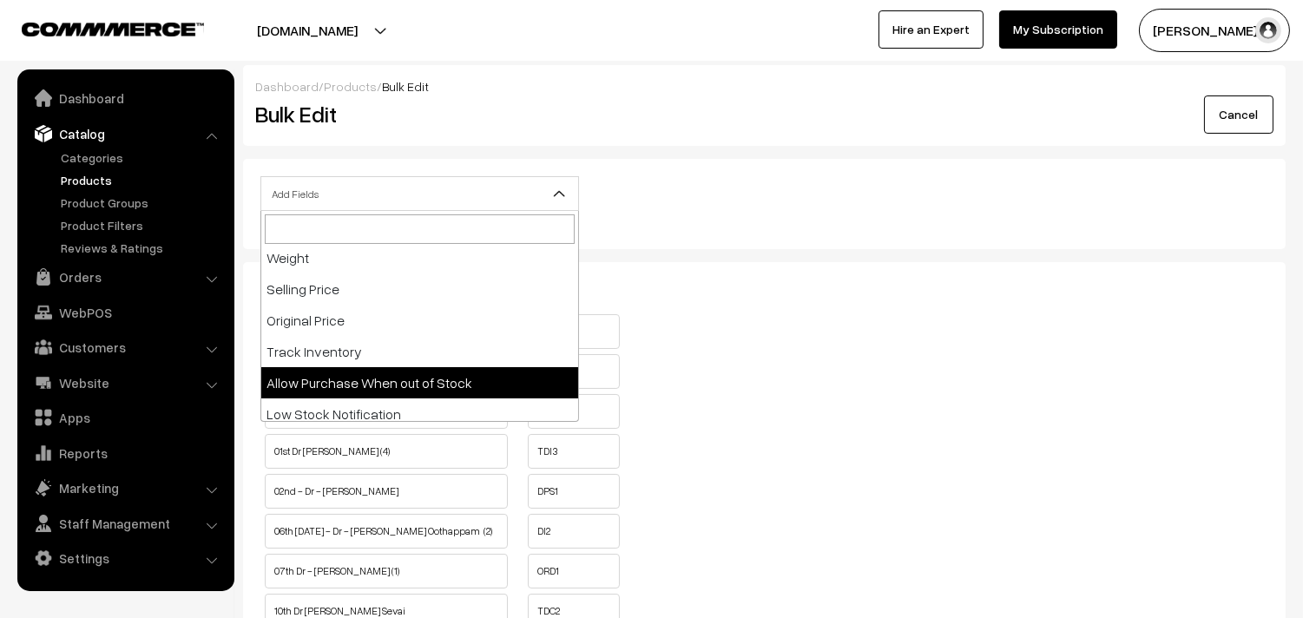
select select "allow-purchase"
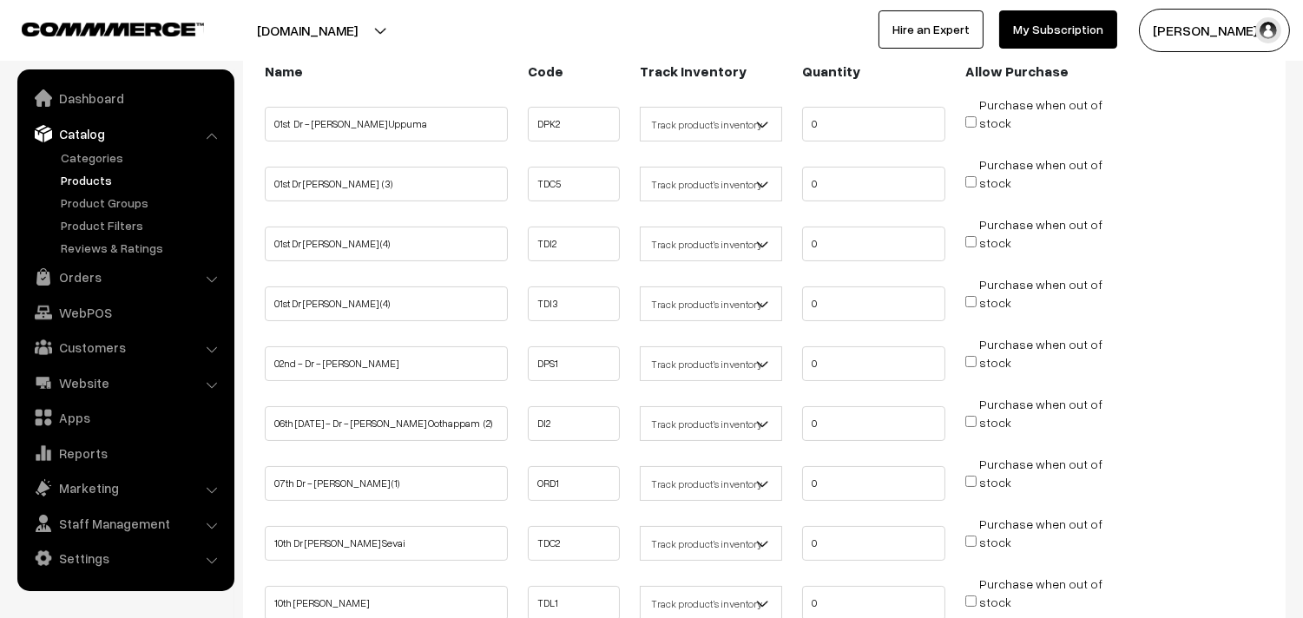
scroll to position [289, 0]
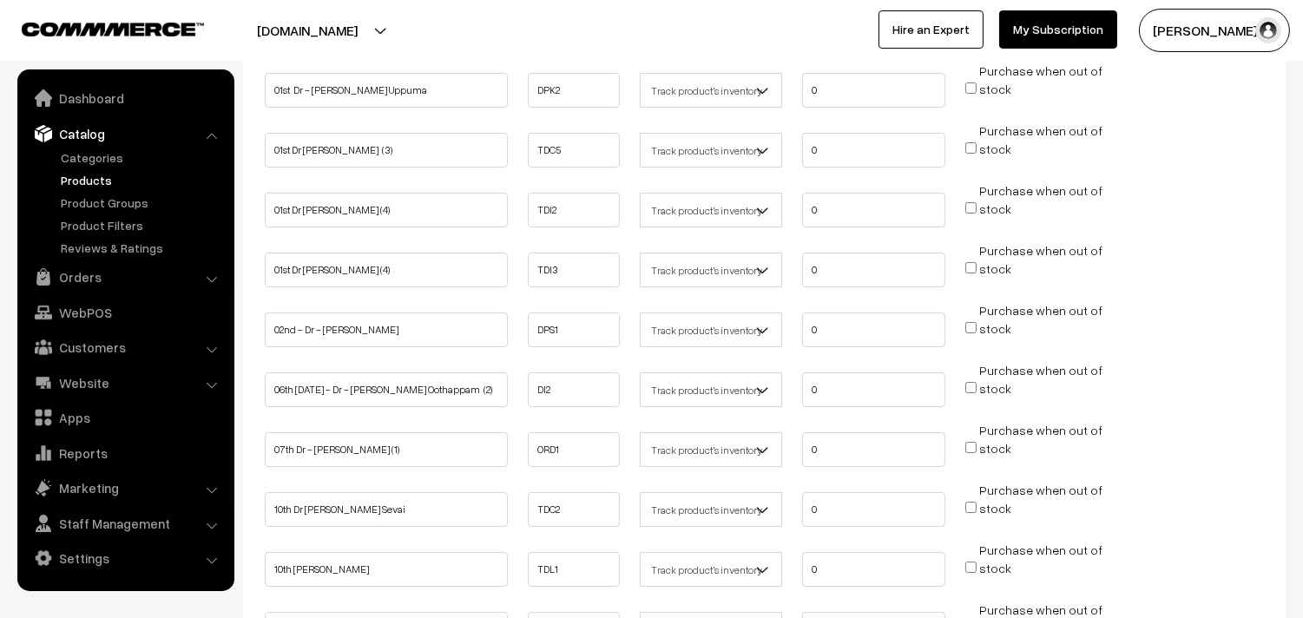
click at [979, 90] on label"] "Purchase when out of stock" at bounding box center [1040, 80] width 123 height 36
click at [976, 90] on input "Purchase when out of stock" at bounding box center [970, 87] width 11 height 11
checkbox input "true"
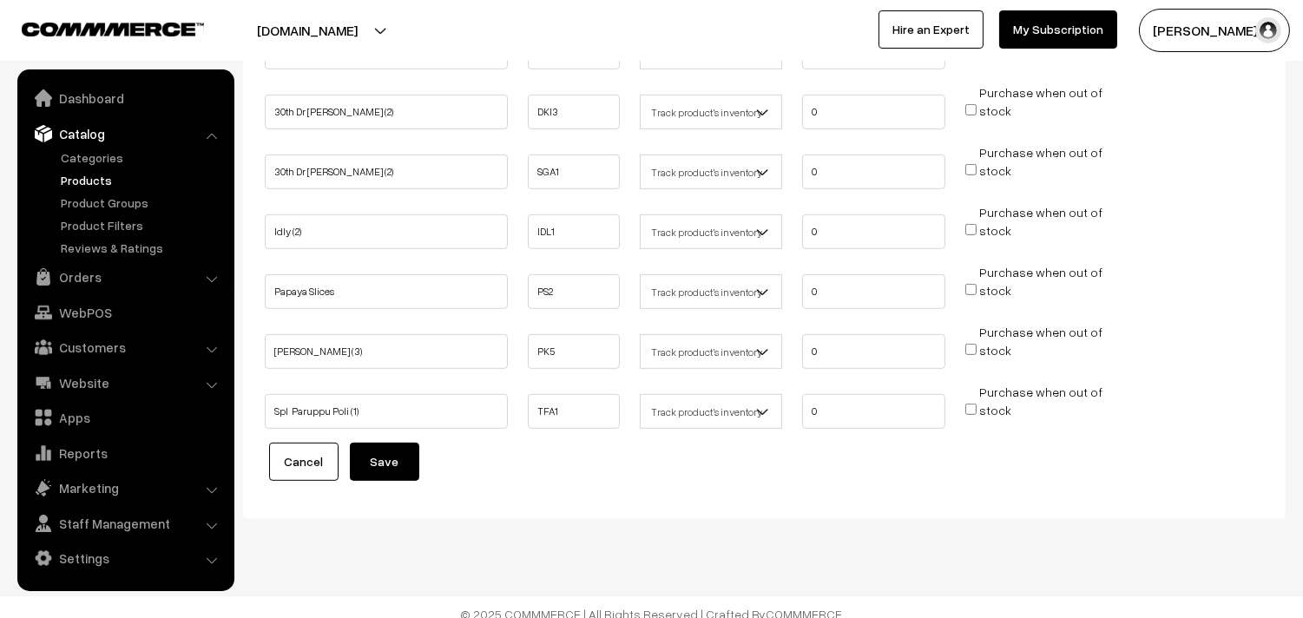
scroll to position [1646, 0]
click at [364, 463] on button "Save" at bounding box center [384, 460] width 69 height 38
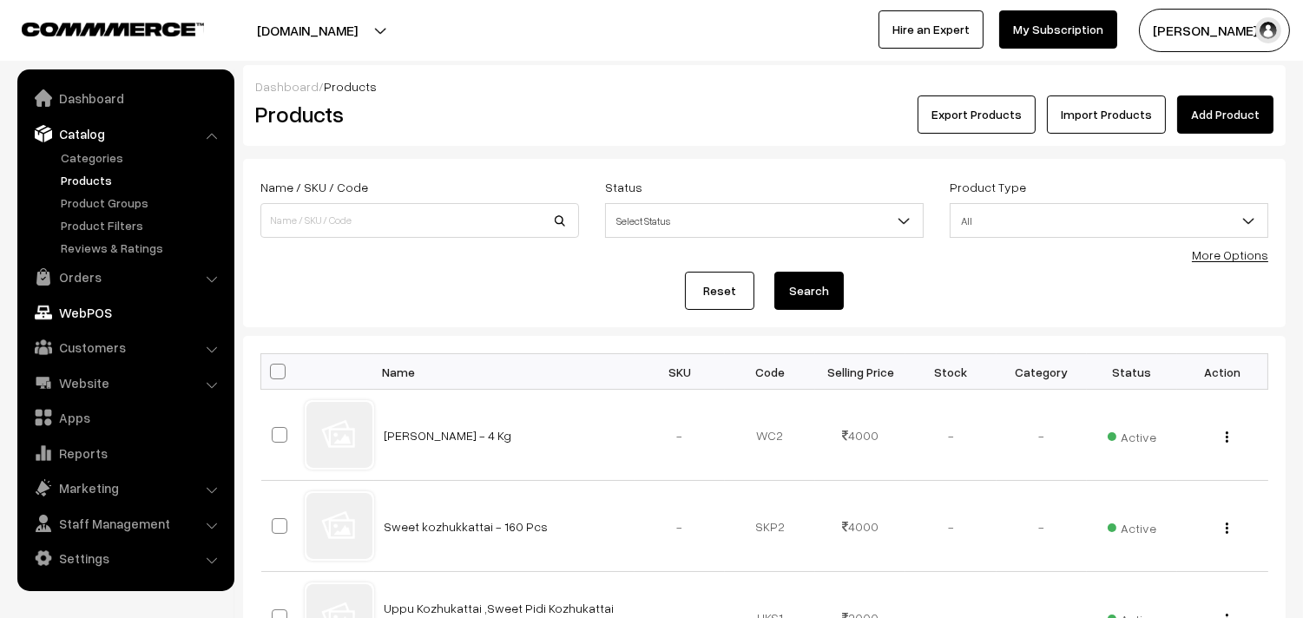
click at [101, 310] on link "WebPOS" at bounding box center [125, 312] width 207 height 31
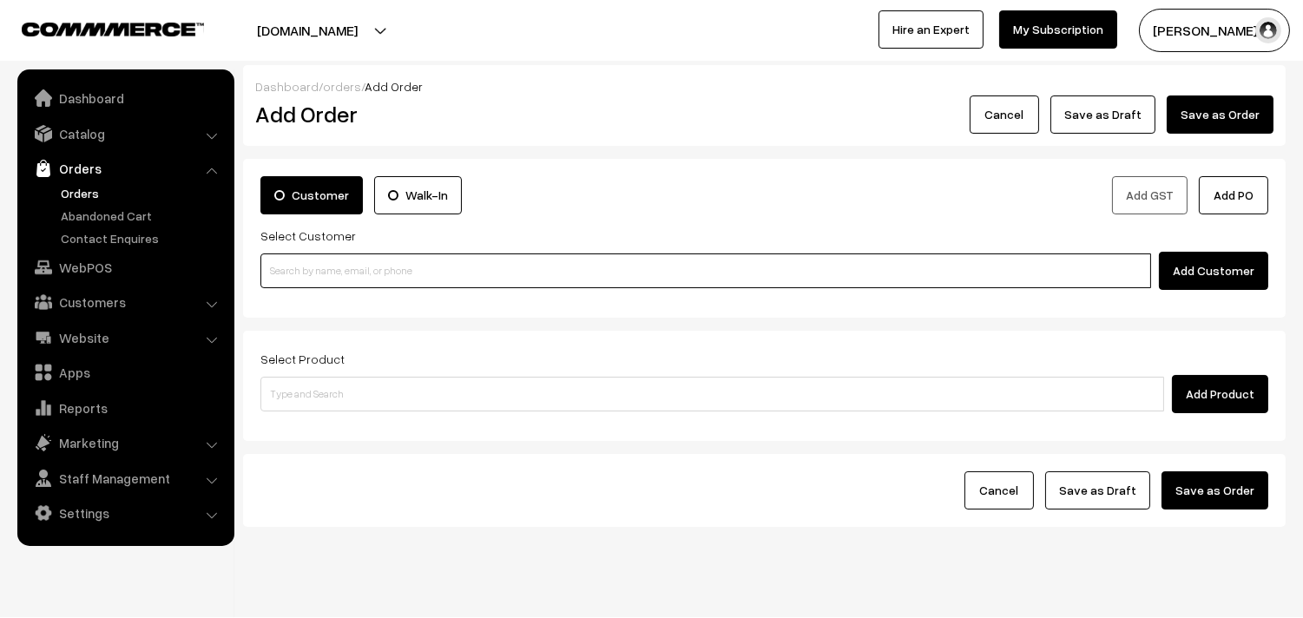
drag, startPoint x: 385, startPoint y: 282, endPoint x: 379, endPoint y: 273, distance: 10.6
click at [385, 280] on input at bounding box center [705, 270] width 890 height 35
paste input "+971 50 450 6283"
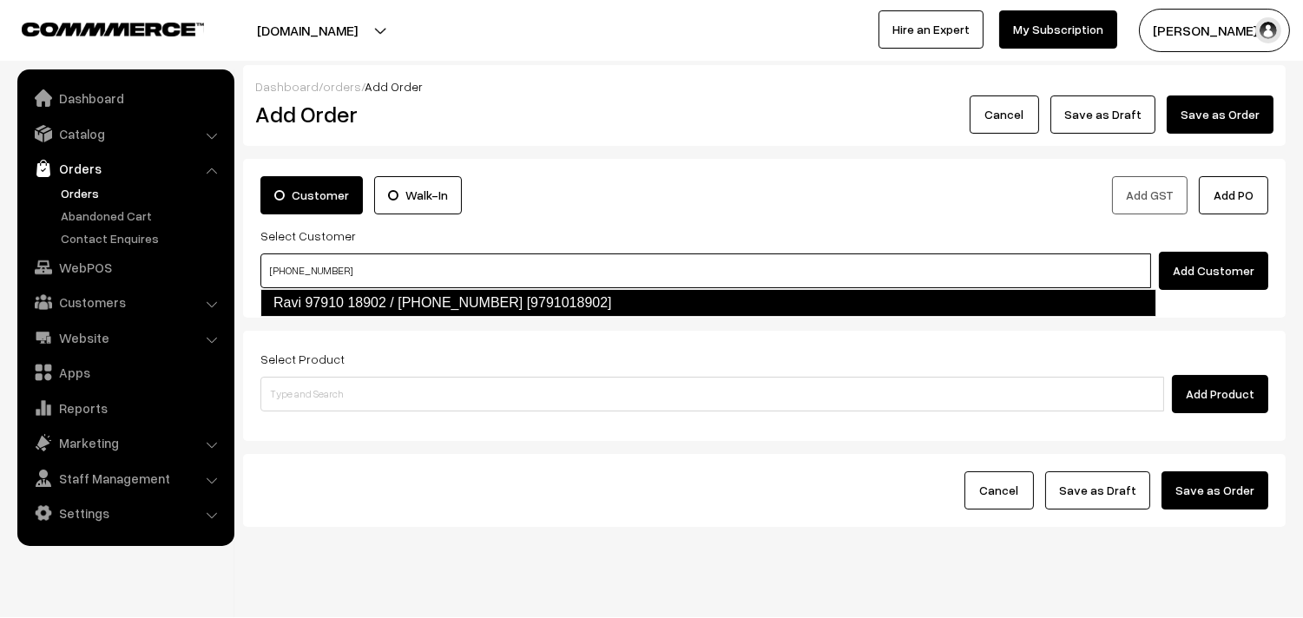
click at [308, 300] on link "Ravi 97910 18902 / +971 50 450 6283 97910 20892 [9791018902]" at bounding box center [708, 303] width 896 height 28
type input "+971 50 450 6283"
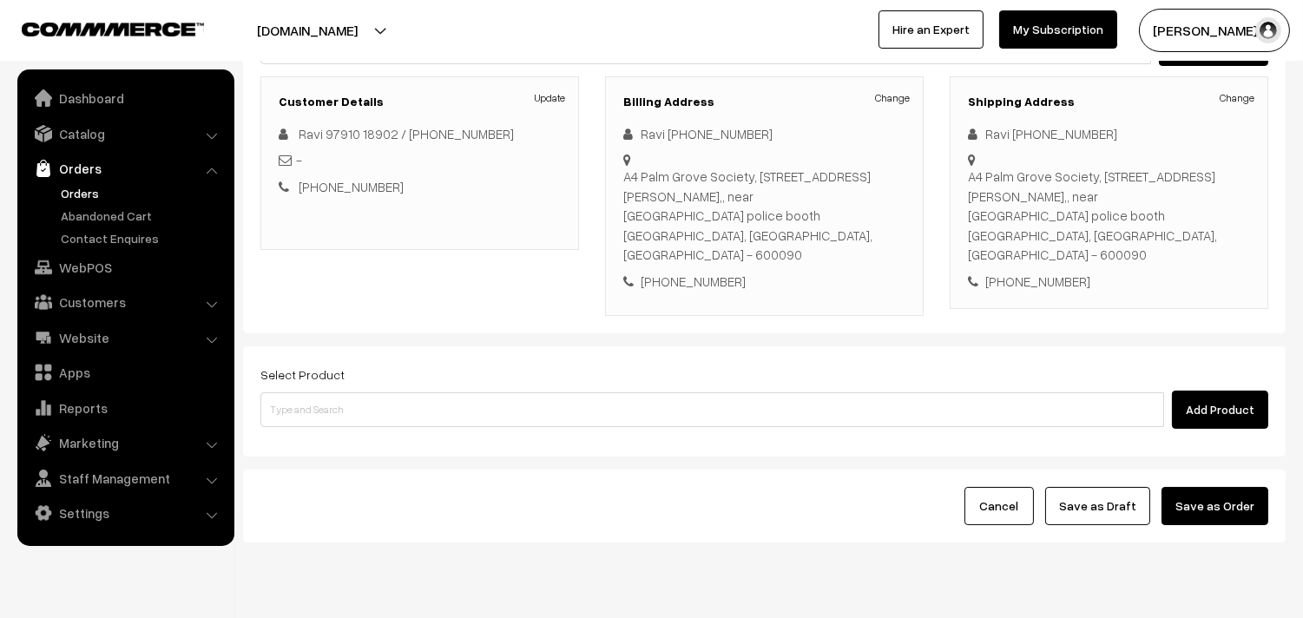
scroll to position [236, 0]
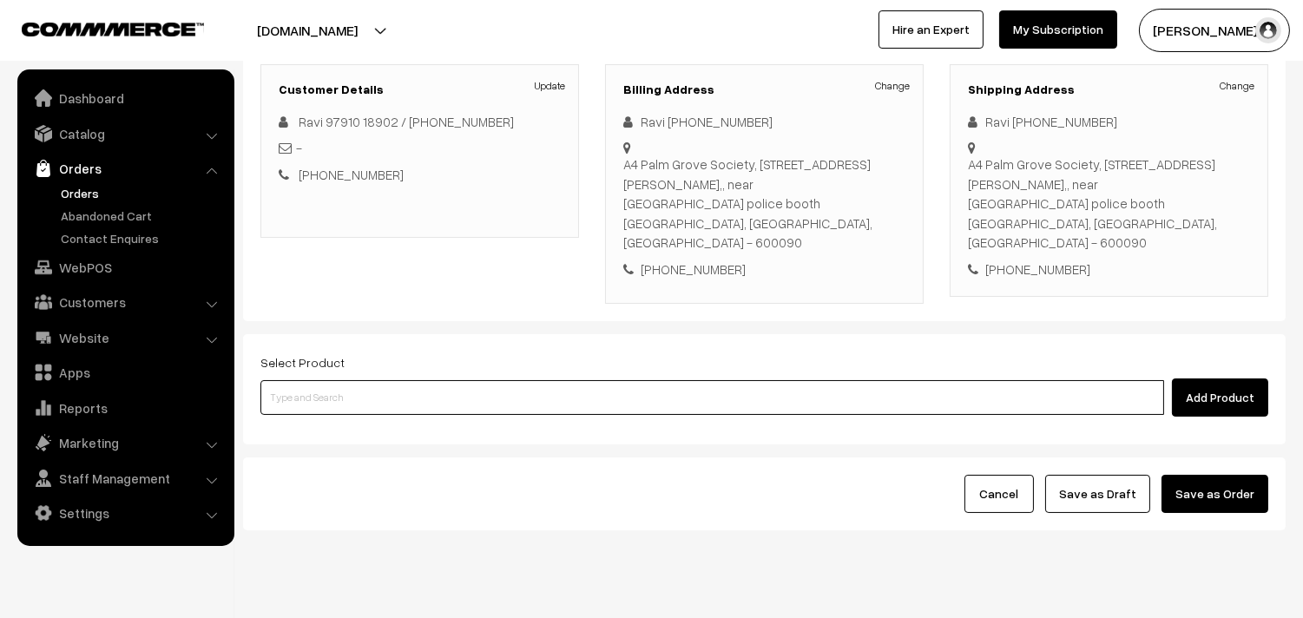
click at [331, 380] on input at bounding box center [711, 397] width 903 height 35
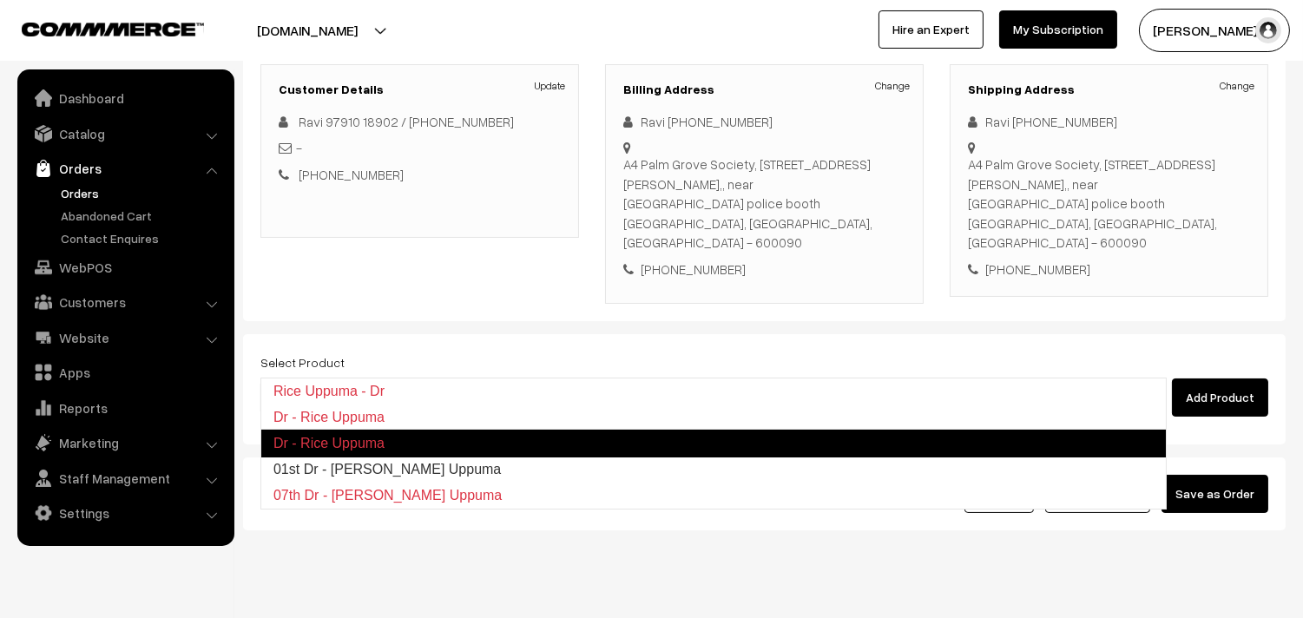
type input "01st Dr - Rice Uppuma"
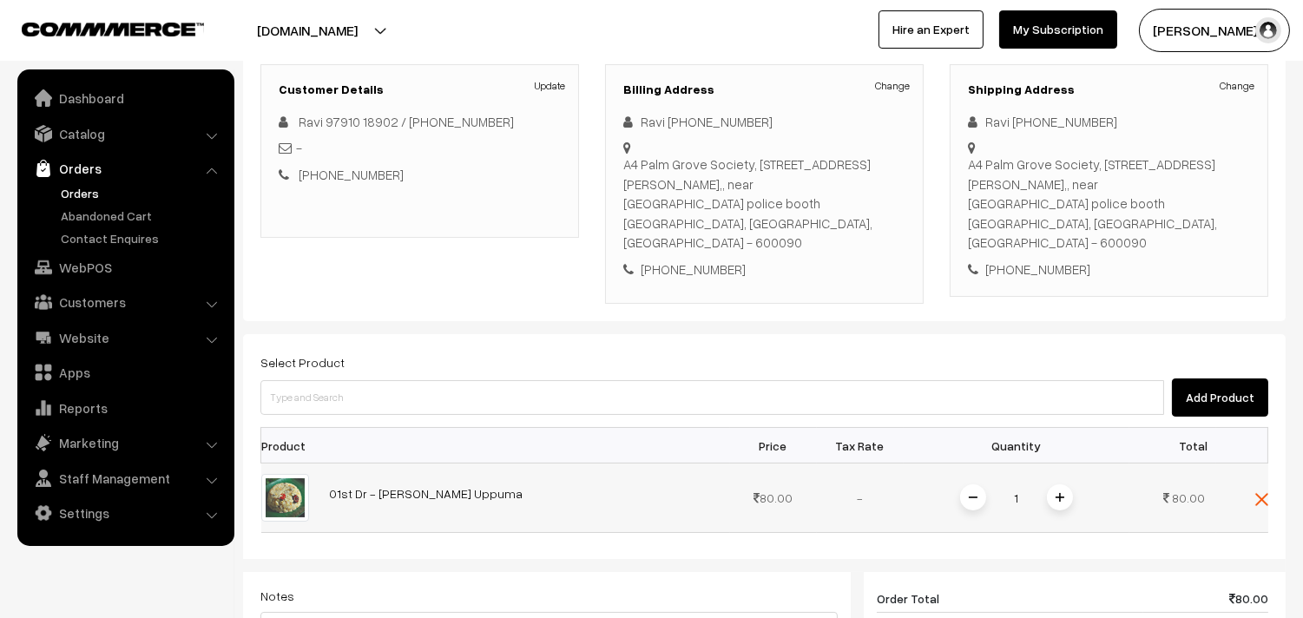
click at [1056, 493] on img at bounding box center [1059, 497] width 9 height 9
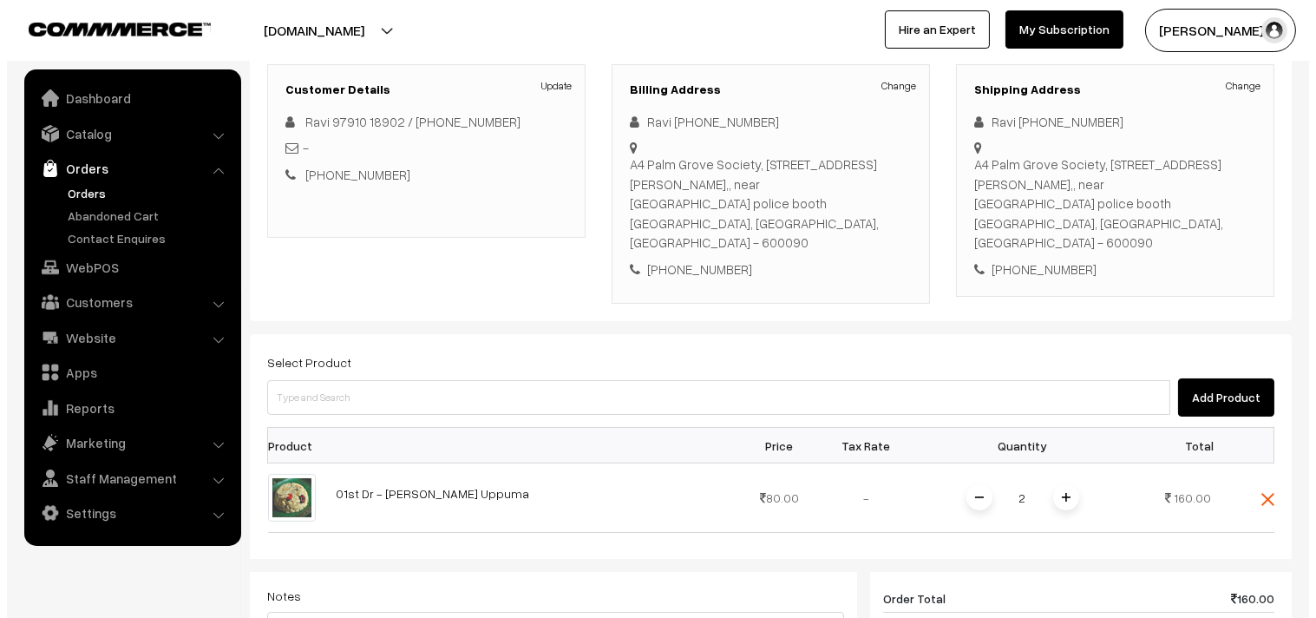
scroll to position [660, 0]
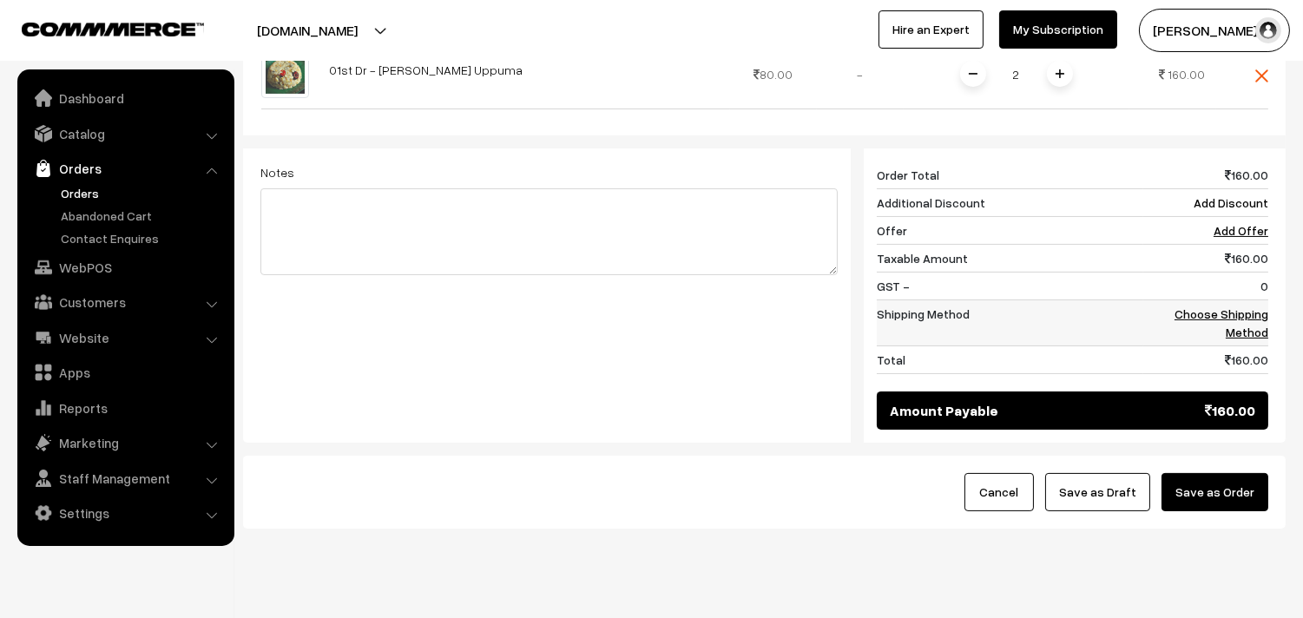
click at [1241, 306] on link "Choose Shipping Method" at bounding box center [1221, 322] width 94 height 33
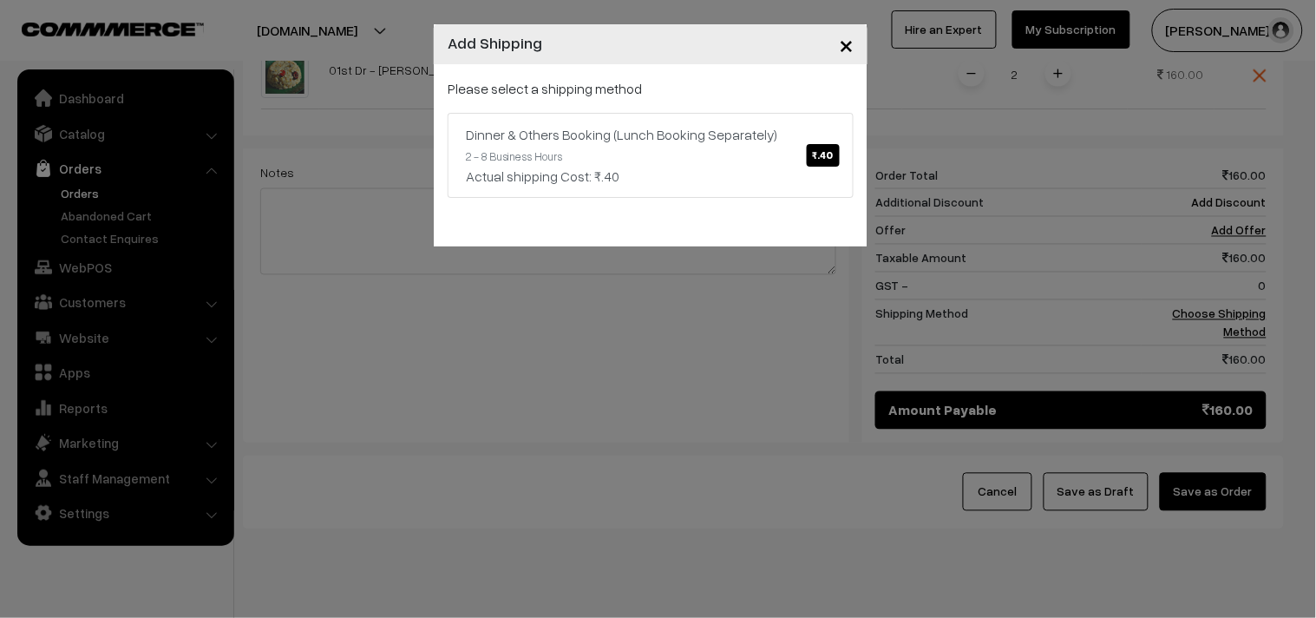
click at [744, 198] on div "Please select a shipping method Dinner & Others Booking (Lunch Booking Separate…" at bounding box center [651, 155] width 434 height 182
click at [758, 148] on link "Dinner & Others Booking (Lunch Booking Separately) ₹.40 2 - 8 Business Hours Ac…" at bounding box center [651, 155] width 406 height 85
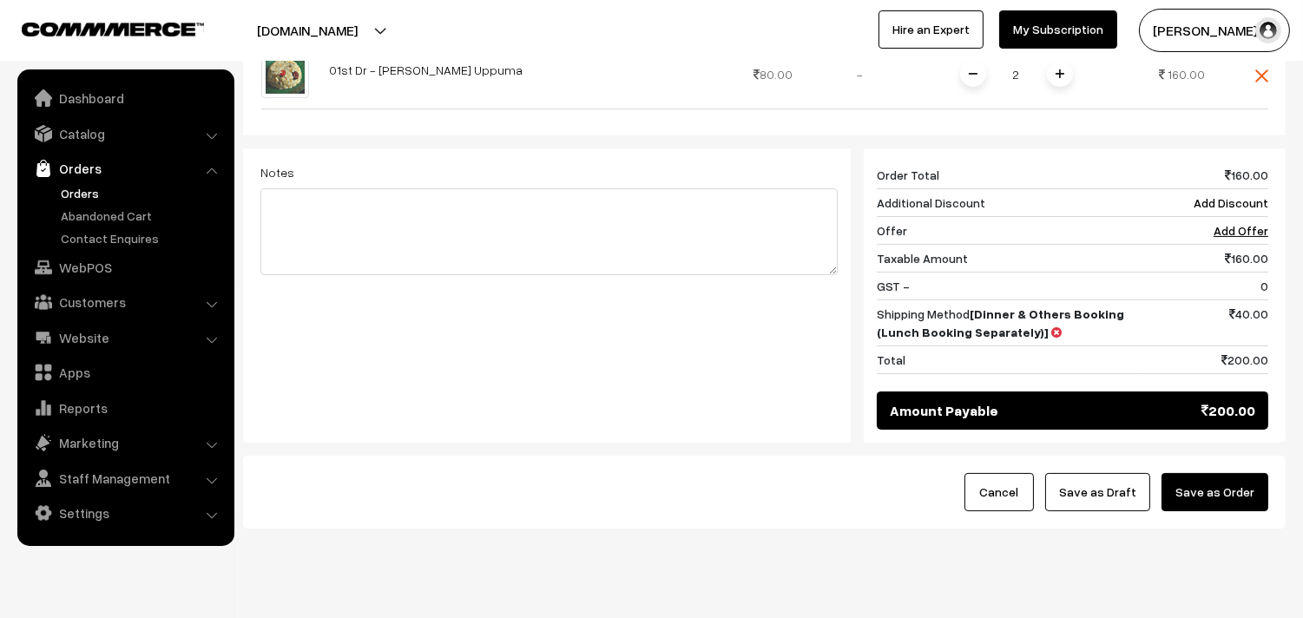
click at [1219, 473] on button "Save as Order" at bounding box center [1214, 492] width 107 height 38
click at [0, 0] on div at bounding box center [0, 0] width 0 height 0
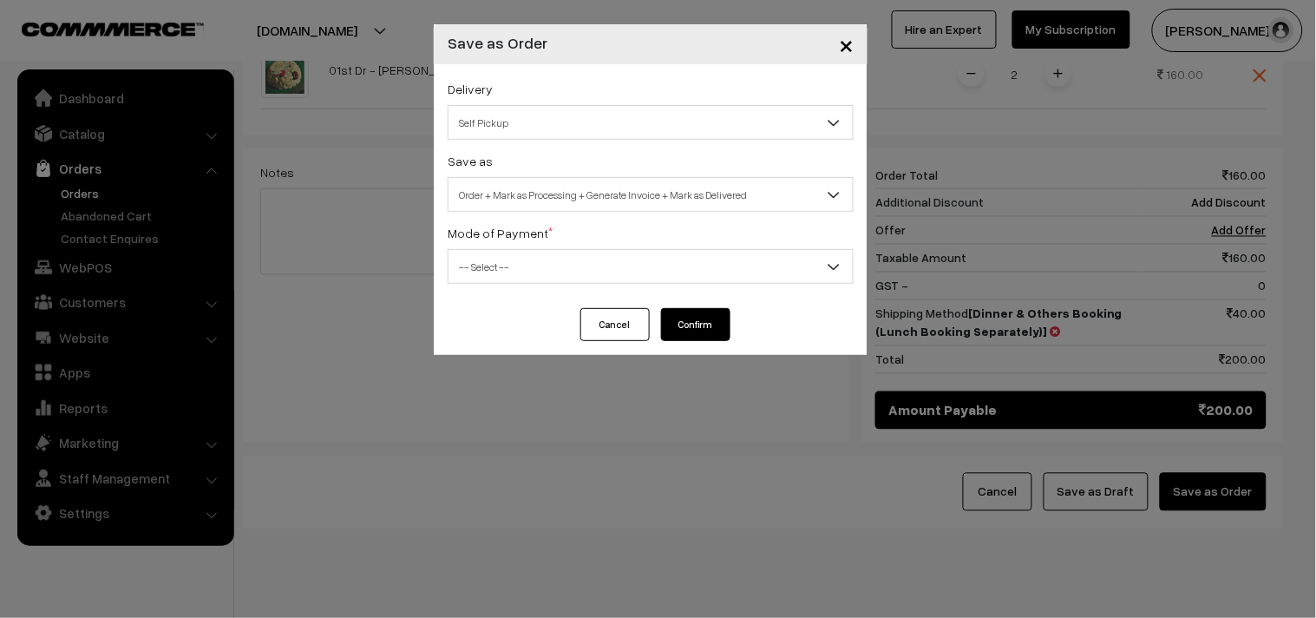
click at [640, 187] on span "Order + Mark as Processing + Generate Invoice + Mark as Delivered" at bounding box center [651, 195] width 404 height 30
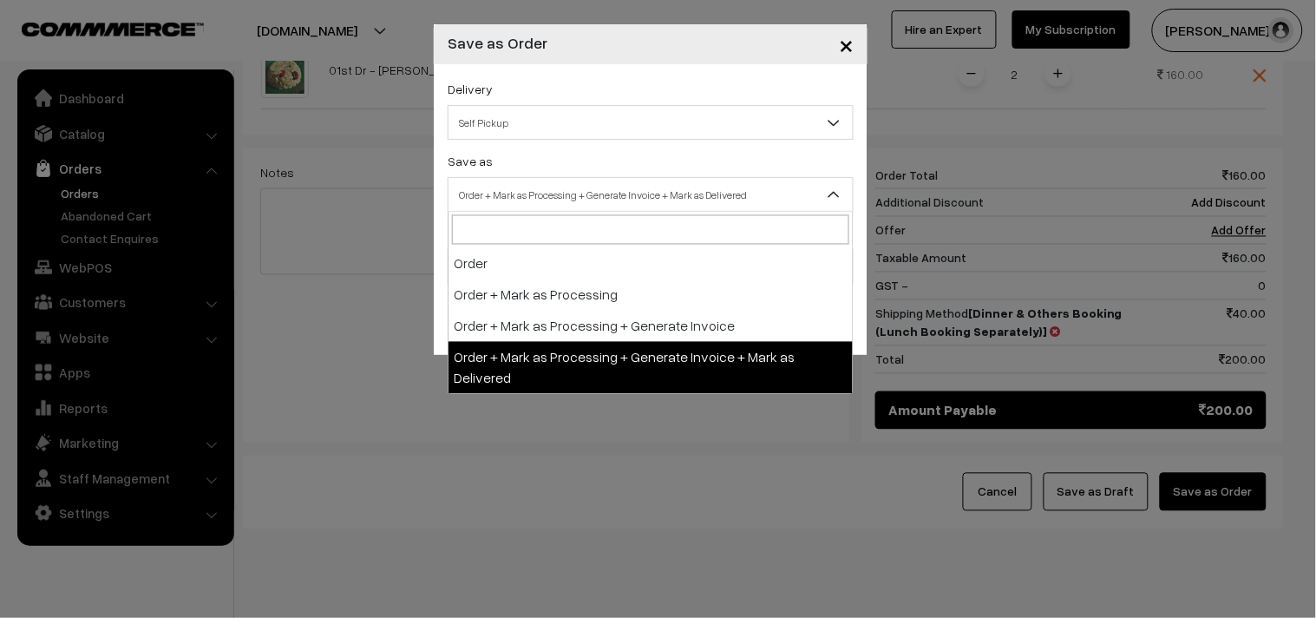
select select "3"
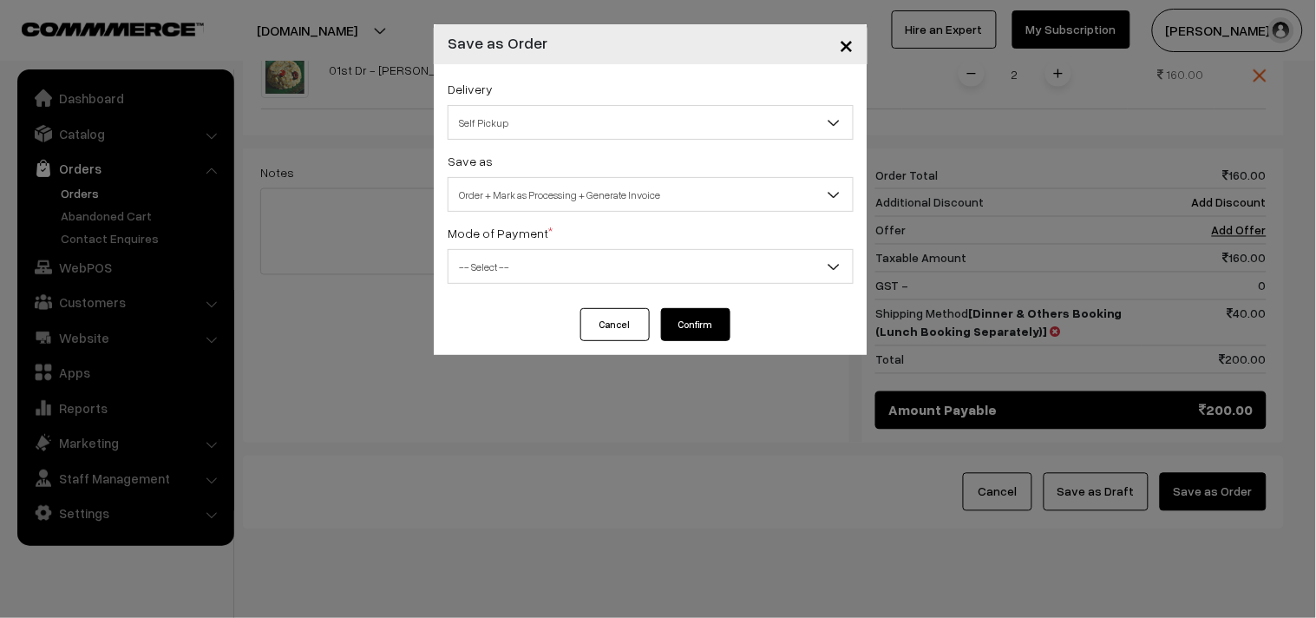
click at [548, 271] on span "-- Select --" at bounding box center [651, 267] width 404 height 30
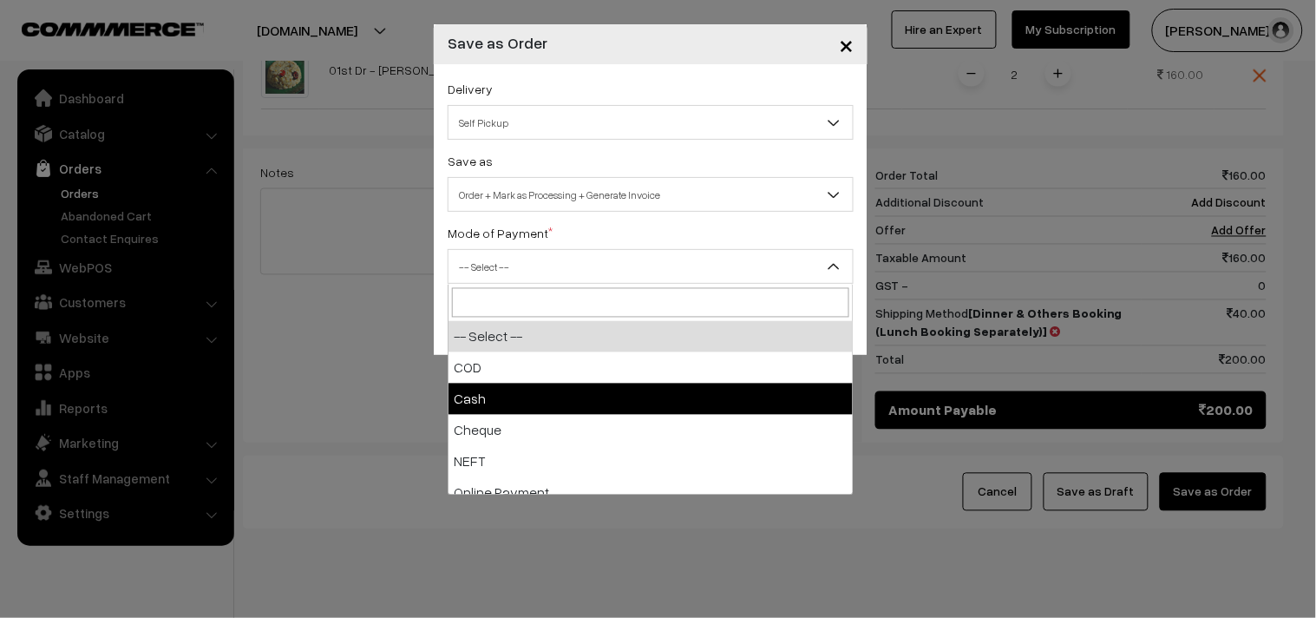
select select "2"
checkbox input "true"
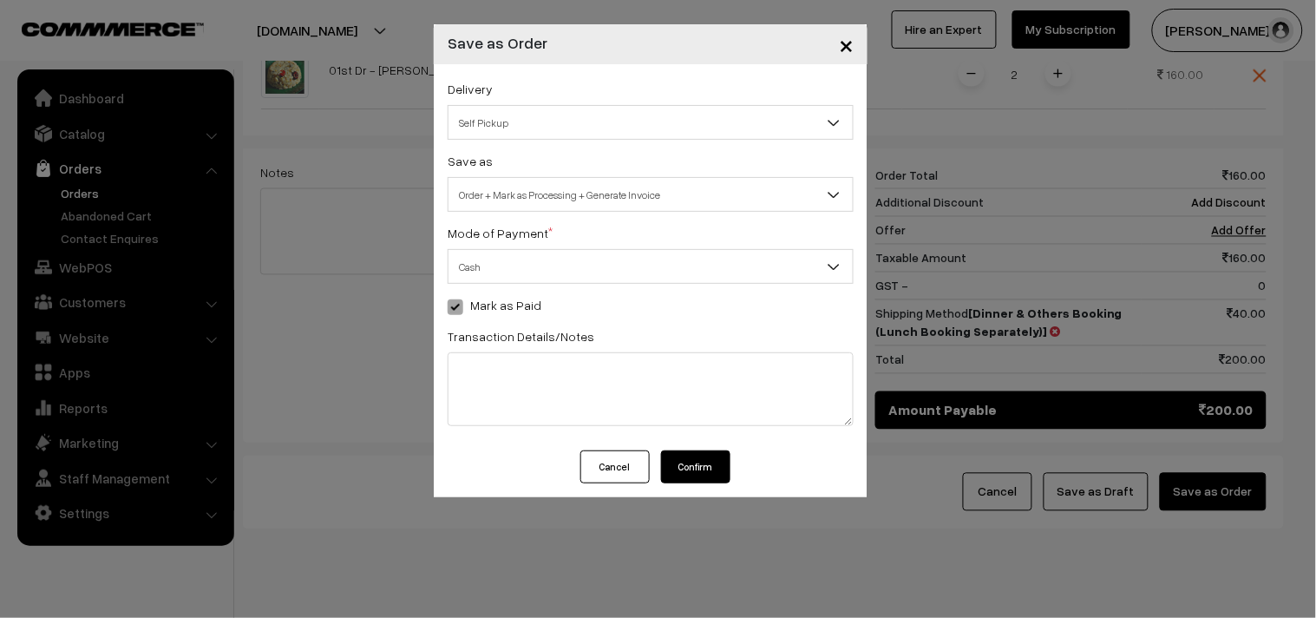
click at [707, 472] on button "Confirm" at bounding box center [695, 466] width 69 height 33
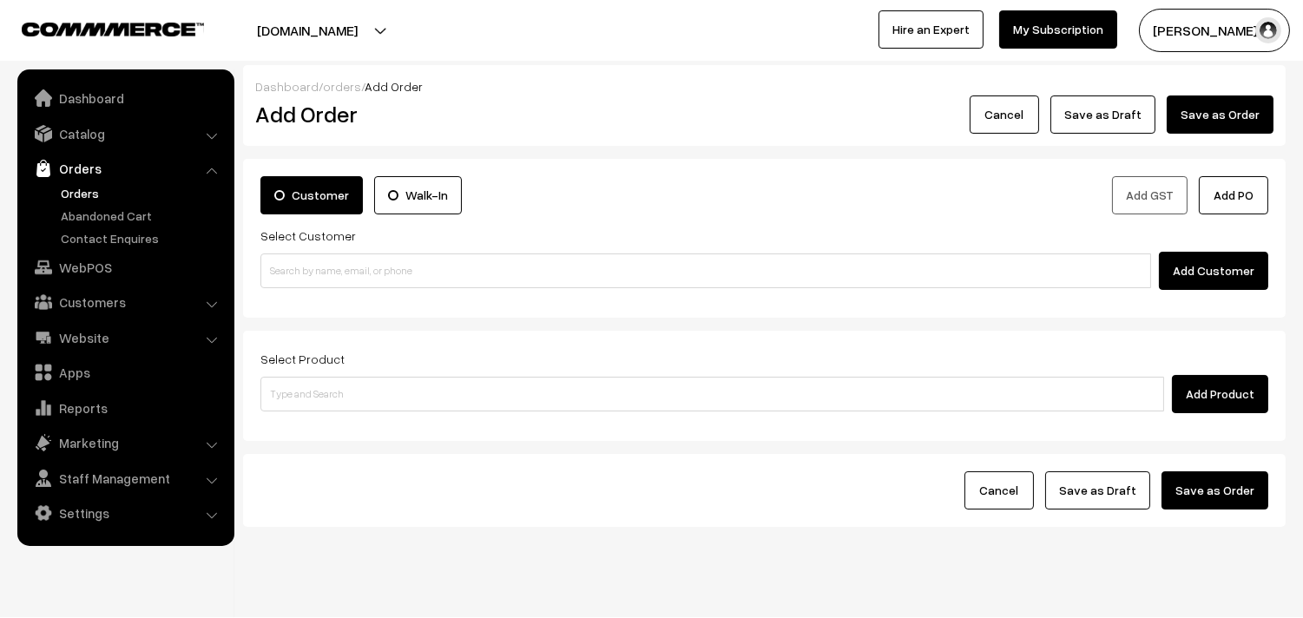
click at [84, 187] on link "Orders" at bounding box center [142, 193] width 172 height 18
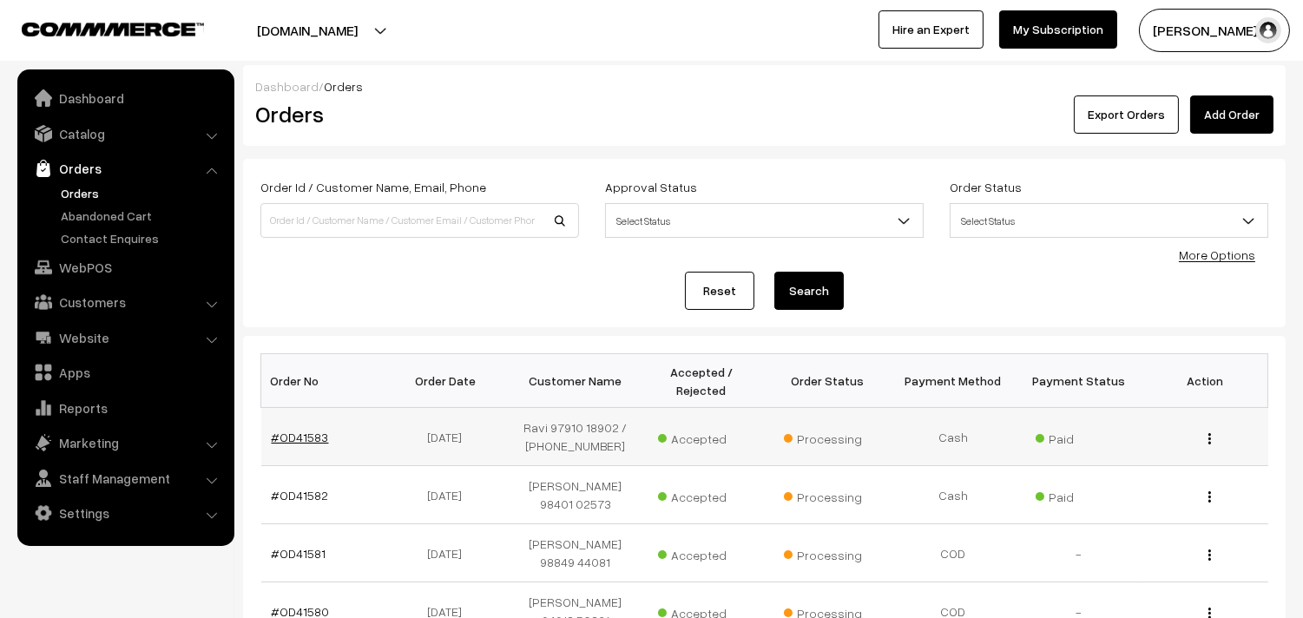
click at [297, 444] on link "#OD41583" at bounding box center [300, 437] width 57 height 15
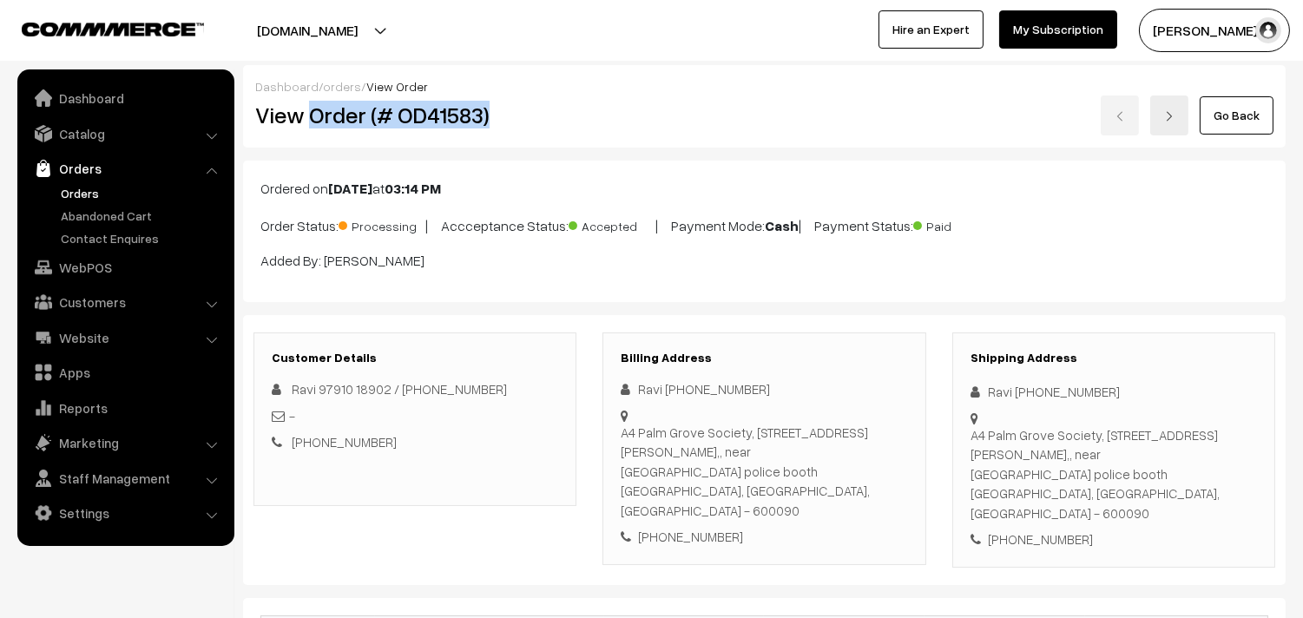
drag, startPoint x: 310, startPoint y: 110, endPoint x: 480, endPoint y: 118, distance: 170.3
click at [483, 111] on h2 "View Order (# OD41583)" at bounding box center [416, 115] width 322 height 27
copy h2 "Order (# OD41583)"
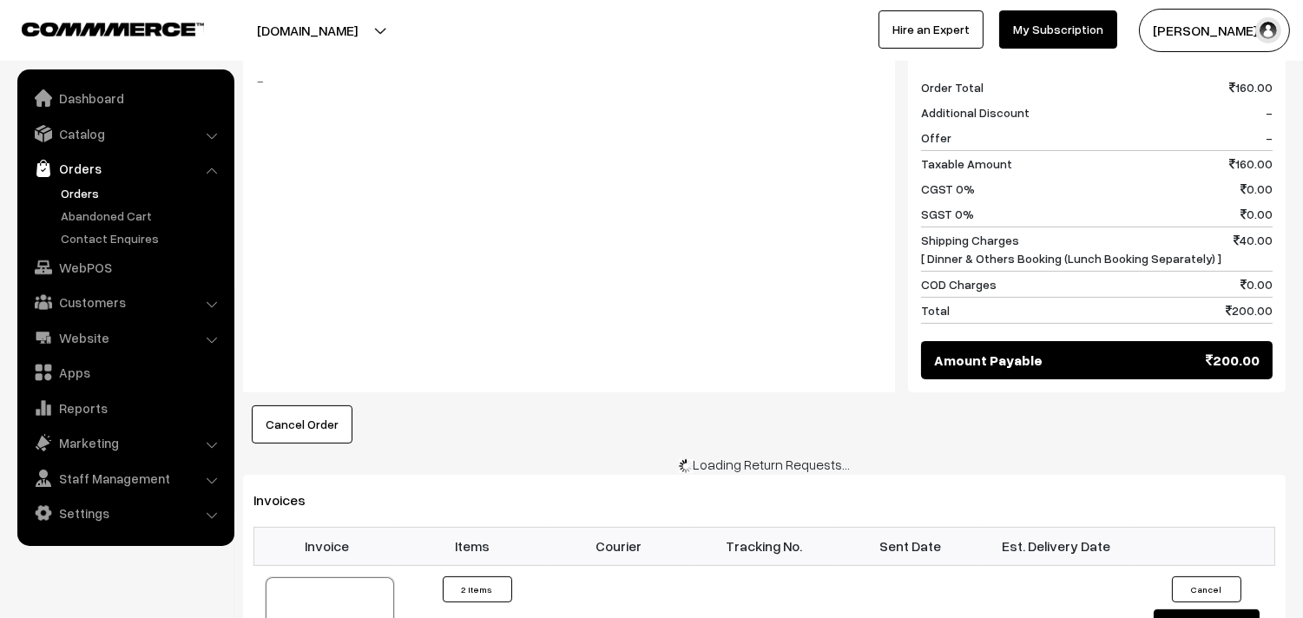
scroll to position [964, 0]
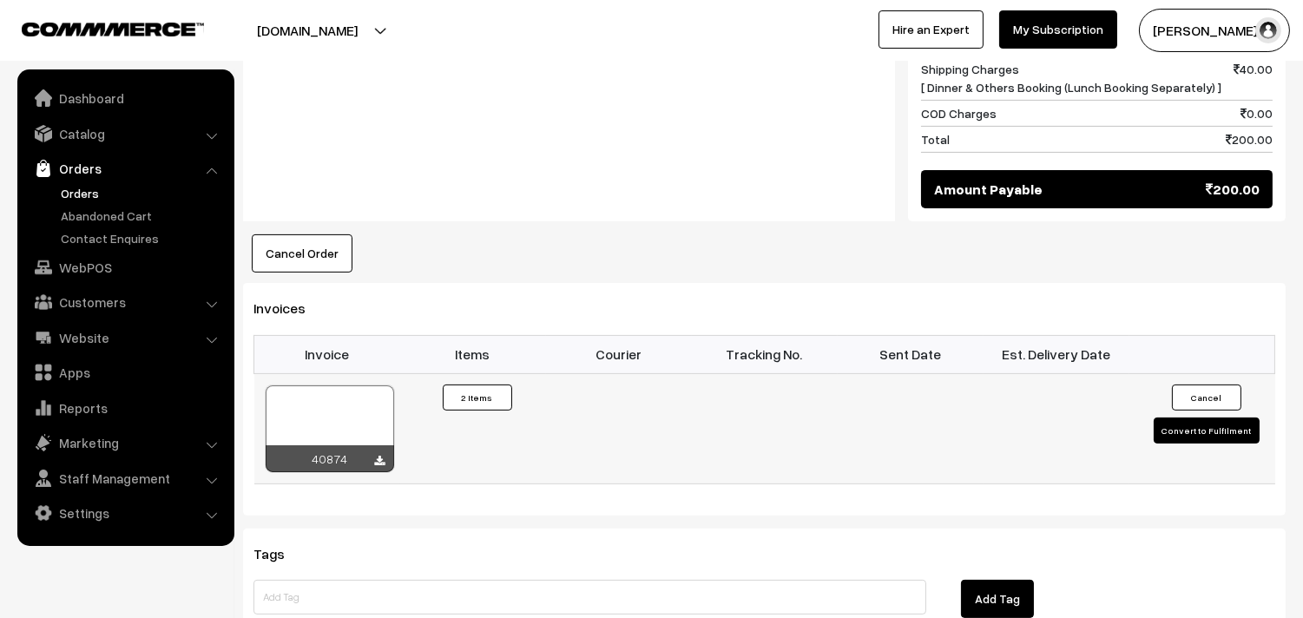
click at [350, 385] on div at bounding box center [330, 428] width 128 height 87
click at [84, 176] on link "Orders" at bounding box center [125, 168] width 207 height 31
click at [82, 188] on link "Orders" at bounding box center [142, 193] width 172 height 18
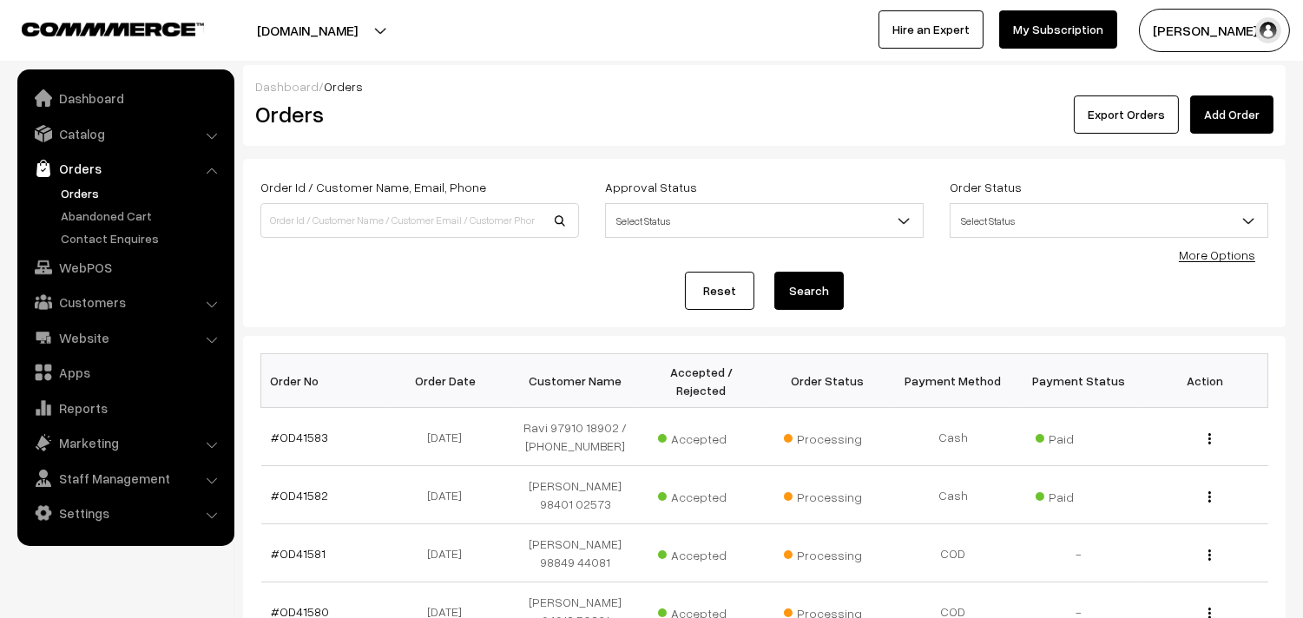
click at [82, 192] on link "Orders" at bounding box center [142, 193] width 172 height 18
click at [63, 134] on link "Catalog" at bounding box center [125, 133] width 207 height 31
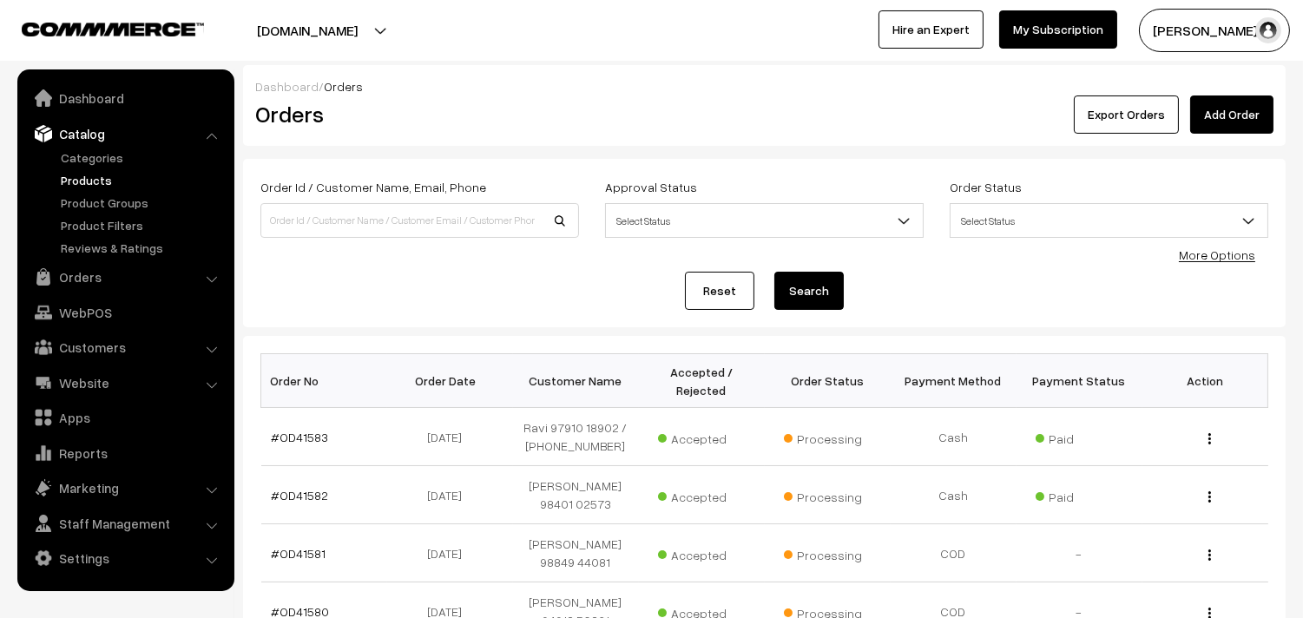
click at [82, 178] on link "Products" at bounding box center [142, 180] width 172 height 18
click at [1212, 255] on link "More Options" at bounding box center [1216, 254] width 76 height 15
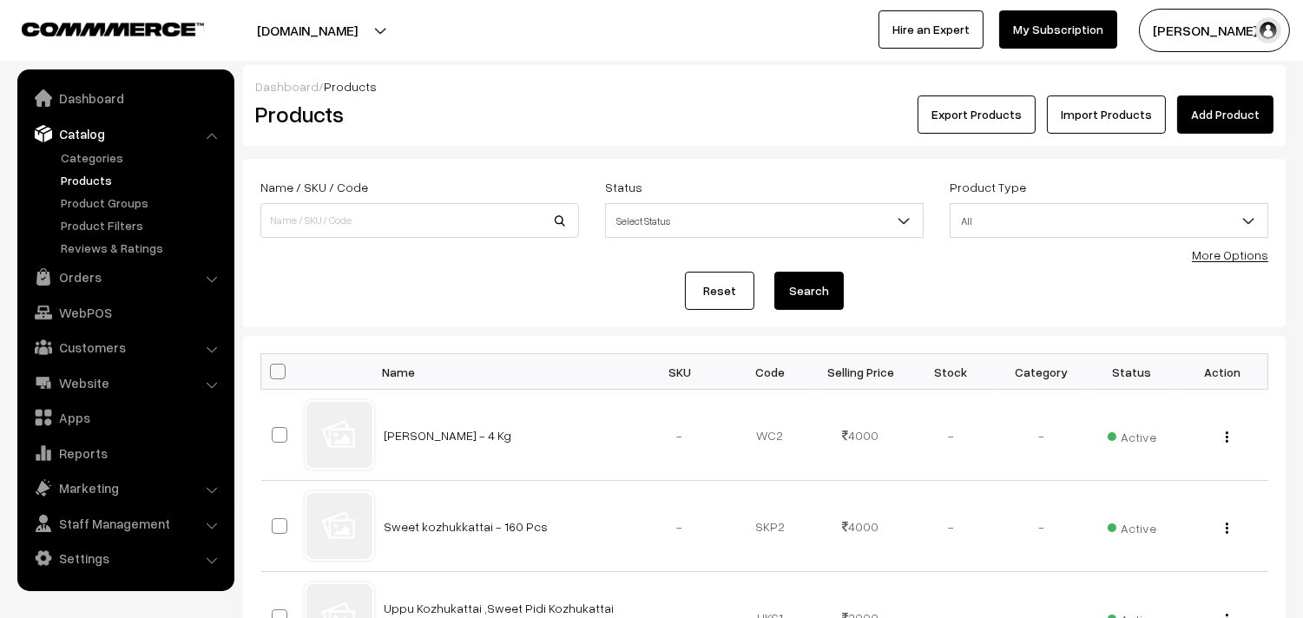
click at [365, 201] on div "Name / SKU / Code" at bounding box center [419, 207] width 318 height 62
click at [1235, 254] on link "More Options" at bounding box center [1229, 254] width 76 height 15
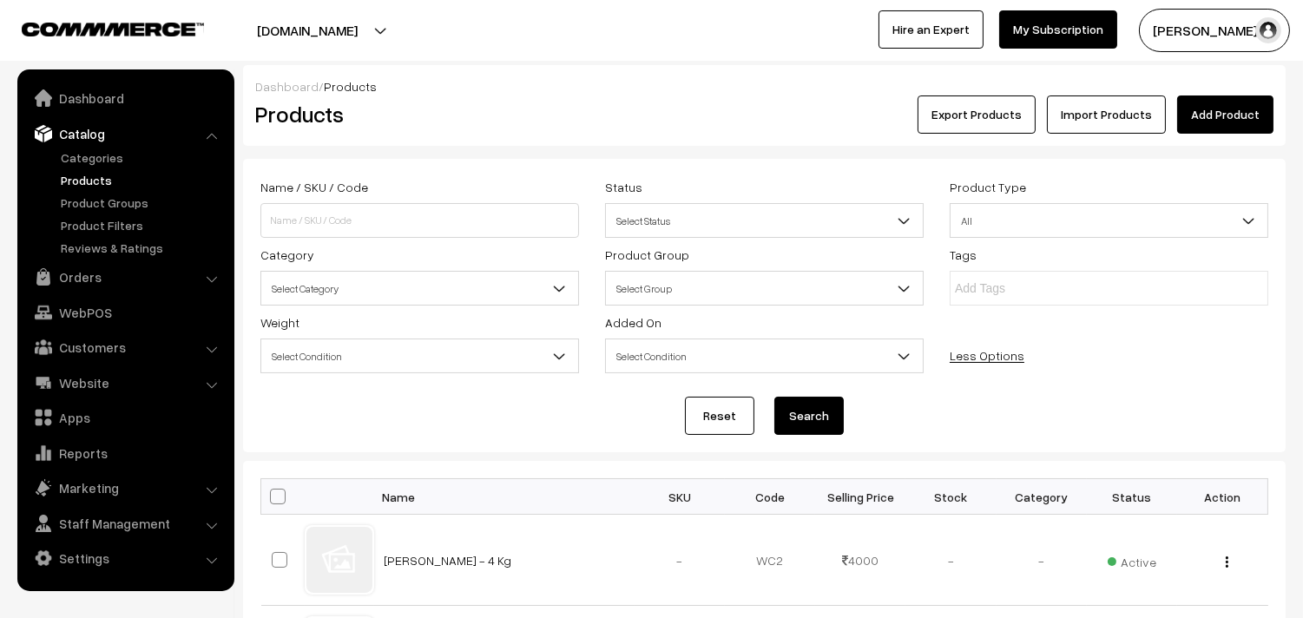
drag, startPoint x: 445, startPoint y: 304, endPoint x: 418, endPoint y: 291, distance: 29.9
click at [444, 302] on div "Name / SKU / Code Status Select Status Active Inactive Select Status Product Ty…" at bounding box center [764, 277] width 1034 height 203
click at [418, 289] on span "Select Category" at bounding box center [419, 288] width 317 height 30
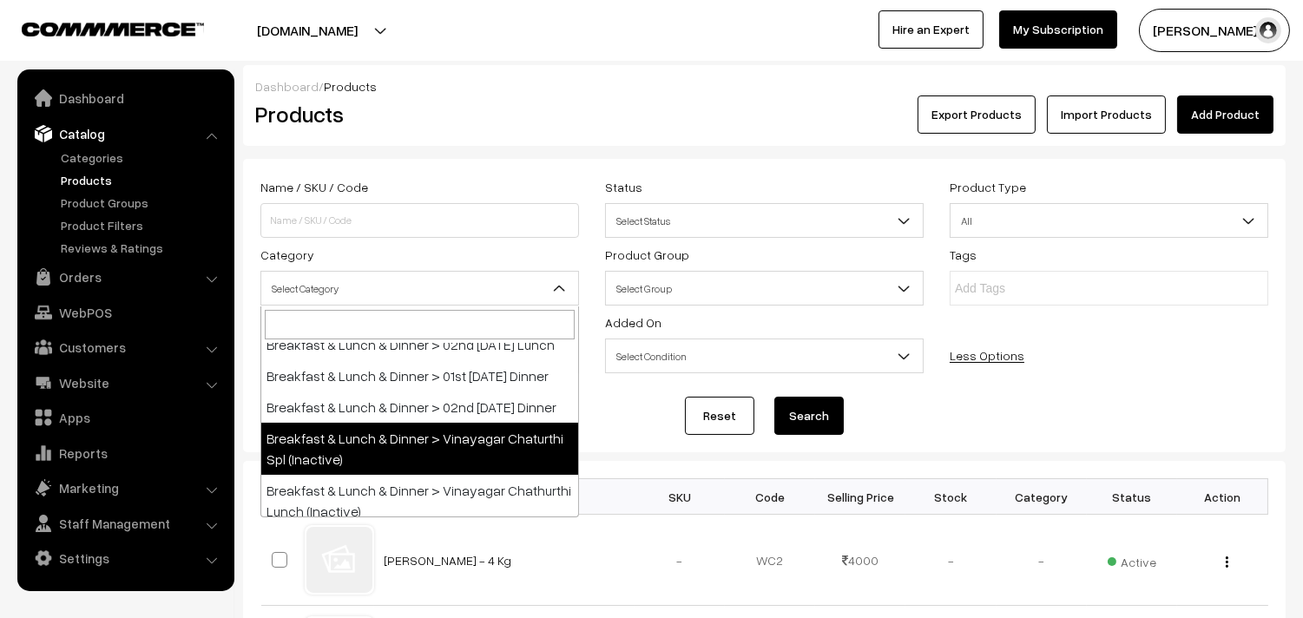
scroll to position [96, 0]
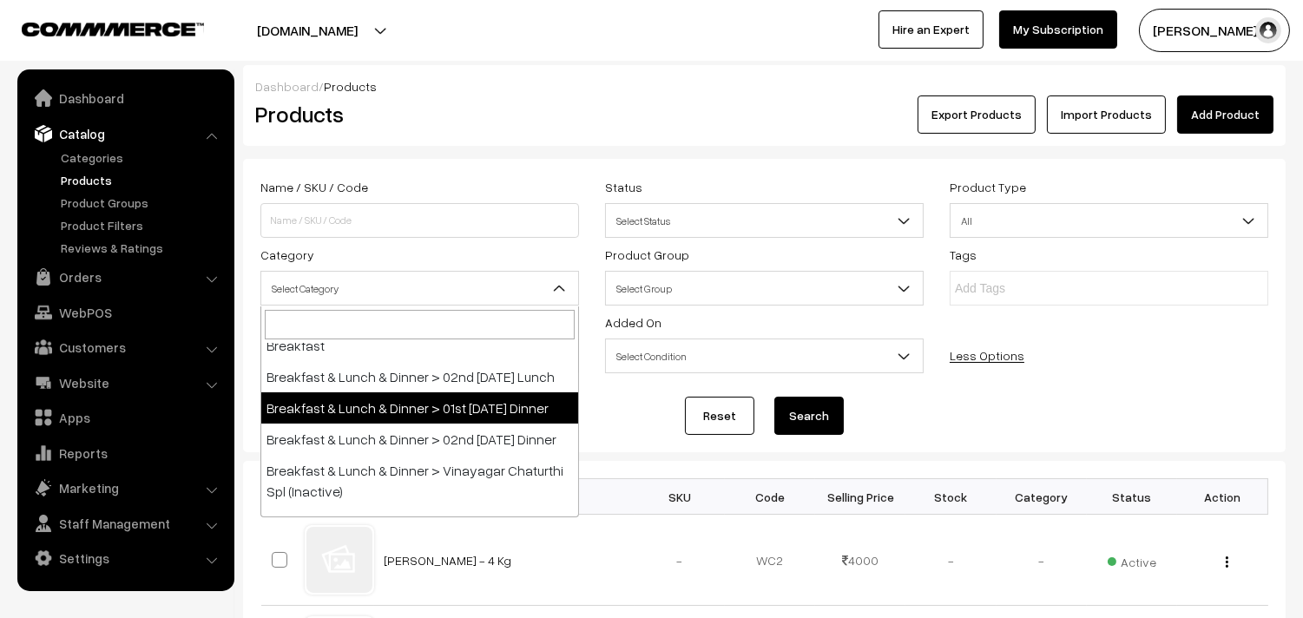
select select "68"
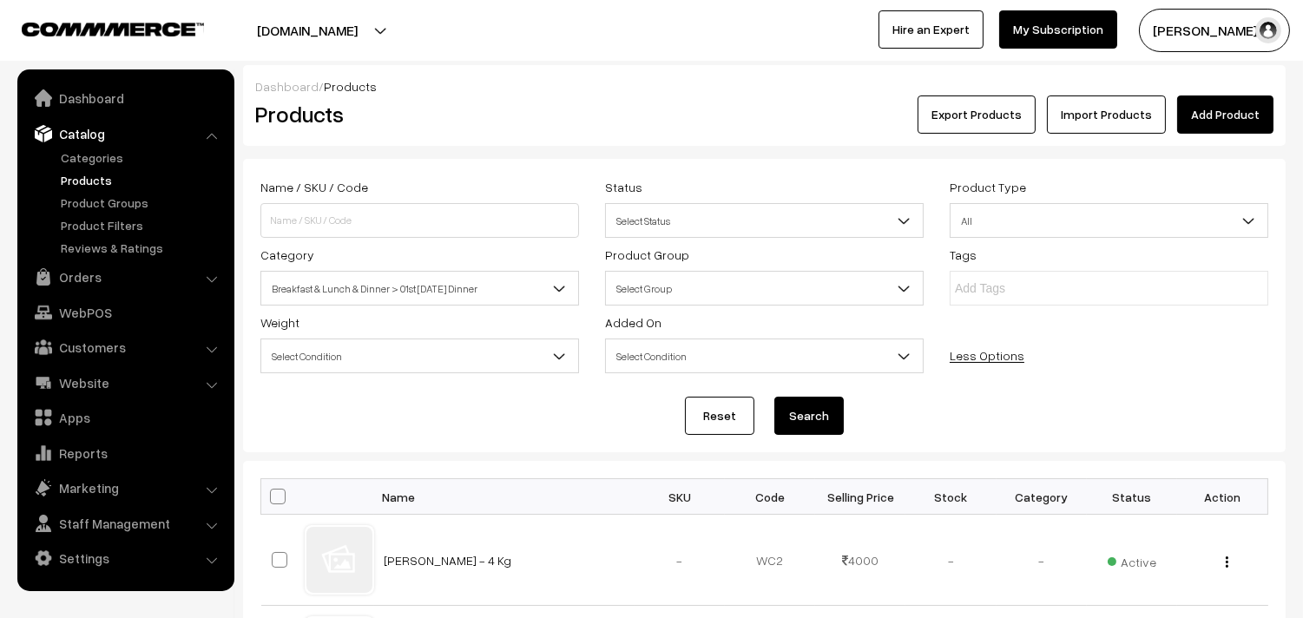
drag, startPoint x: 797, startPoint y: 406, endPoint x: 756, endPoint y: 421, distance: 43.4
click at [798, 406] on button "Search" at bounding box center [808, 416] width 69 height 38
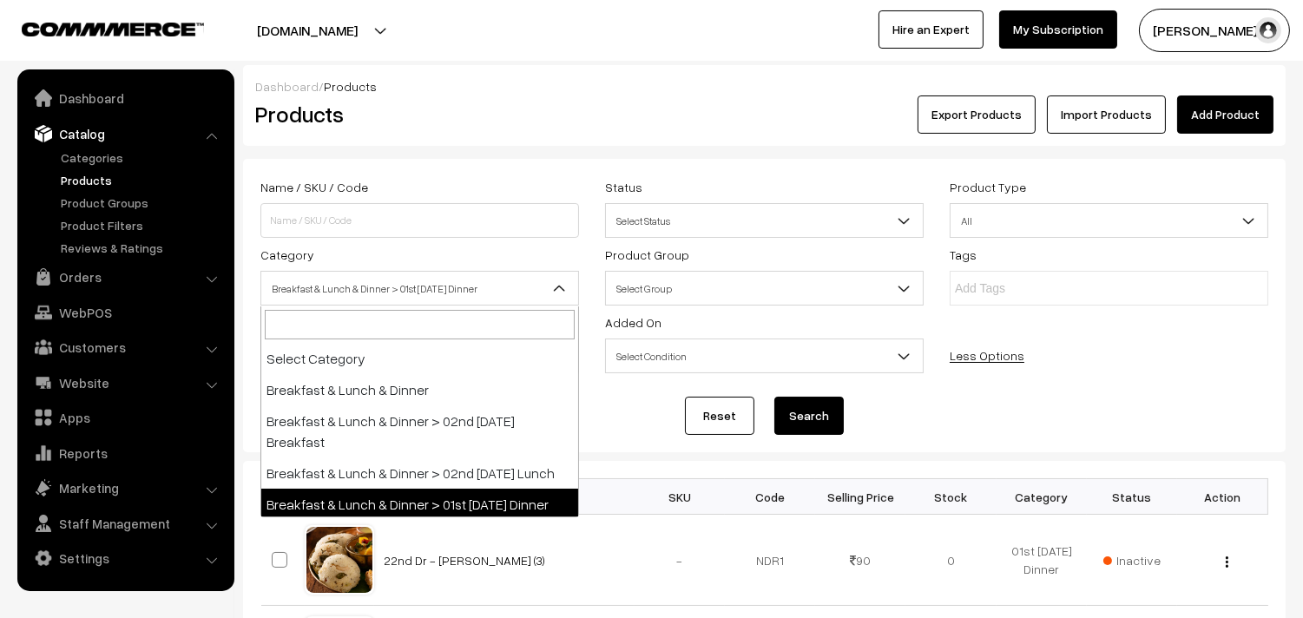
click at [430, 292] on span "Breakfast & Lunch & Dinner > 01st [DATE] Dinner" at bounding box center [419, 288] width 317 height 30
click at [423, 286] on span "Breakfast & Lunch & Dinner > 01st [DATE] Dinner" at bounding box center [419, 288] width 317 height 30
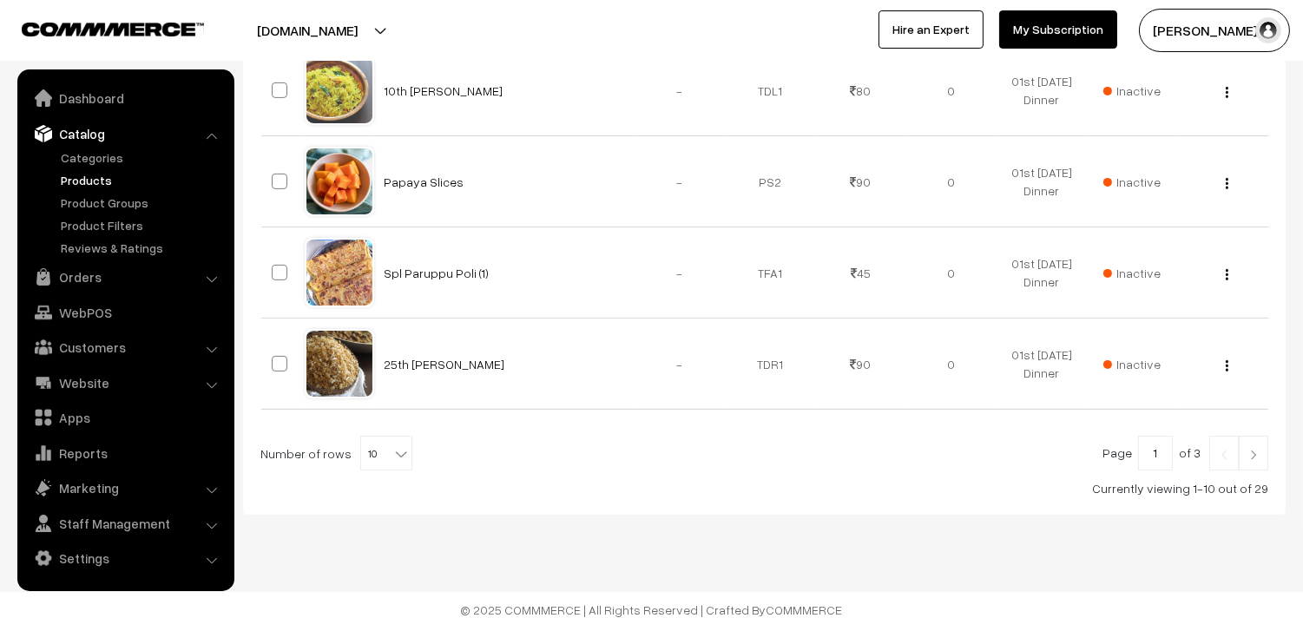
scroll to position [1027, 0]
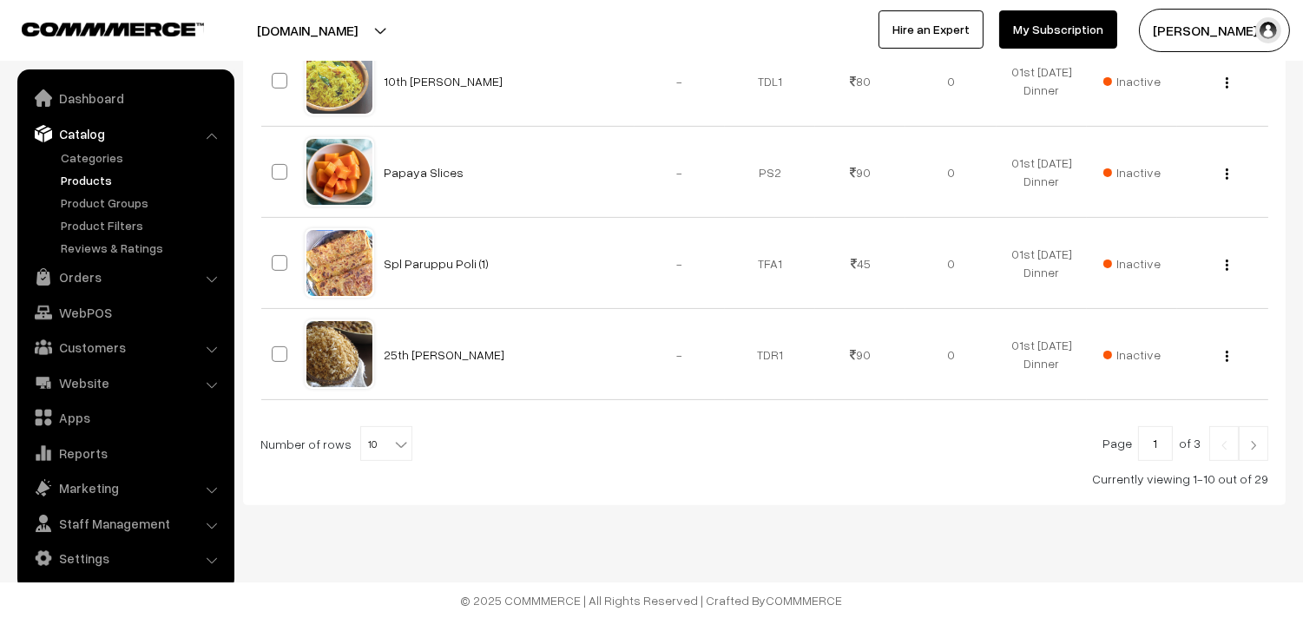
click at [366, 436] on span "10" at bounding box center [386, 444] width 50 height 35
select select "100"
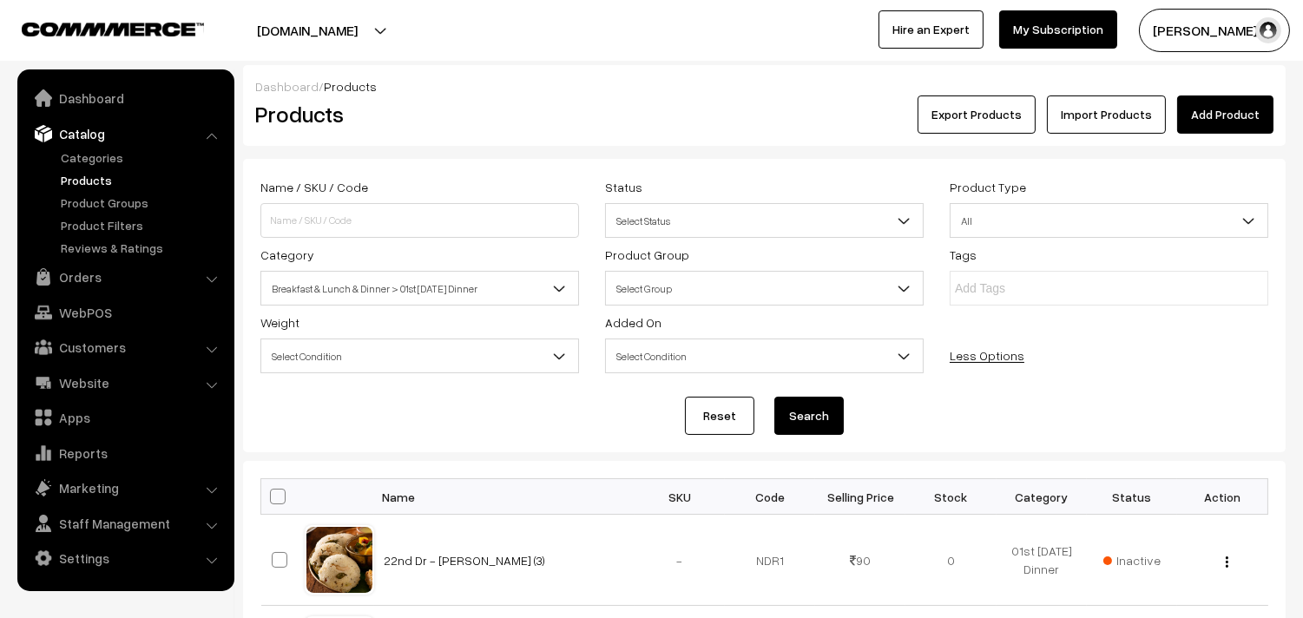
click at [279, 496] on span at bounding box center [278, 497] width 16 height 16
click at [272, 496] on input "checkbox" at bounding box center [266, 495] width 11 height 11
checkbox input "true"
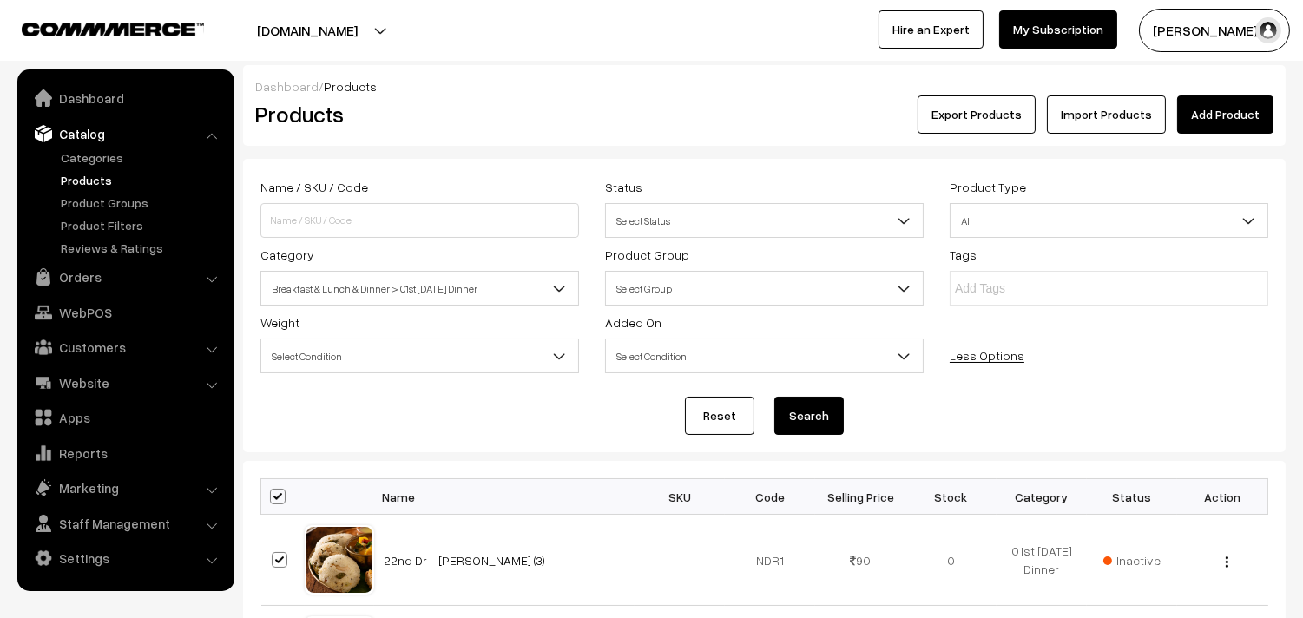
checkbox input "true"
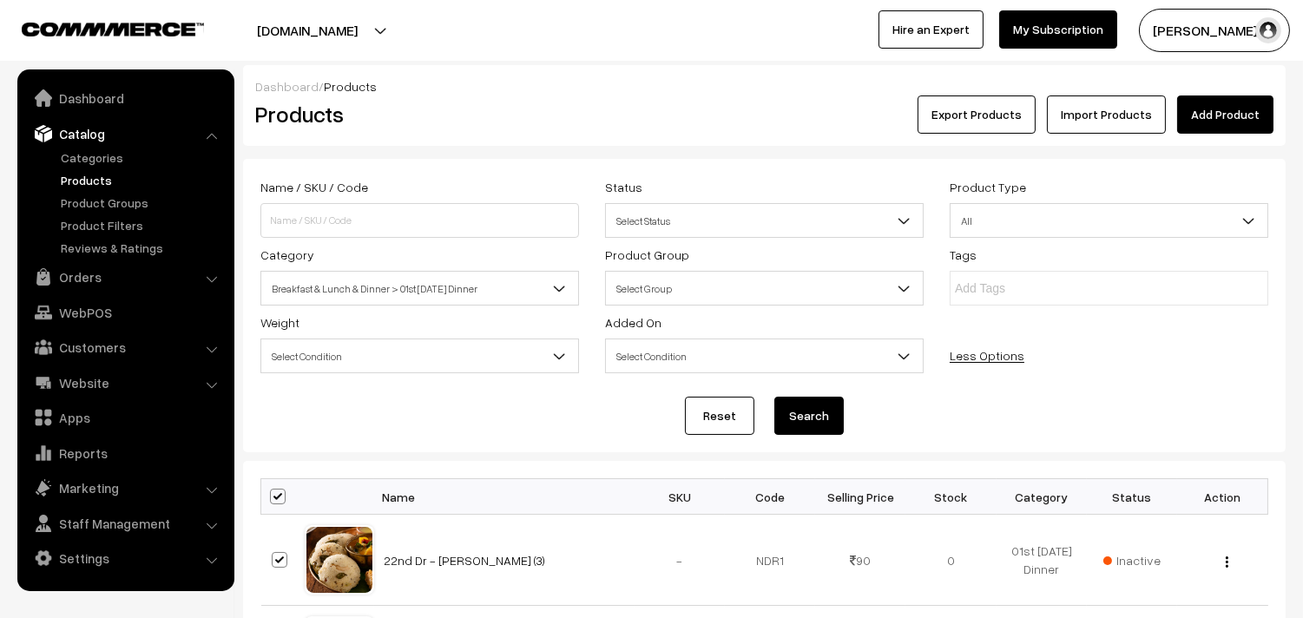
checkbox input "true"
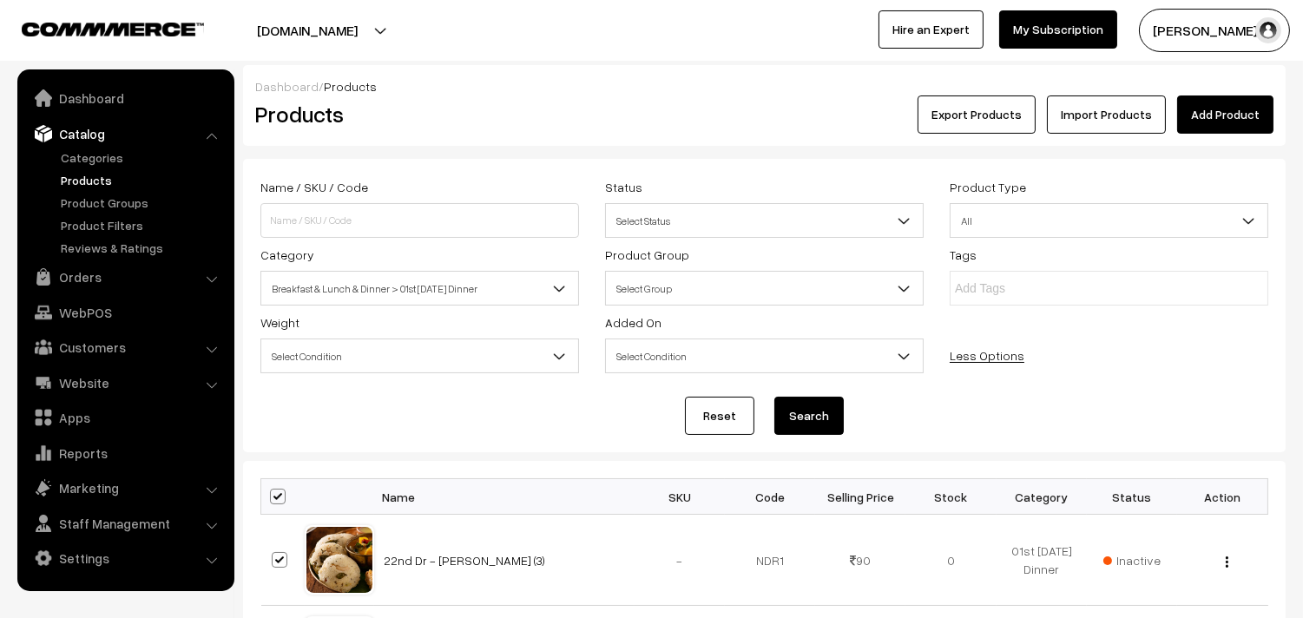
checkbox input "true"
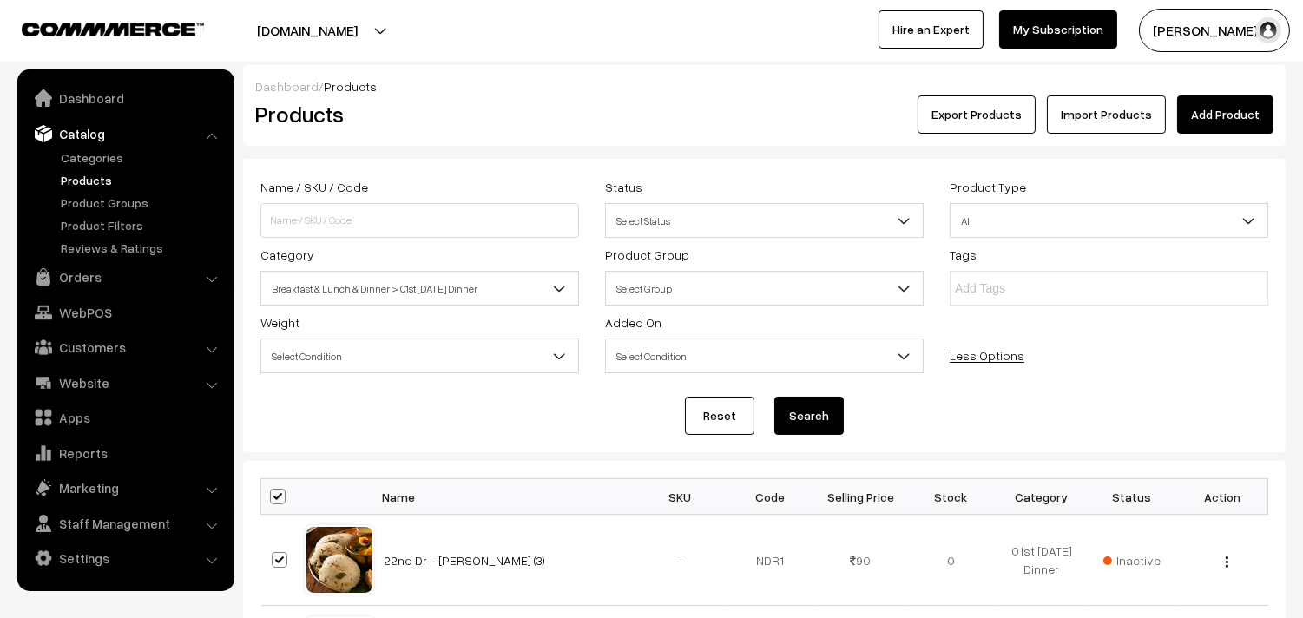
checkbox input "true"
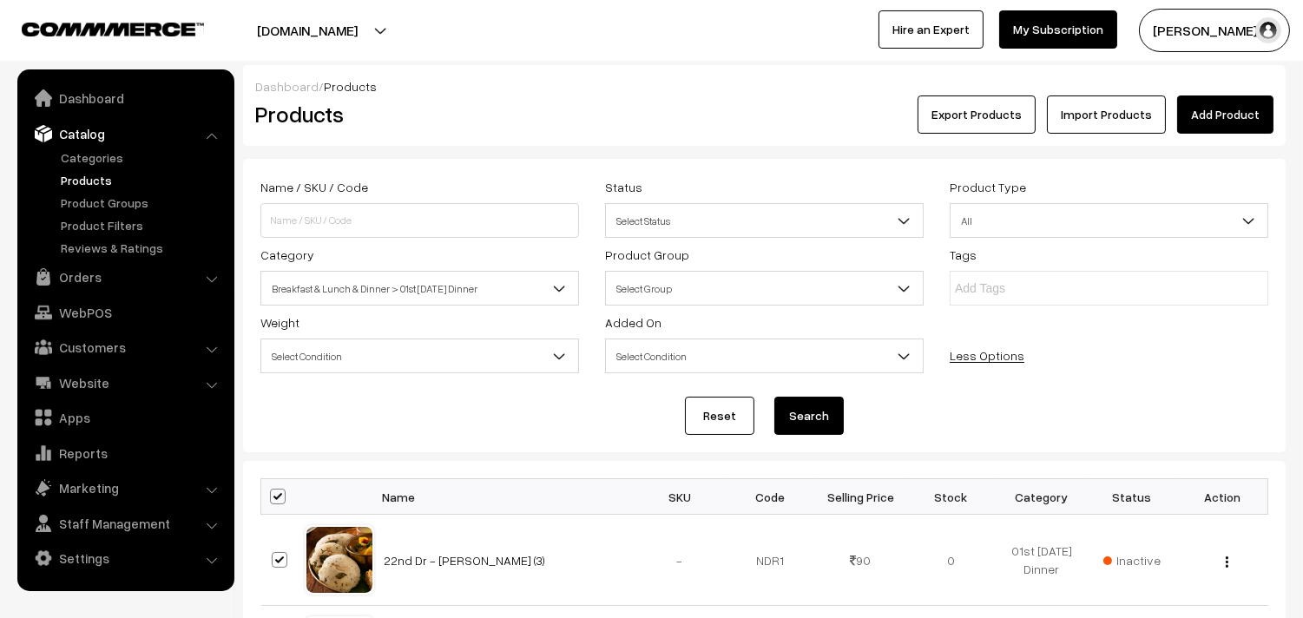
checkbox input "true"
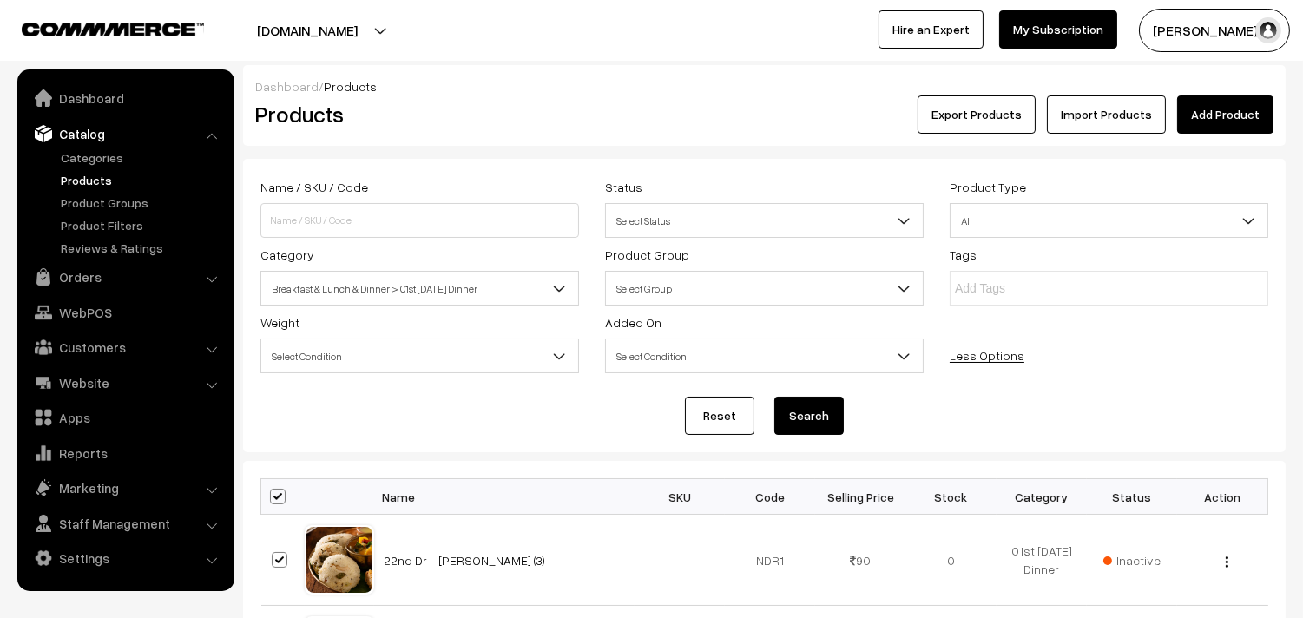
checkbox input "true"
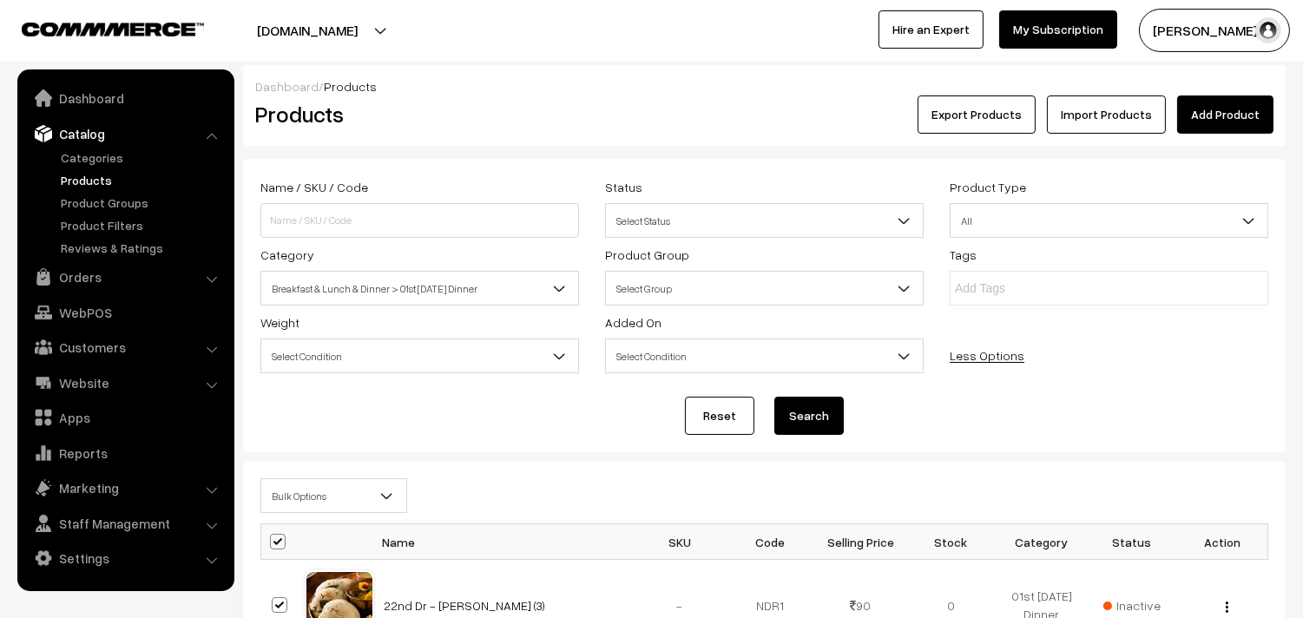
click at [317, 503] on span "Bulk Options" at bounding box center [333, 496] width 145 height 30
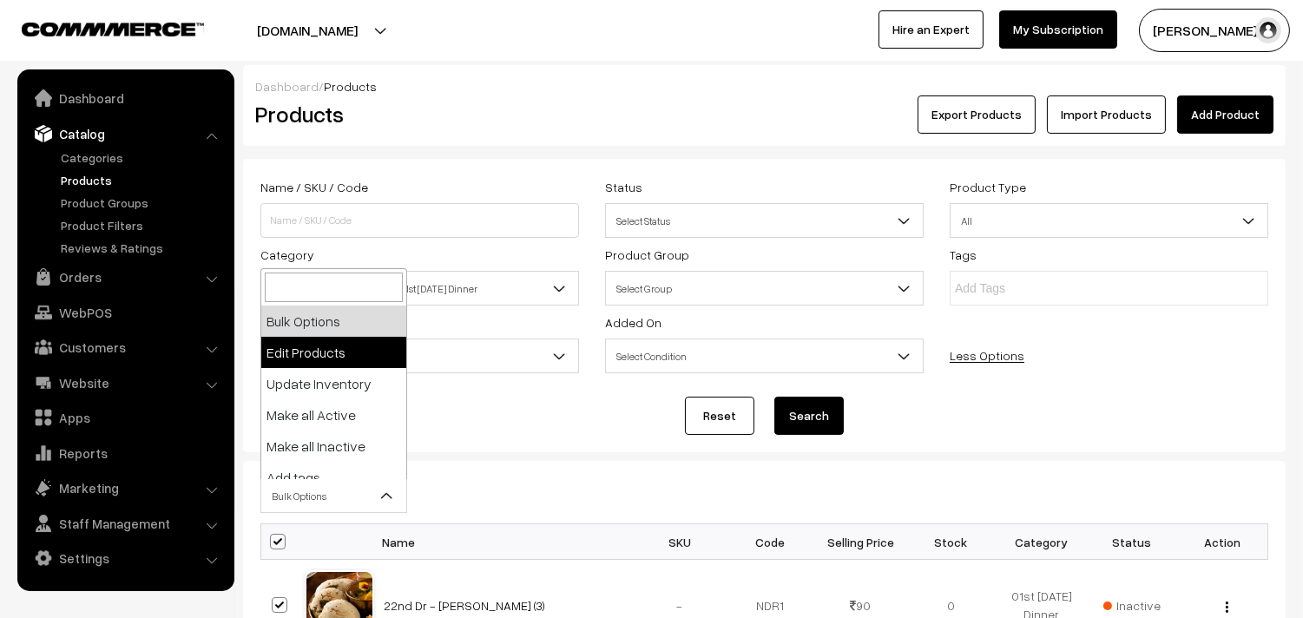
select select "editProduct"
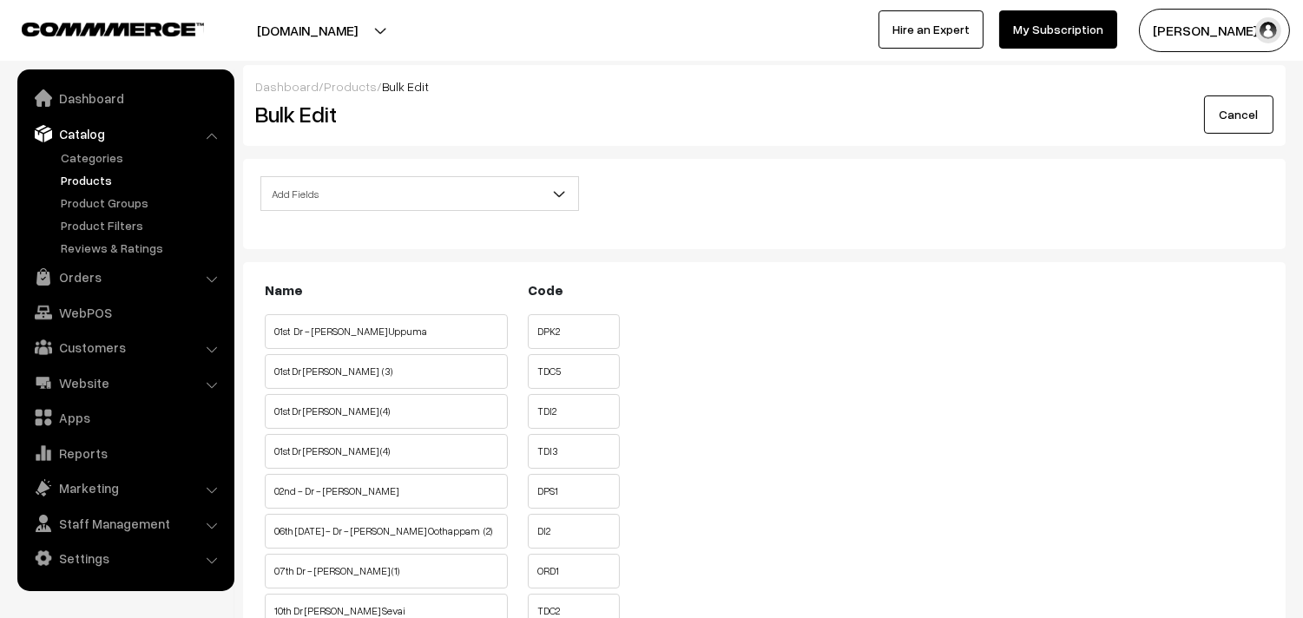
click at [353, 174] on div "Add Fields Product Name Product Sort Order Category Tags SKU Weight Selling Pri…" at bounding box center [764, 204] width 1042 height 90
click at [357, 186] on span "Add Fields" at bounding box center [419, 194] width 317 height 30
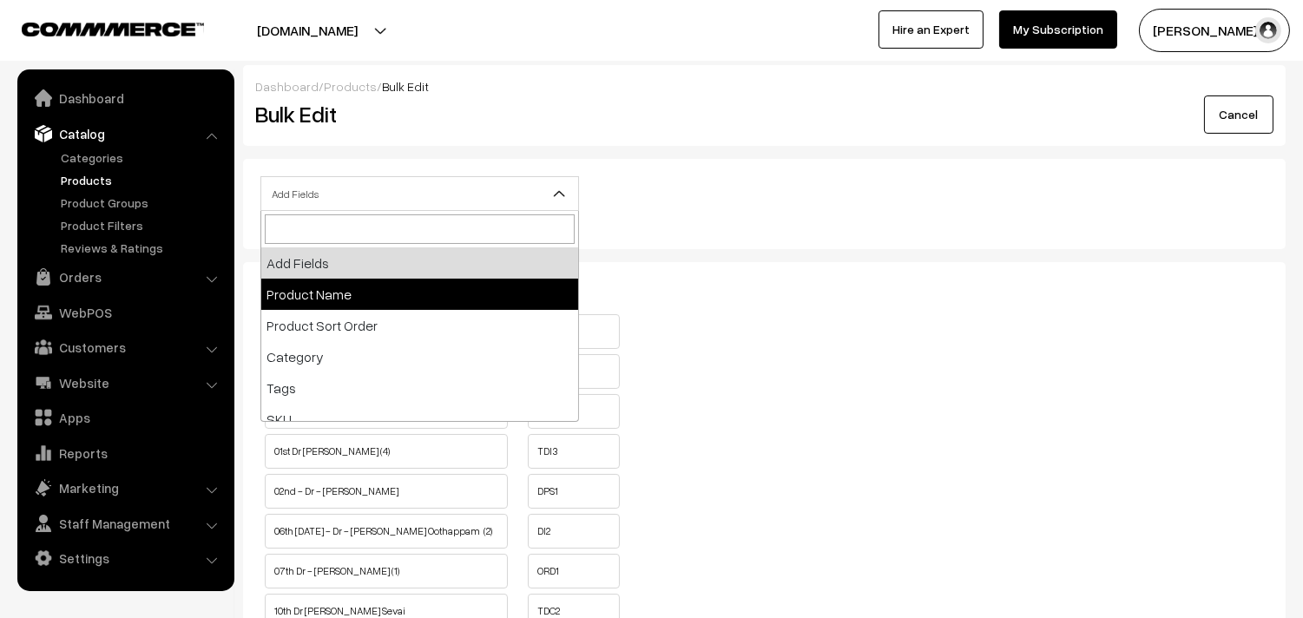
scroll to position [289, 0]
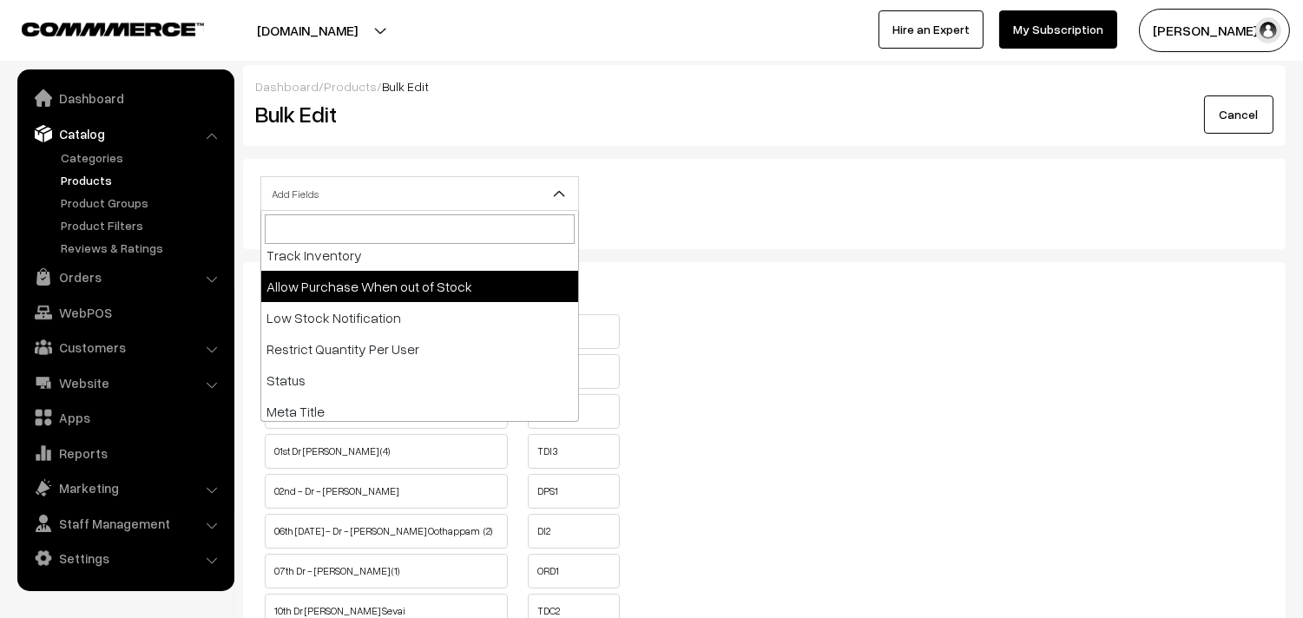
select select "allow-purchase"
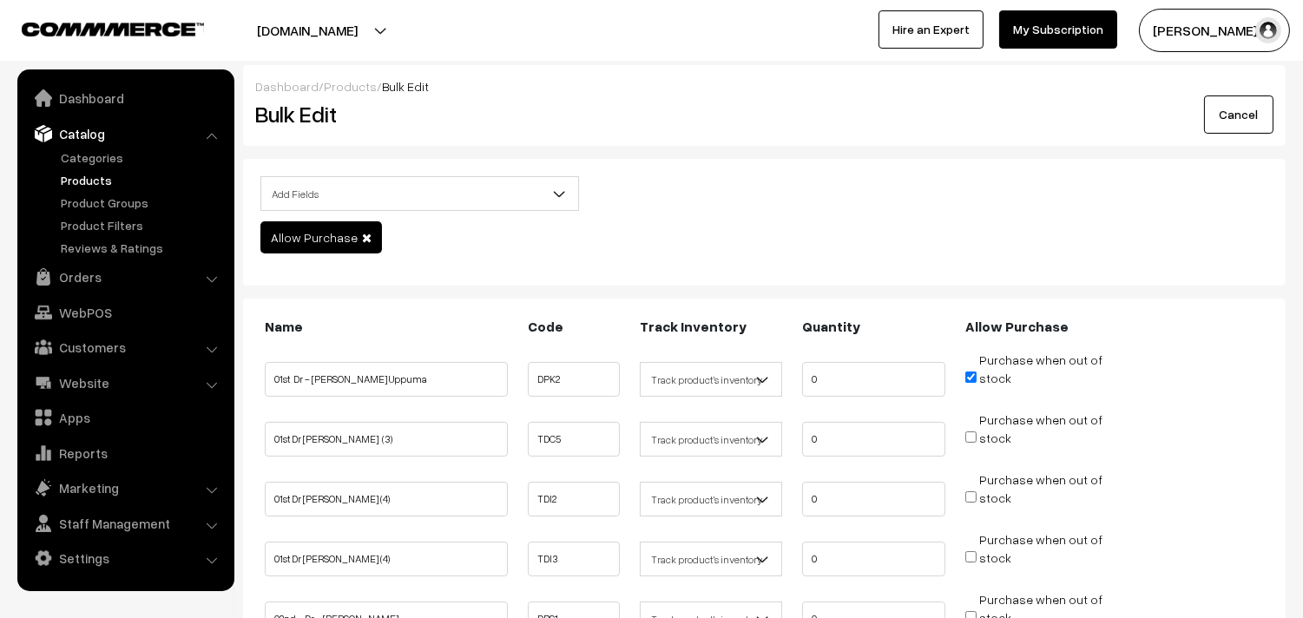
click at [966, 377] on input "Purchase when out of stock" at bounding box center [970, 376] width 11 height 11
checkbox input "false"
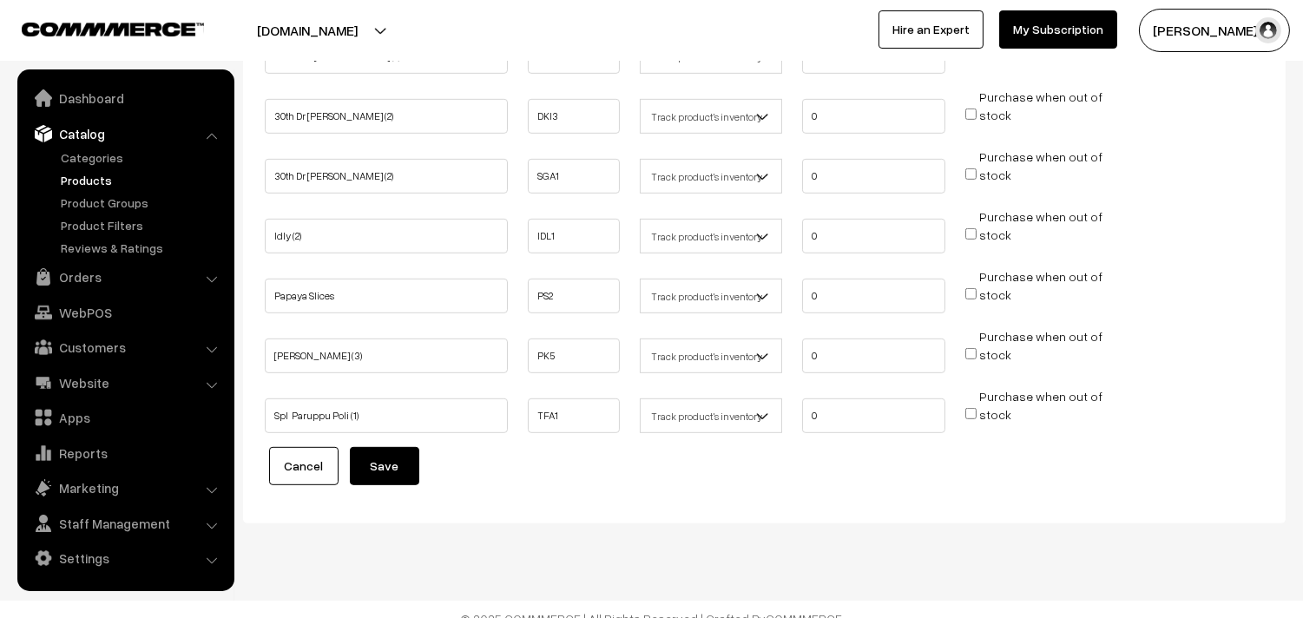
scroll to position [1646, 0]
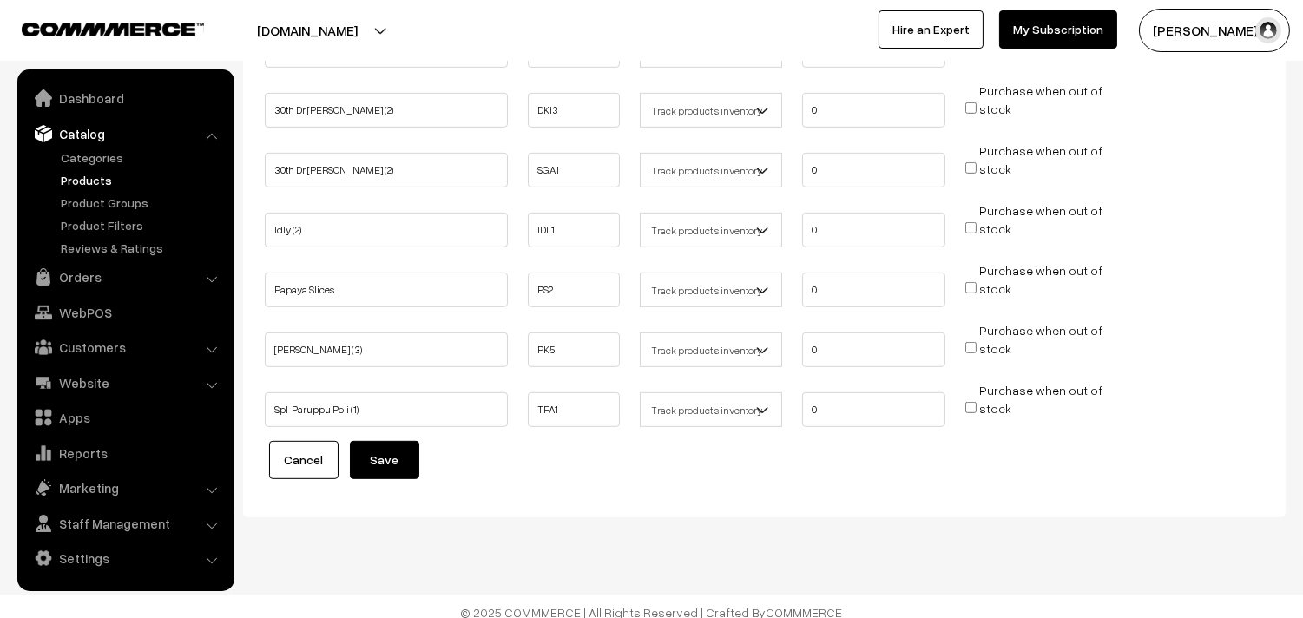
drag, startPoint x: 391, startPoint y: 440, endPoint x: 404, endPoint y: 486, distance: 47.8
click at [391, 441] on button "Save" at bounding box center [384, 460] width 69 height 38
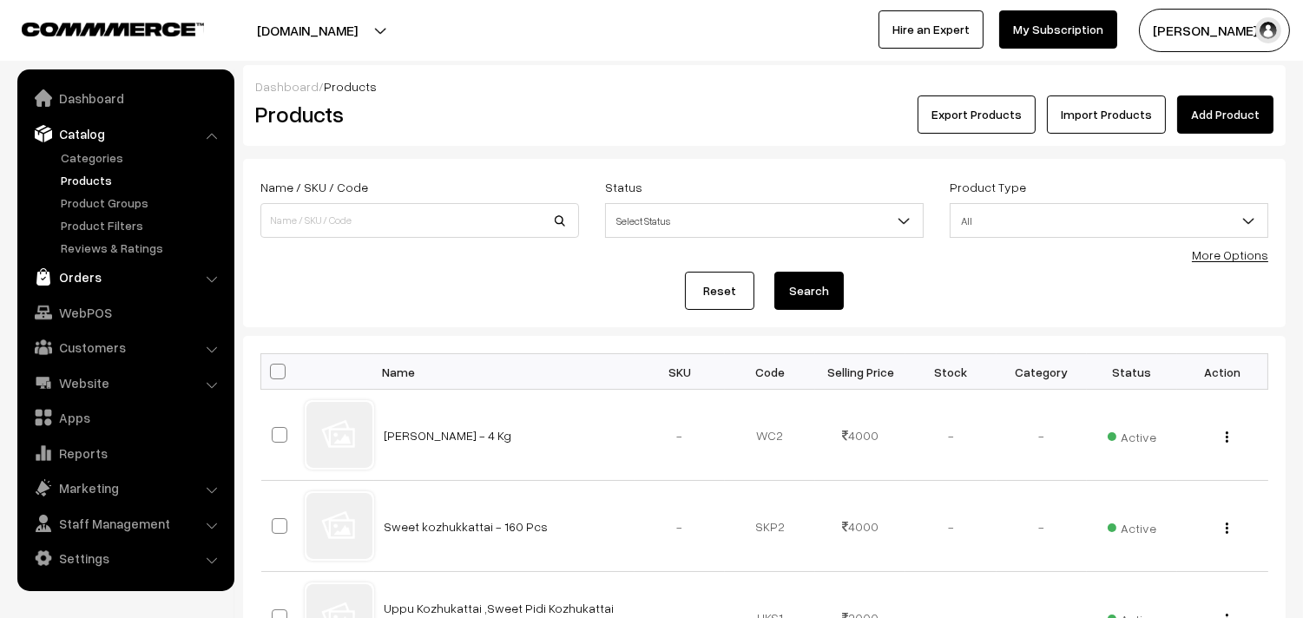
click at [90, 275] on link "Orders" at bounding box center [125, 276] width 207 height 31
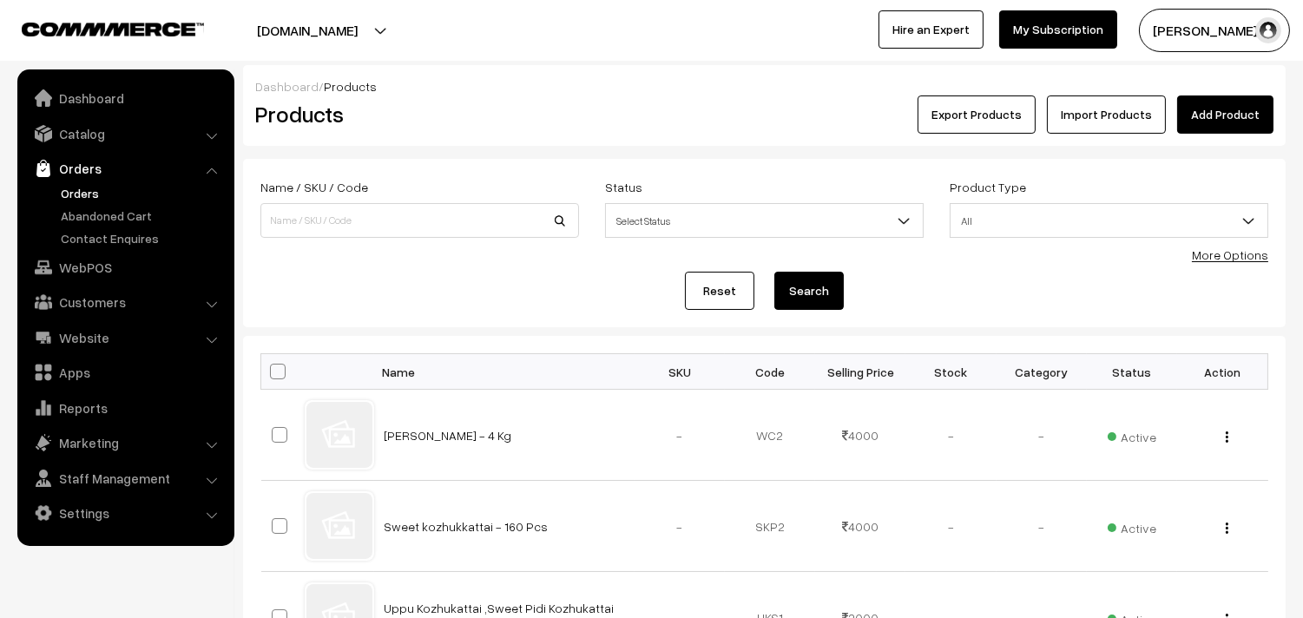
click at [89, 186] on link "Orders" at bounding box center [142, 193] width 172 height 18
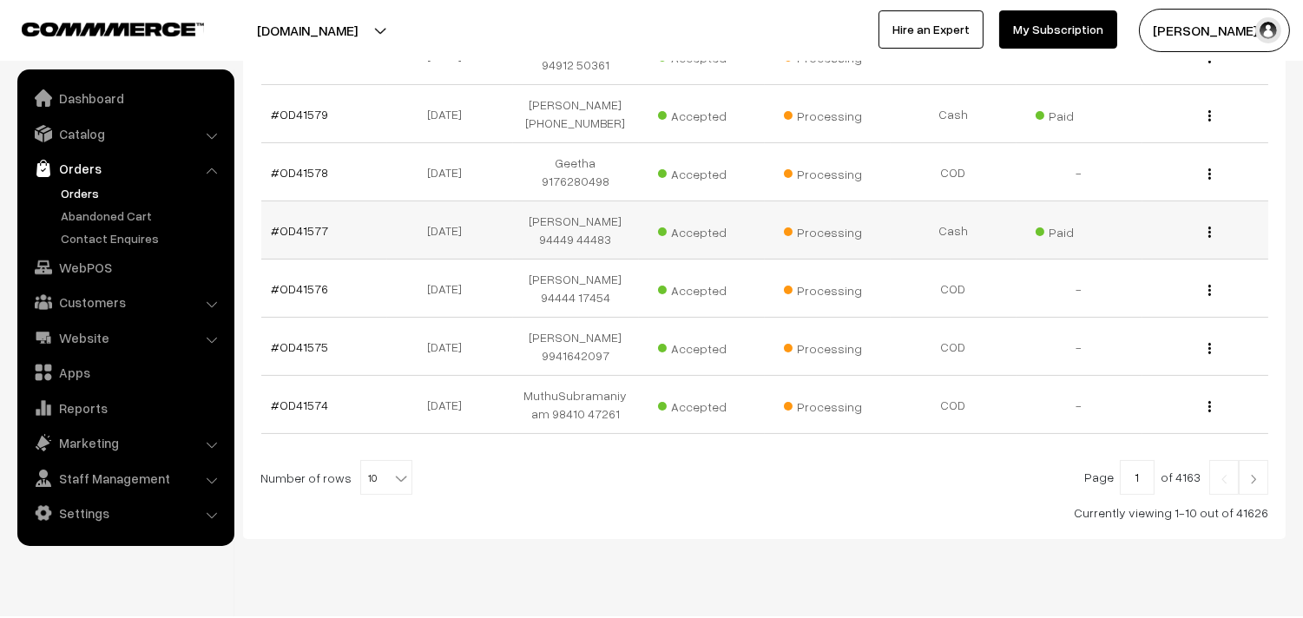
scroll to position [581, 0]
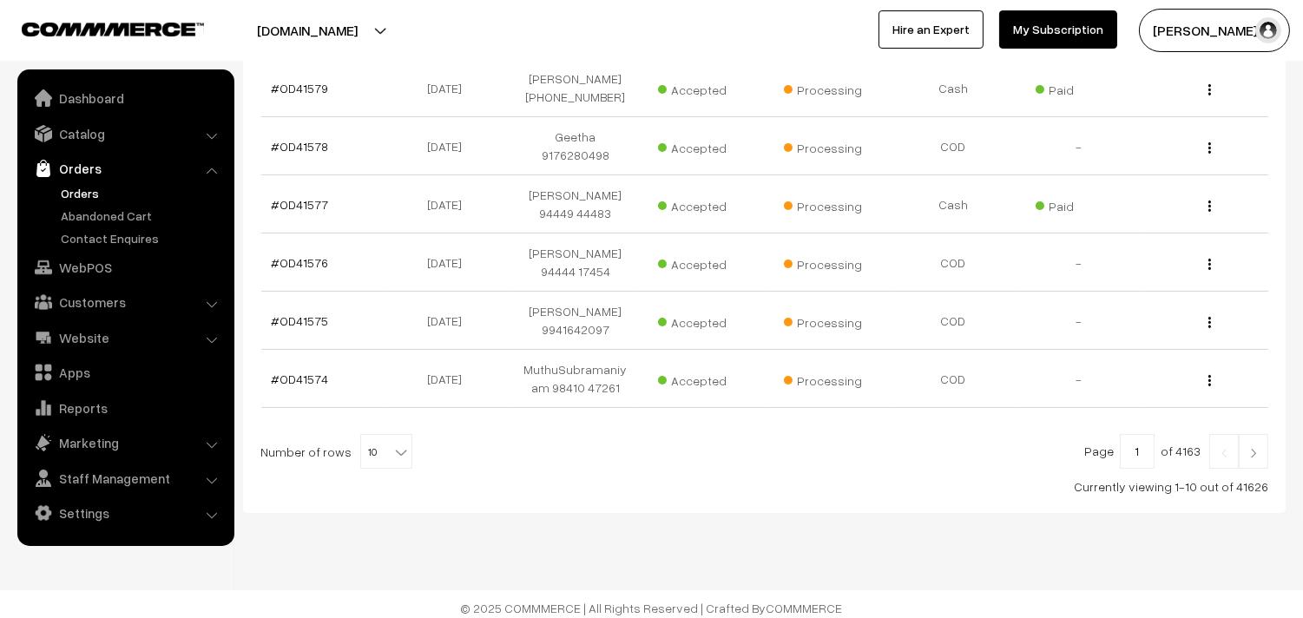
click at [78, 192] on link "Orders" at bounding box center [142, 193] width 172 height 18
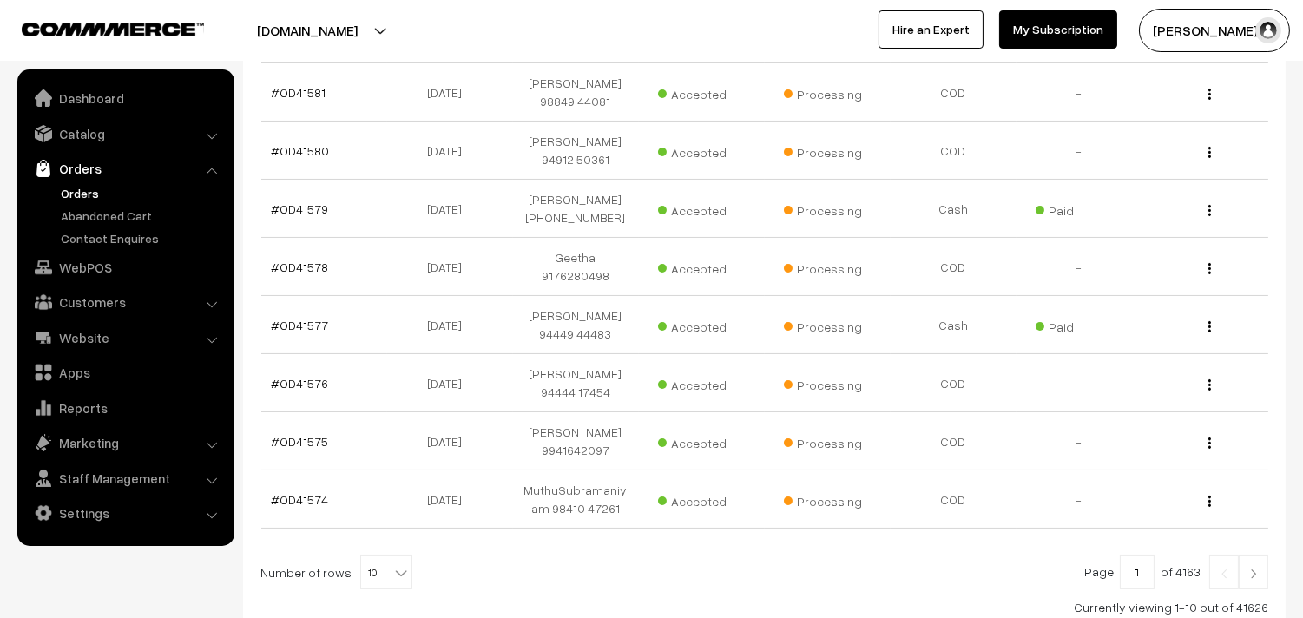
scroll to position [3, 0]
